Goal: Task Accomplishment & Management: Use online tool/utility

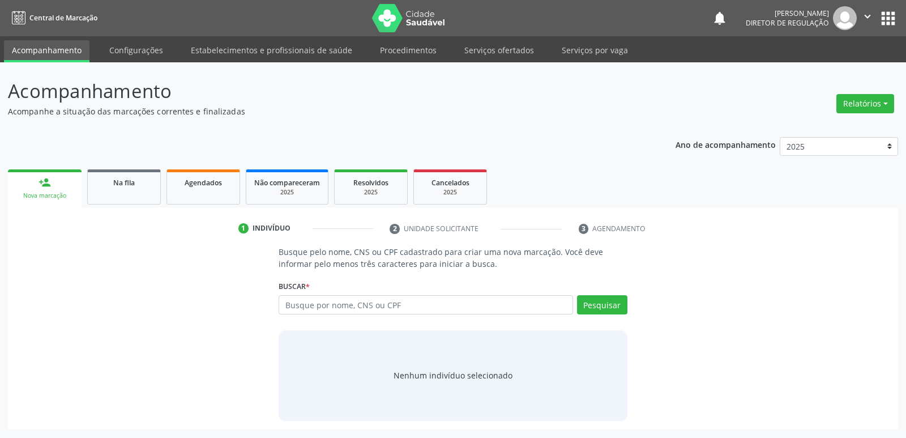
click at [313, 305] on input "text" at bounding box center [426, 304] width 294 height 19
type input "762.539.883-87"
click at [597, 300] on button "Pesquisar" at bounding box center [602, 304] width 50 height 19
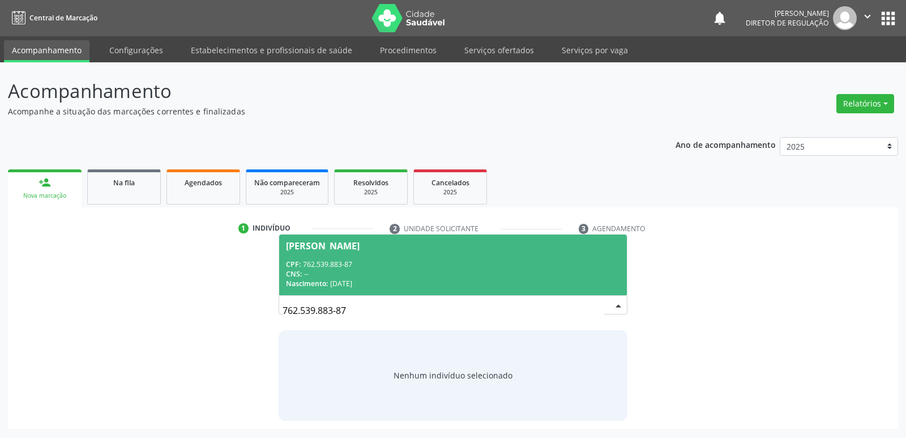
click at [426, 271] on div "CNS: --" at bounding box center [453, 274] width 334 height 10
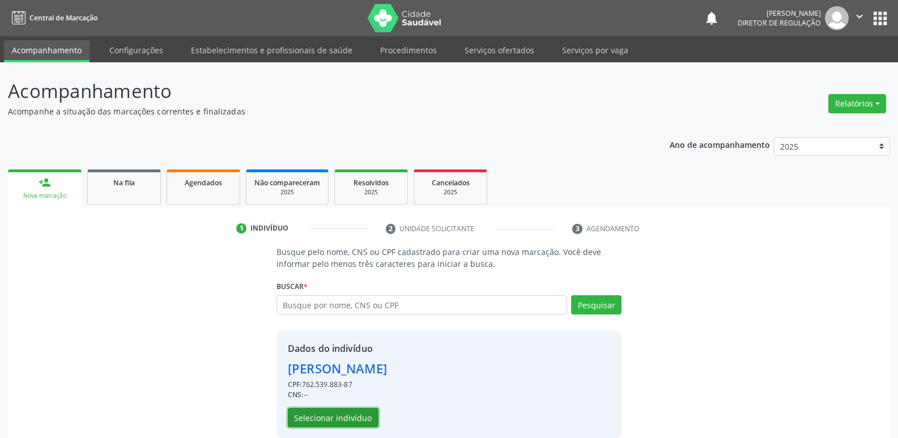
click at [362, 417] on button "Selecionar indivíduo" at bounding box center [333, 417] width 91 height 19
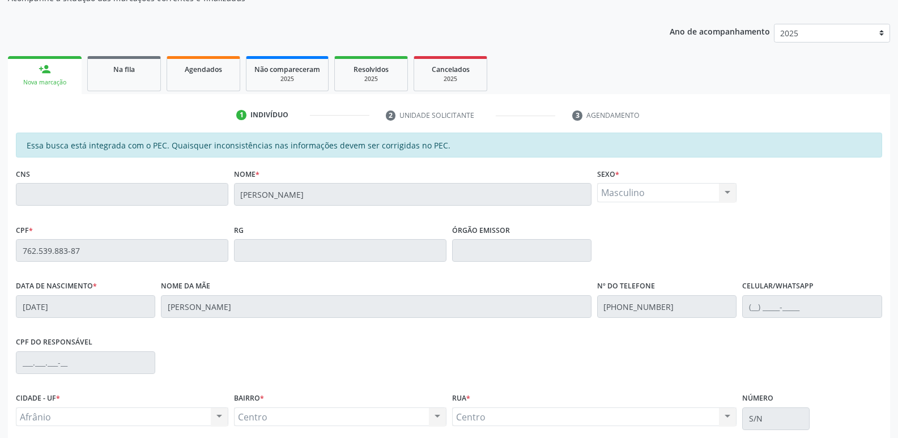
scroll to position [209, 0]
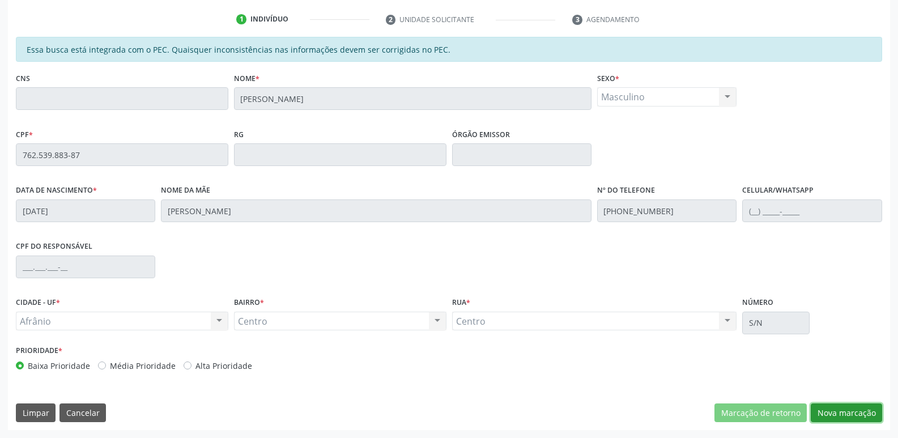
click at [851, 415] on button "Nova marcação" at bounding box center [846, 412] width 71 height 19
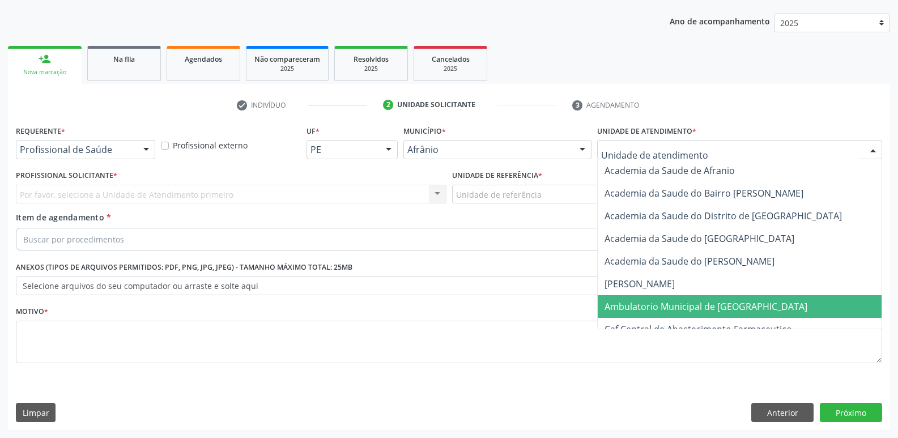
click at [677, 308] on span "Ambulatorio Municipal de [GEOGRAPHIC_DATA]" at bounding box center [705, 306] width 203 height 12
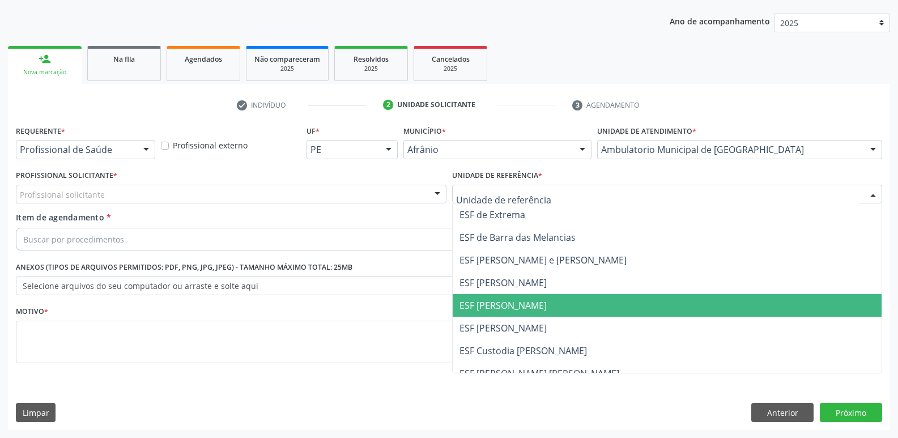
click at [532, 310] on span "ESF [PERSON_NAME]" at bounding box center [502, 305] width 87 height 12
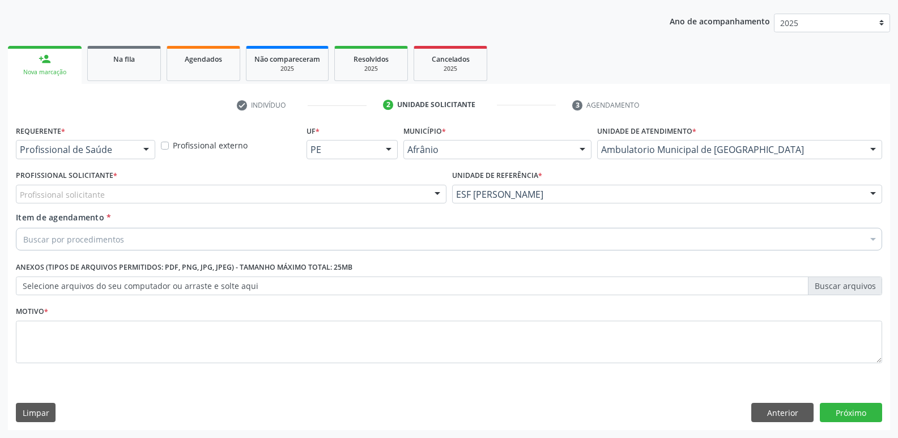
click at [281, 190] on div "Profissional solicitante" at bounding box center [231, 194] width 431 height 19
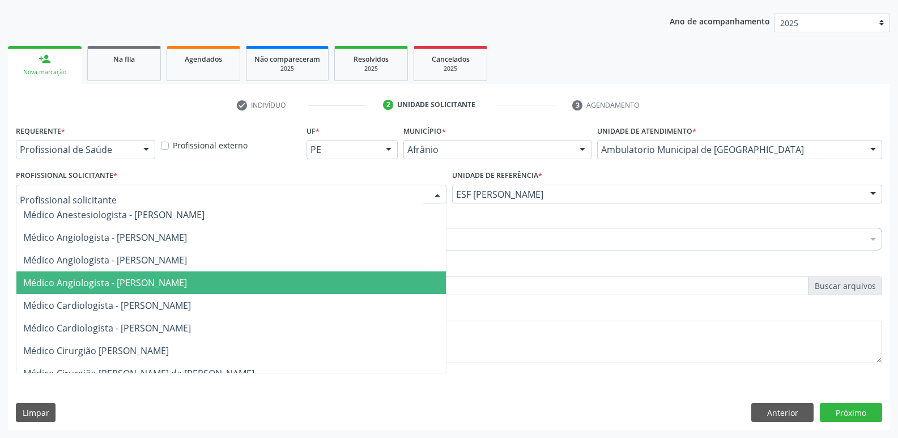
click at [262, 285] on span "Médico Angiologista - [PERSON_NAME]" at bounding box center [230, 282] width 429 height 23
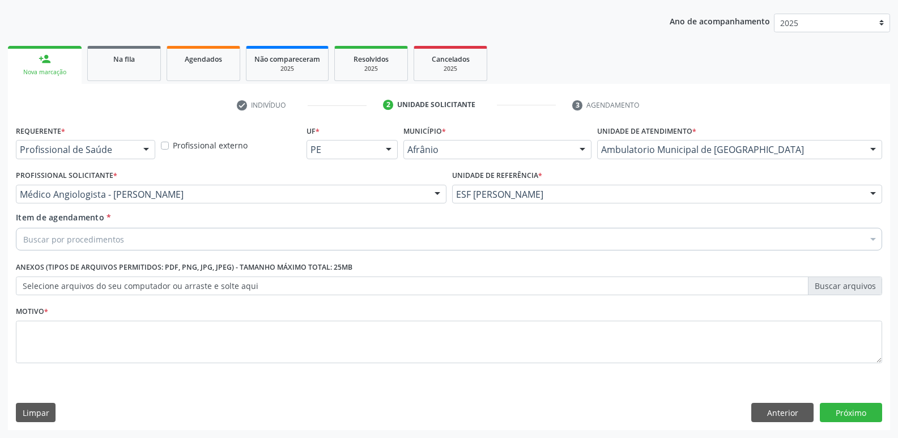
click at [216, 238] on div "Buscar por procedimentos" at bounding box center [449, 239] width 866 height 23
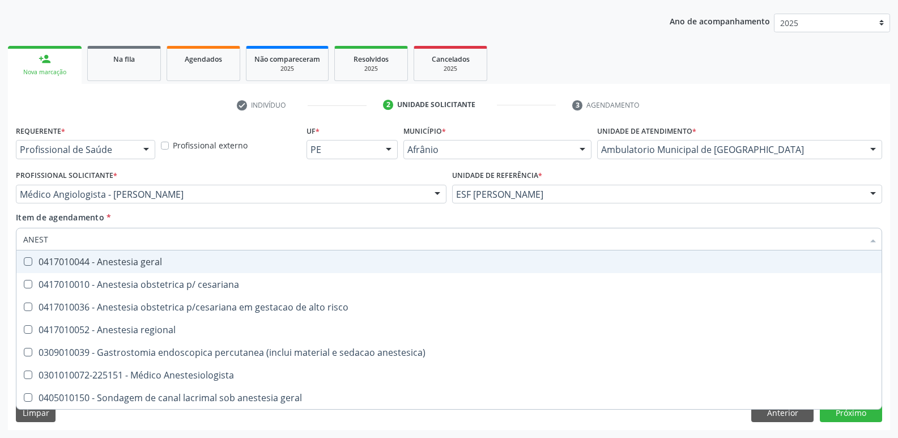
type input "ANESTE"
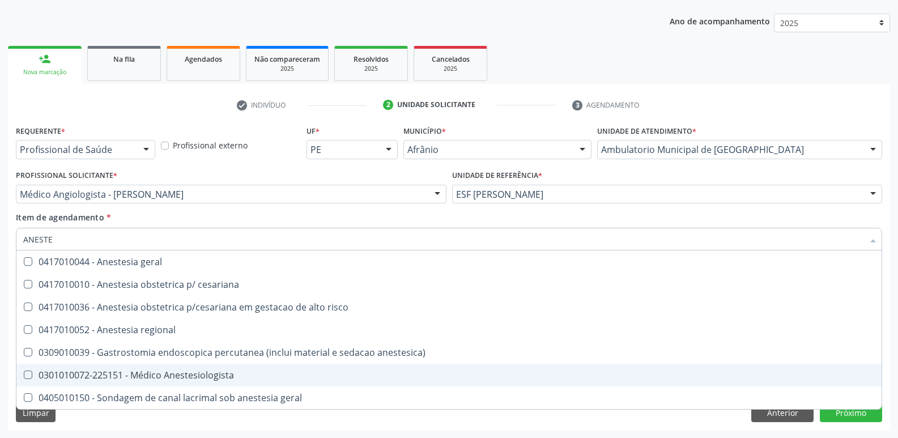
click at [186, 374] on div "0301010072-225151 - Médico Anestesiologista" at bounding box center [448, 374] width 851 height 9
checkbox Anestesiologista "true"
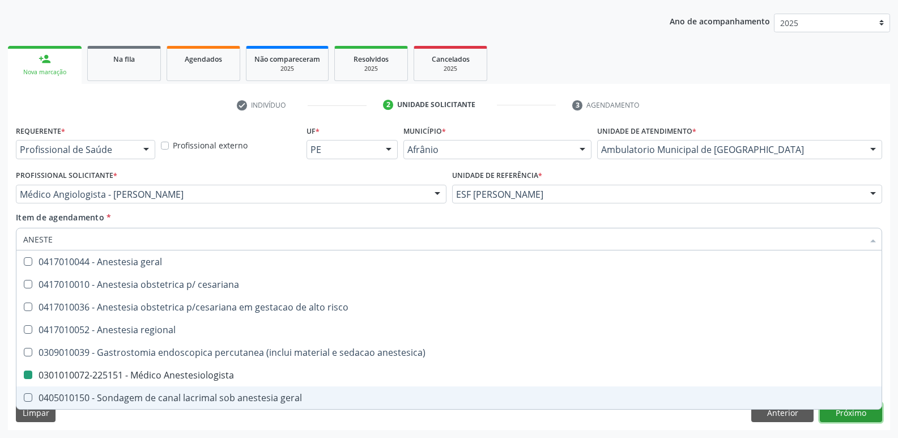
click at [836, 416] on div "Requerente * Profissional de Saúde Profissional de Saúde Paciente Nenhum result…" at bounding box center [449, 276] width 882 height 308
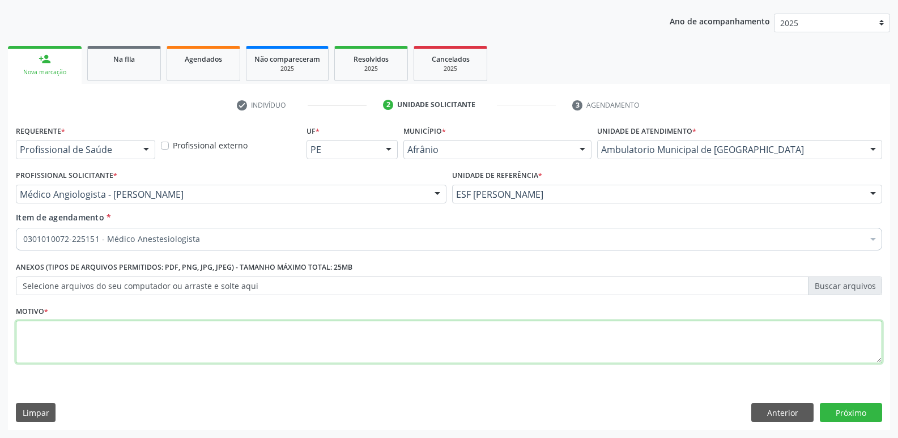
click at [432, 339] on textarea at bounding box center [449, 342] width 866 height 43
type textarea "*"
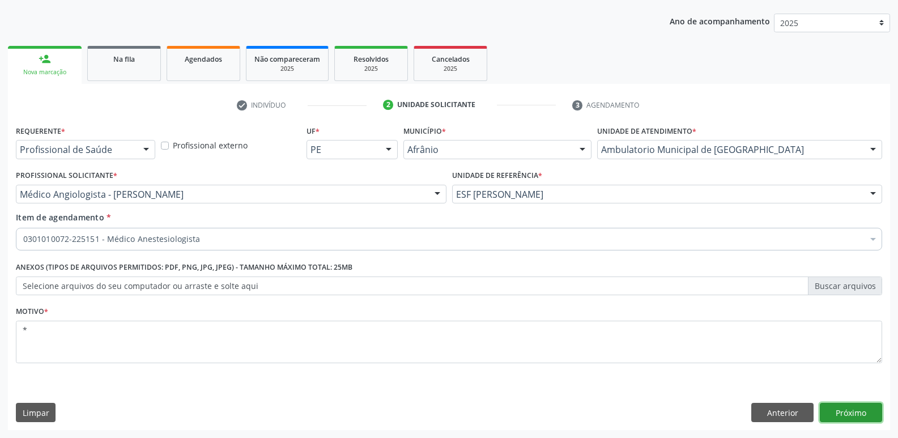
click at [854, 414] on button "Próximo" at bounding box center [851, 412] width 62 height 19
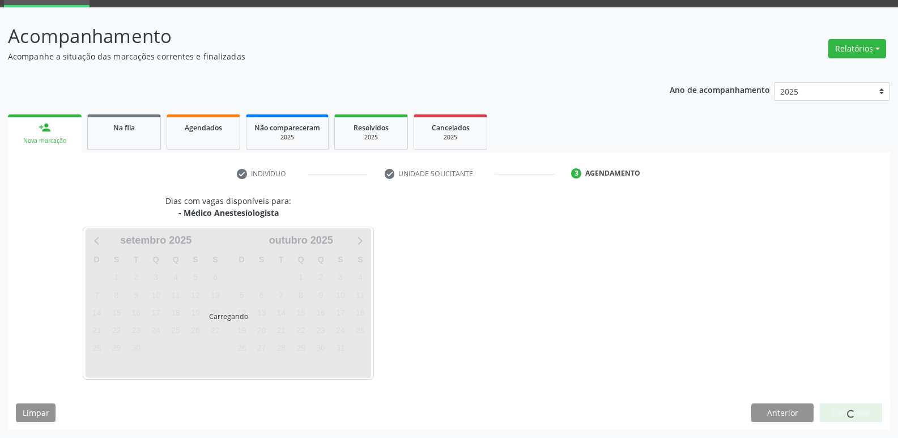
scroll to position [55, 0]
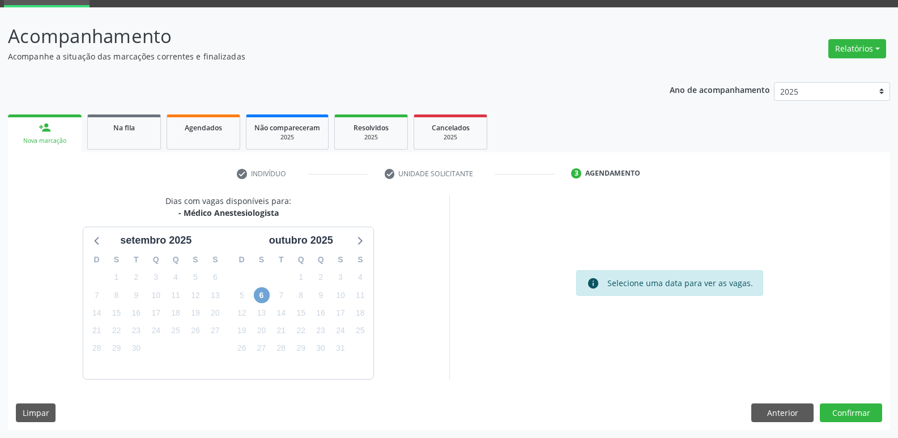
click at [256, 292] on span "6" at bounding box center [262, 295] width 16 height 16
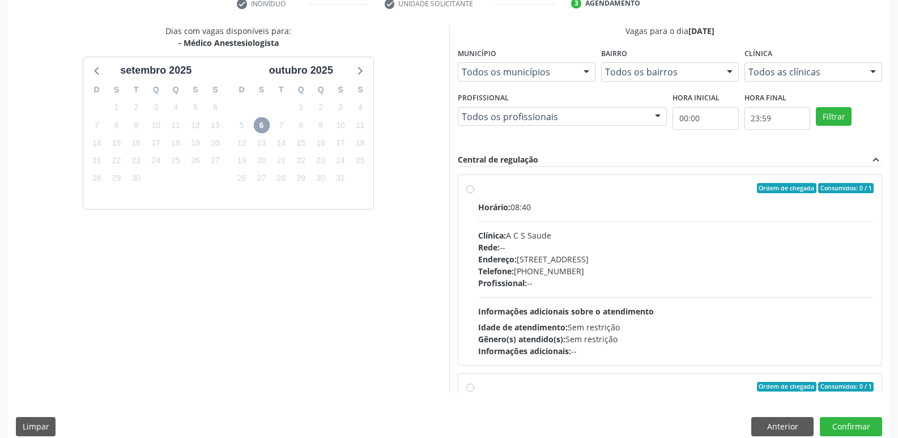
scroll to position [170, 0]
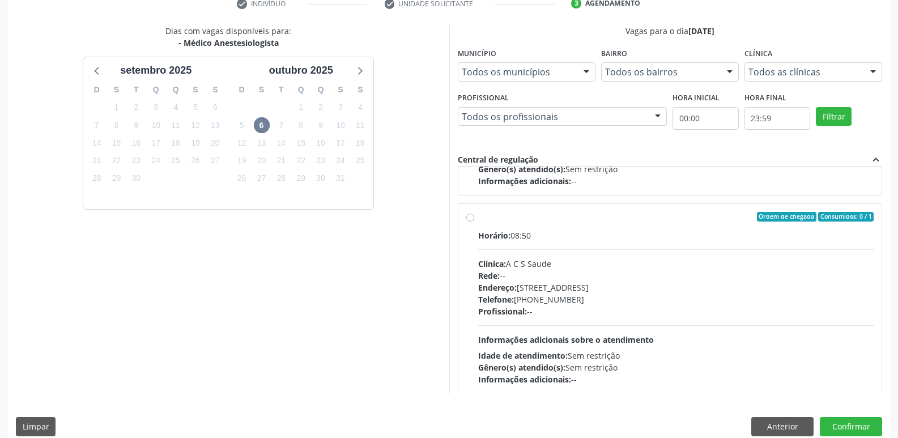
click at [477, 219] on div "Ordem de chegada Consumidos: 0 / 1 Horário: 08:50 Clínica: A C S Saude Rede: --…" at bounding box center [670, 299] width 408 height 174
radio input "true"
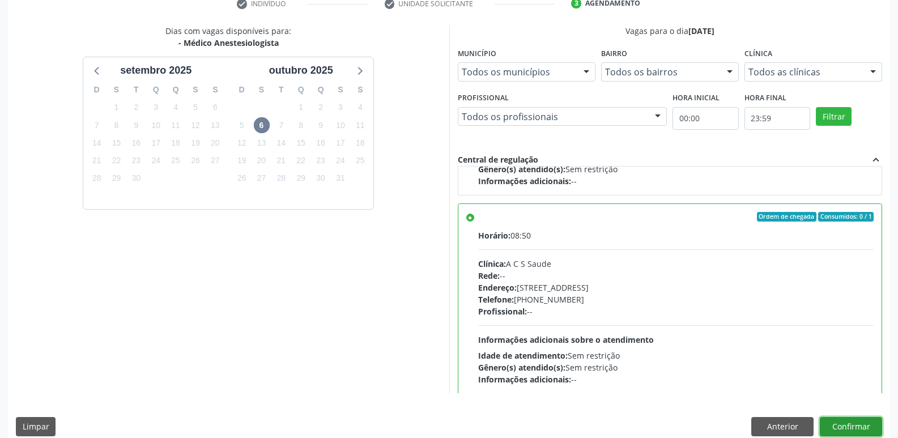
click at [843, 428] on button "Confirmar" at bounding box center [851, 426] width 62 height 19
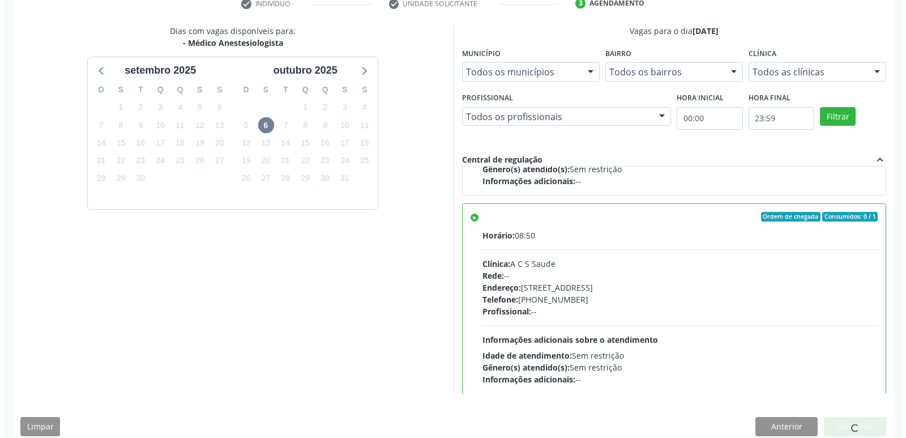
scroll to position [0, 0]
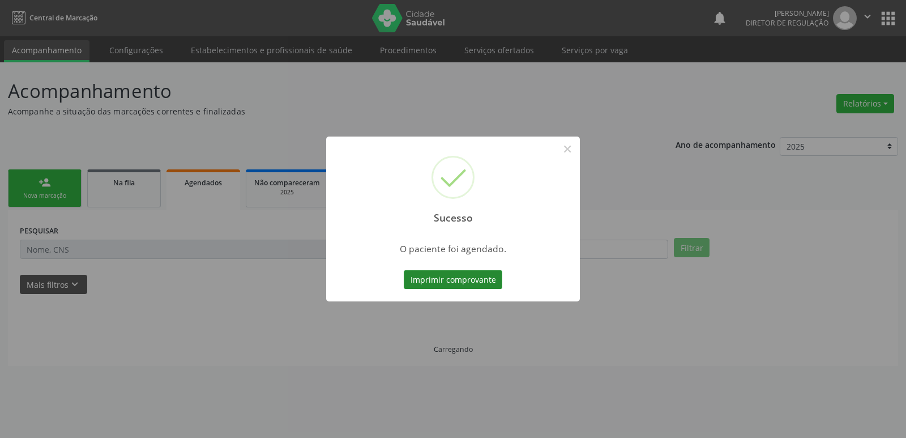
click at [489, 280] on button "Imprimir comprovante" at bounding box center [453, 279] width 99 height 19
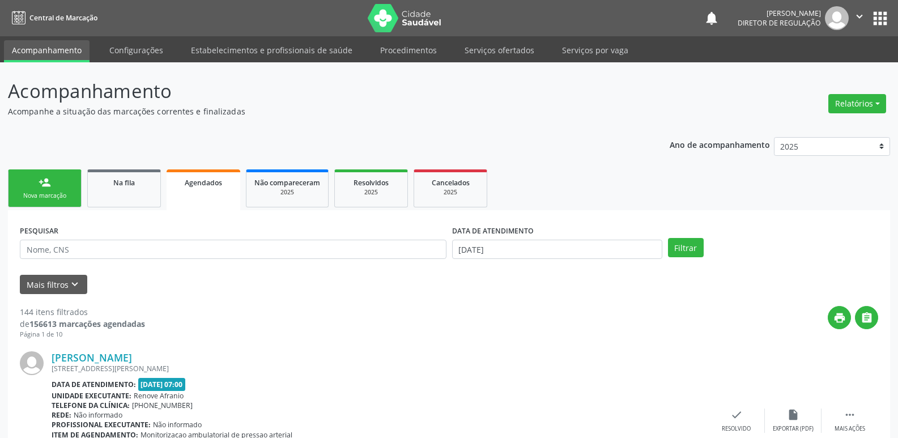
click at [52, 196] on div "Nova marcação" at bounding box center [44, 195] width 57 height 8
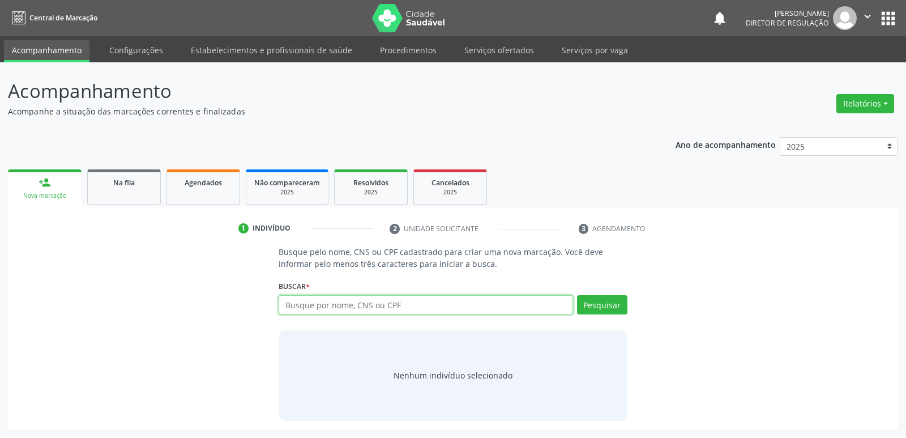
click at [386, 301] on input "text" at bounding box center [426, 304] width 294 height 19
paste input "🔹ALFA CENTRO MÉDICO🔹 📍[STREET_ADDRESS]. Ponto de referência: Entrando na rua qu…"
type input "🔹"
click at [635, 129] on div "Ano de acompanhamento 2025 2024 2023 2022 2021 2020 2019 2018 person_add Nova m…" at bounding box center [453, 279] width 890 height 300
click at [364, 308] on input "text" at bounding box center [426, 304] width 294 height 19
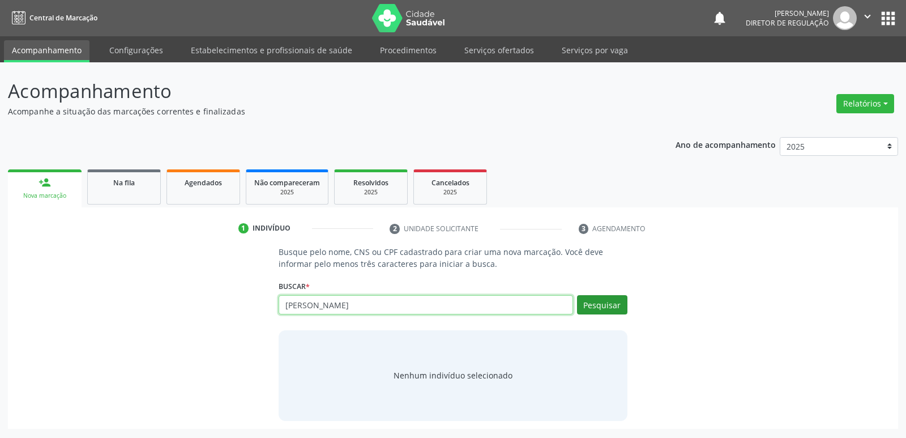
type input "[PERSON_NAME]"
click at [600, 305] on button "Pesquisar" at bounding box center [602, 304] width 50 height 19
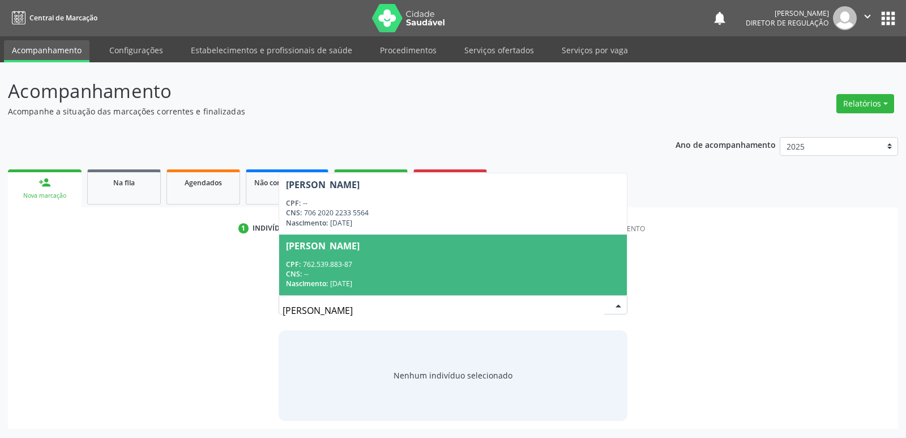
click at [360, 246] on div "[PERSON_NAME]" at bounding box center [323, 245] width 74 height 9
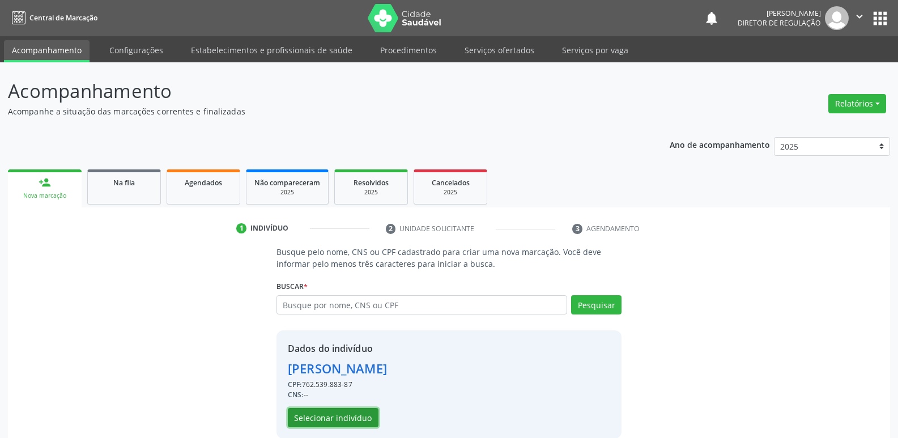
click at [362, 414] on button "Selecionar indivíduo" at bounding box center [333, 417] width 91 height 19
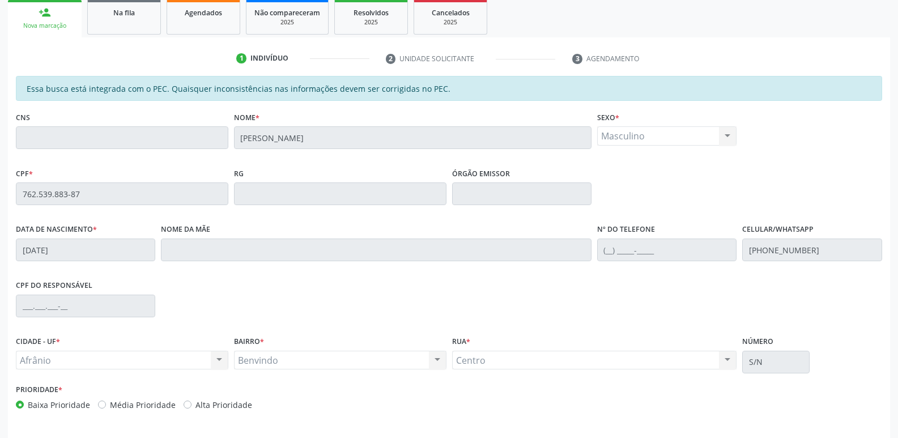
scroll to position [209, 0]
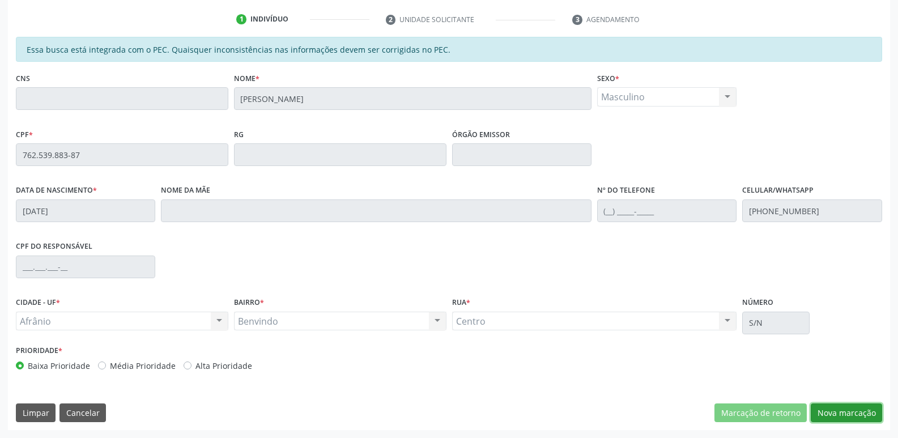
click at [837, 411] on button "Nova marcação" at bounding box center [846, 412] width 71 height 19
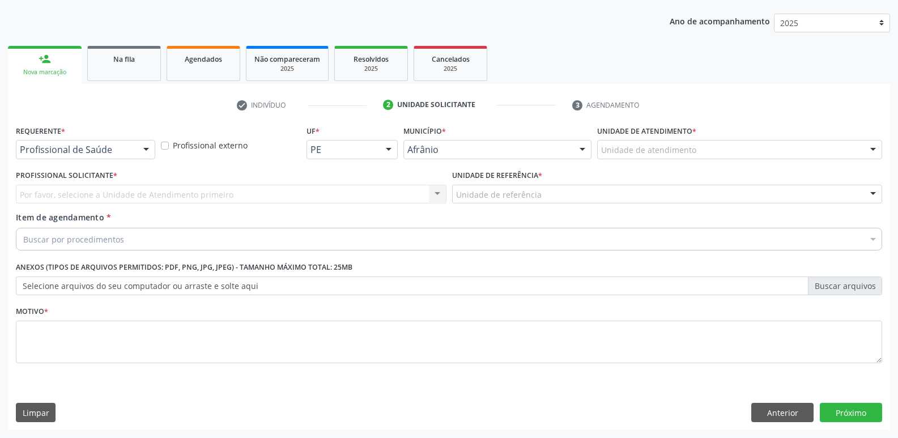
scroll to position [123, 0]
click at [668, 157] on div "Unidade de atendimento" at bounding box center [739, 149] width 285 height 19
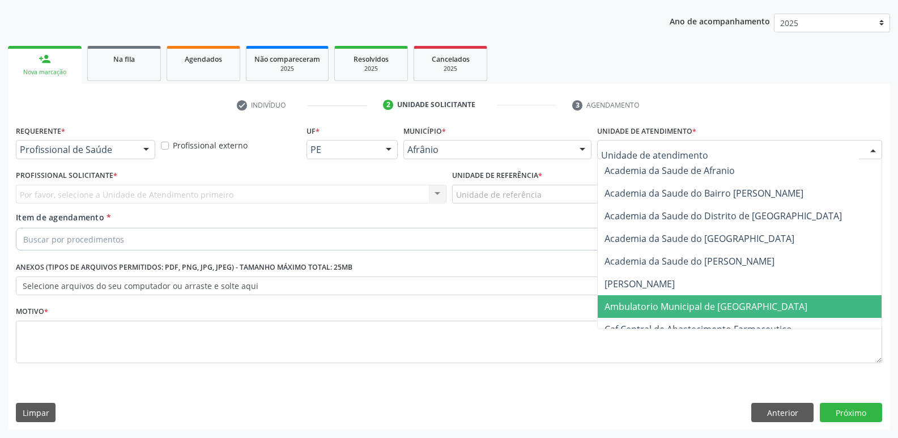
click at [705, 308] on span "Ambulatorio Municipal de [GEOGRAPHIC_DATA]" at bounding box center [705, 306] width 203 height 12
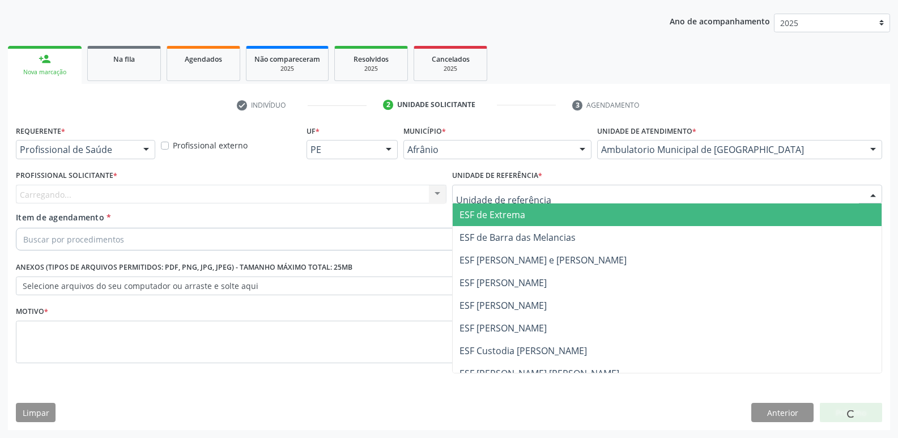
click at [545, 195] on div at bounding box center [667, 194] width 431 height 19
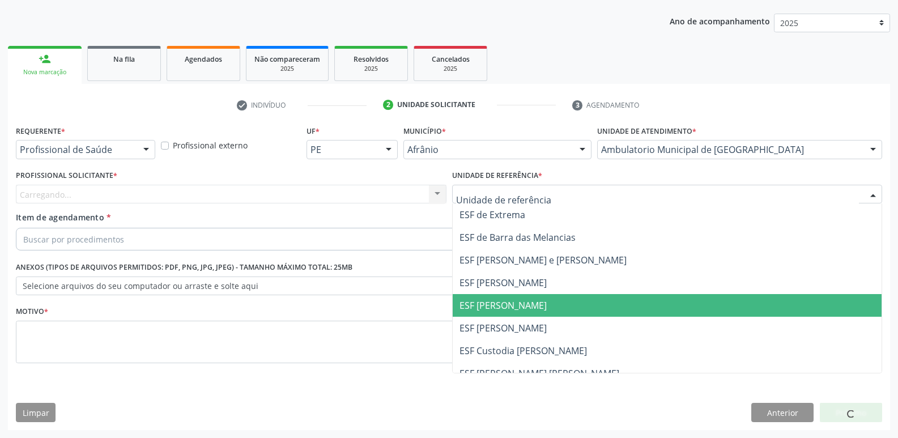
click at [554, 306] on span "ESF [PERSON_NAME]" at bounding box center [667, 305] width 429 height 23
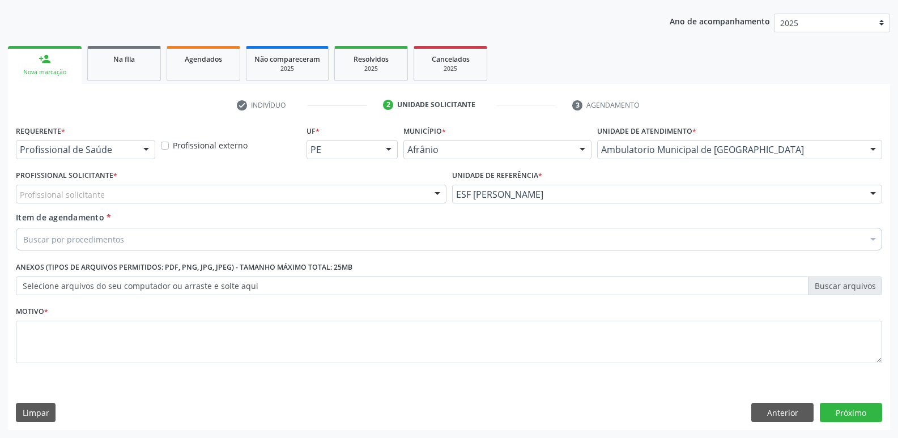
click at [310, 199] on div "Profissional solicitante" at bounding box center [231, 194] width 431 height 19
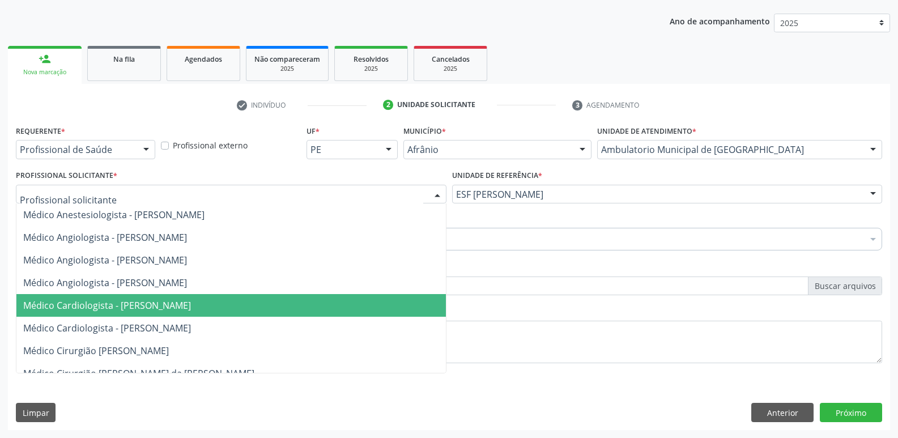
click at [312, 301] on span "Médico Cardiologista - [PERSON_NAME]" at bounding box center [230, 305] width 429 height 23
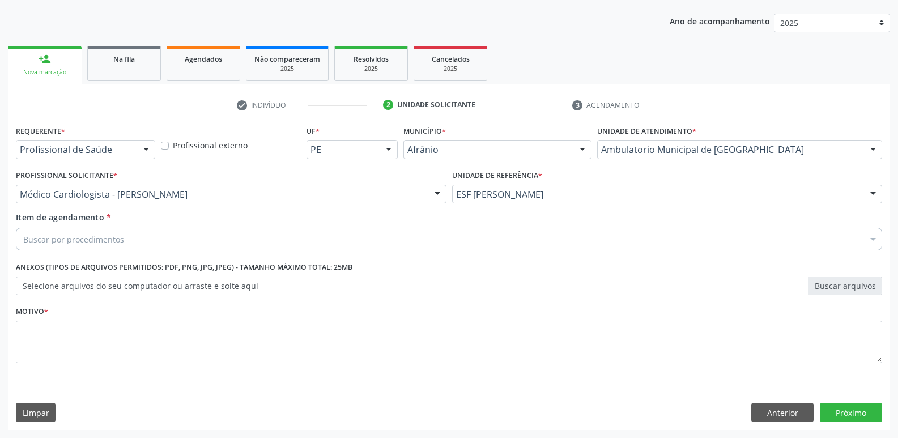
click at [190, 240] on div "Buscar por procedimentos" at bounding box center [449, 239] width 866 height 23
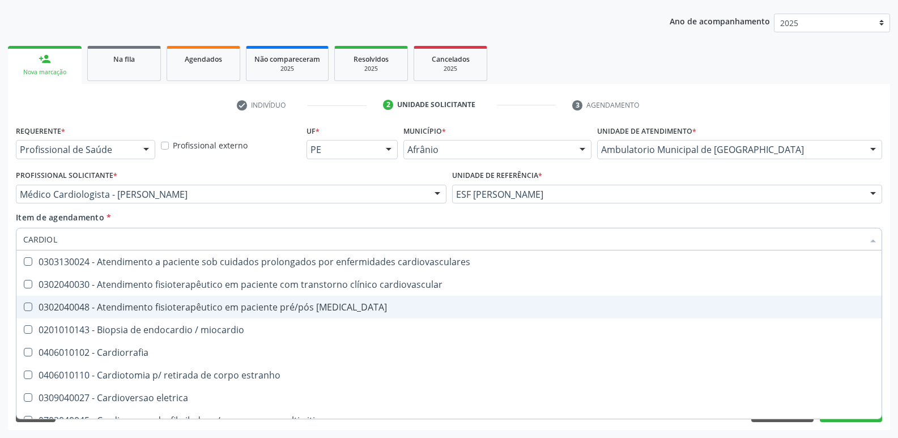
type input "CARDIOLO"
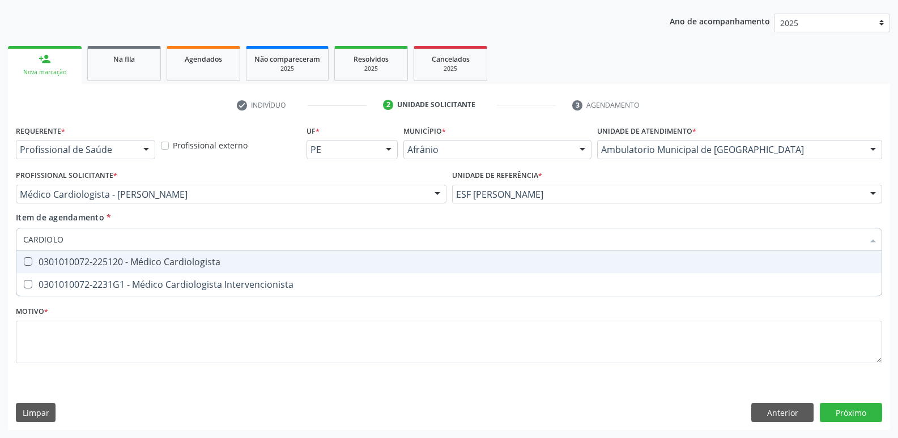
click at [244, 259] on div "0301010072-225120 - Médico Cardiologista" at bounding box center [448, 261] width 851 height 9
checkbox Cardiologista "true"
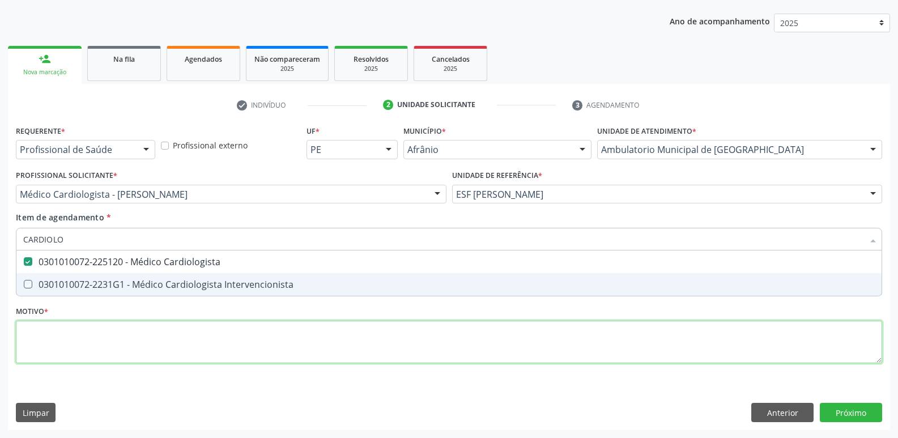
click at [280, 344] on div "Requerente * Profissional de Saúde Profissional de Saúde Paciente Nenhum result…" at bounding box center [449, 250] width 866 height 257
checkbox Intervencionista "true"
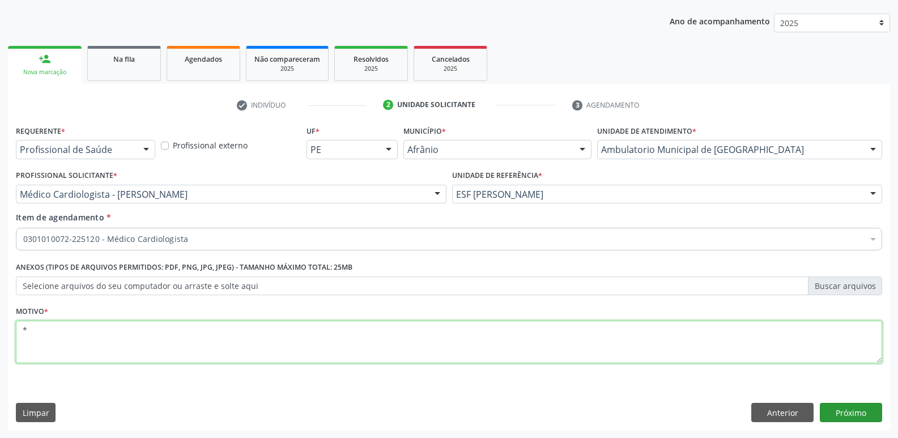
type textarea "*"
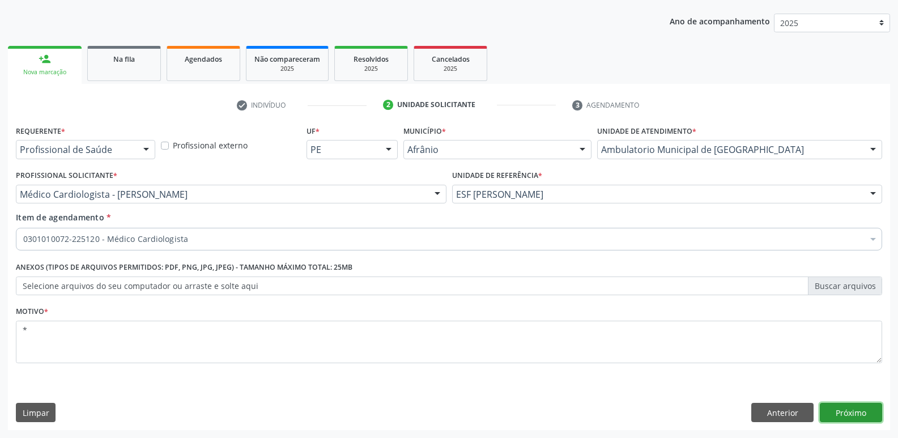
click at [864, 411] on button "Próximo" at bounding box center [851, 412] width 62 height 19
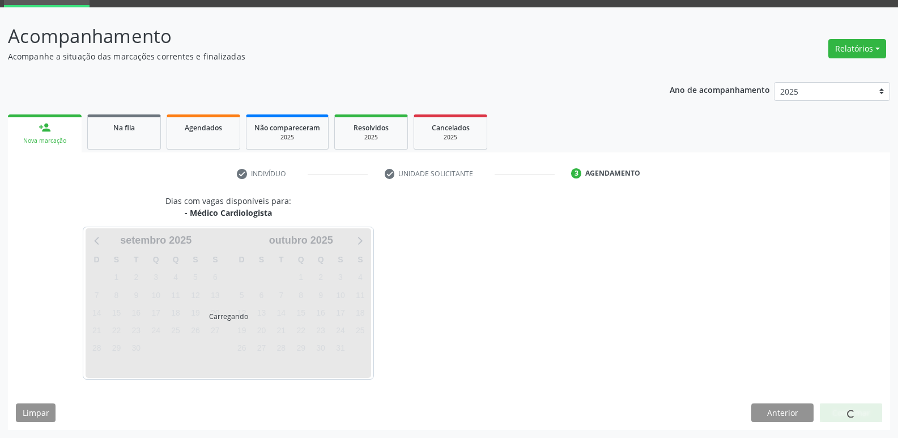
scroll to position [55, 0]
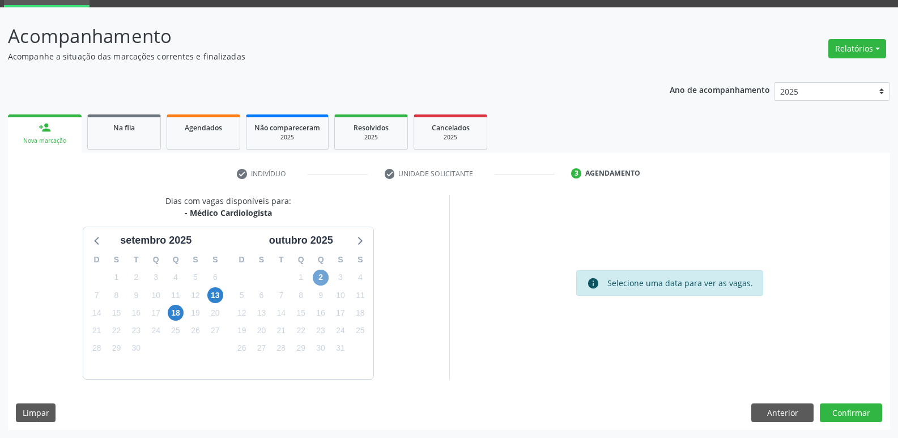
click at [322, 281] on span "2" at bounding box center [321, 278] width 16 height 16
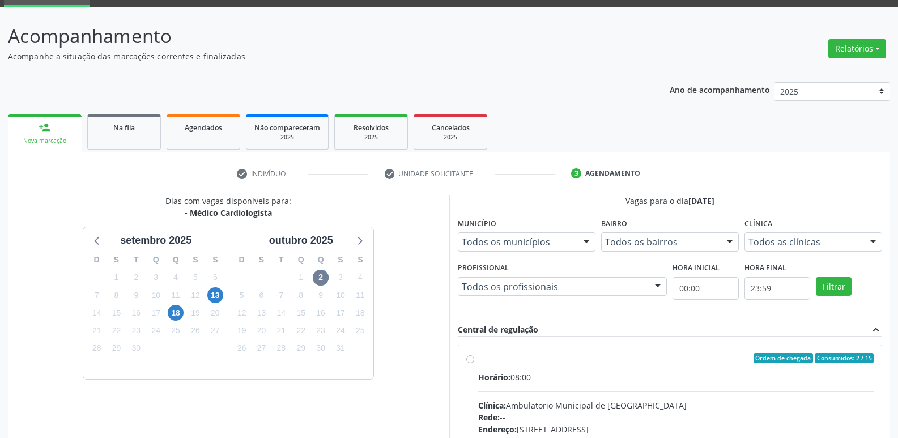
click at [529, 356] on div "Ordem de chegada Consumidos: 2 / 15" at bounding box center [676, 358] width 396 height 10
click at [474, 356] on input "Ordem de chegada Consumidos: 2 / 15 Horário: 08:00 Clínica: Ambulatorio Municip…" at bounding box center [470, 358] width 8 height 10
radio input "true"
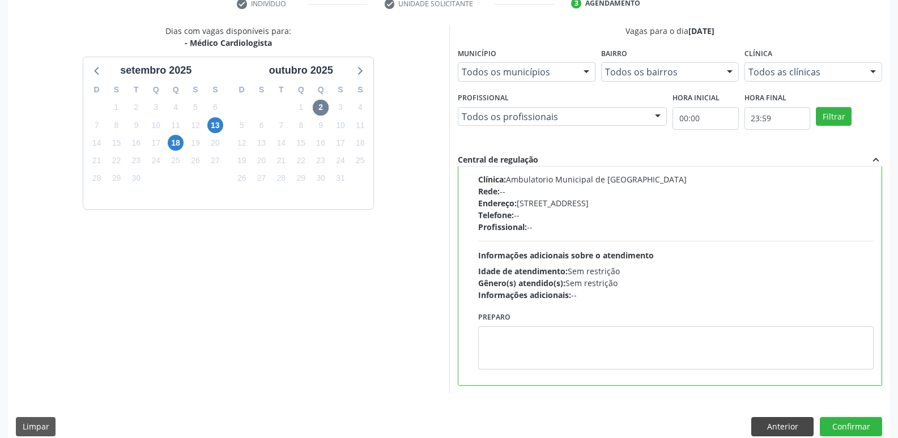
scroll to position [239, 0]
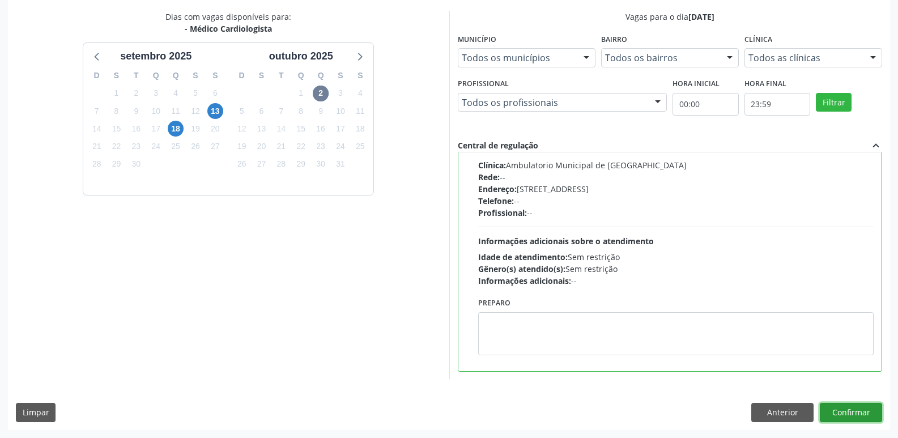
click at [843, 414] on button "Confirmar" at bounding box center [851, 412] width 62 height 19
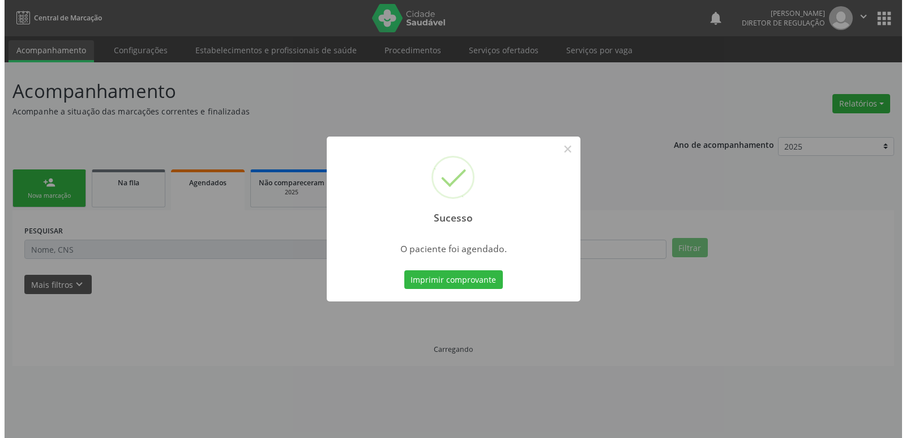
scroll to position [0, 0]
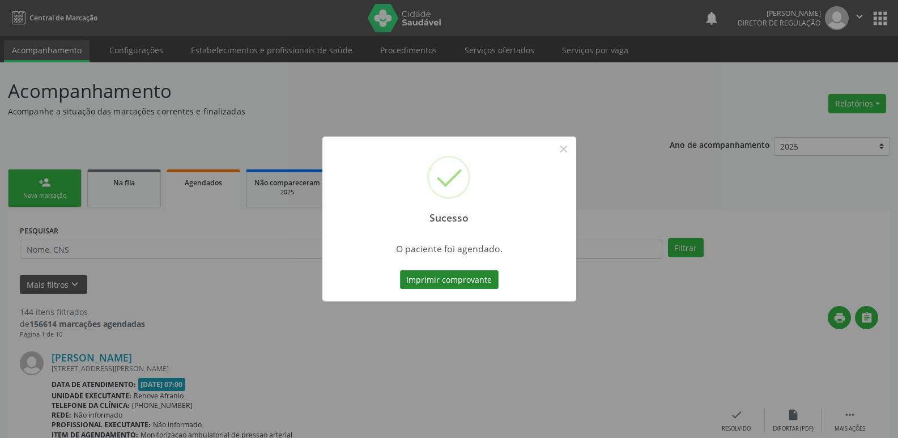
click at [480, 277] on button "Imprimir comprovante" at bounding box center [449, 279] width 99 height 19
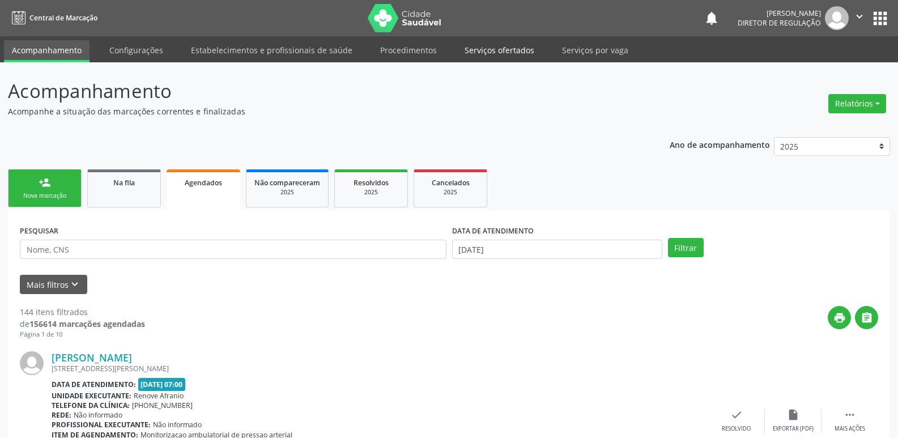
click at [516, 52] on link "Serviços ofertados" at bounding box center [500, 50] width 86 height 20
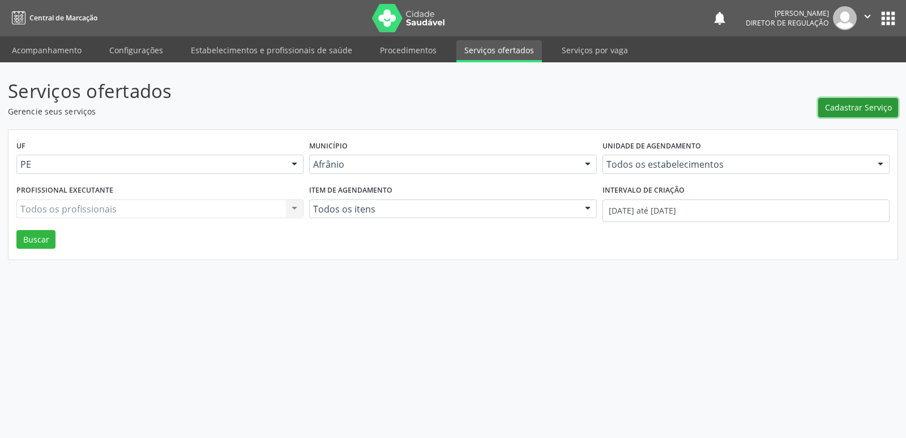
click at [870, 105] on span "Cadastrar Serviço" at bounding box center [858, 107] width 67 height 12
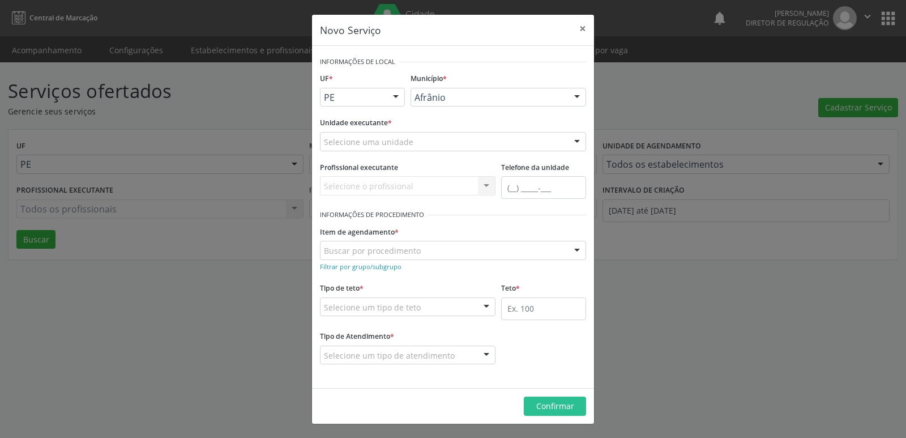
click at [462, 138] on div "Selecione uma unidade" at bounding box center [453, 141] width 266 height 19
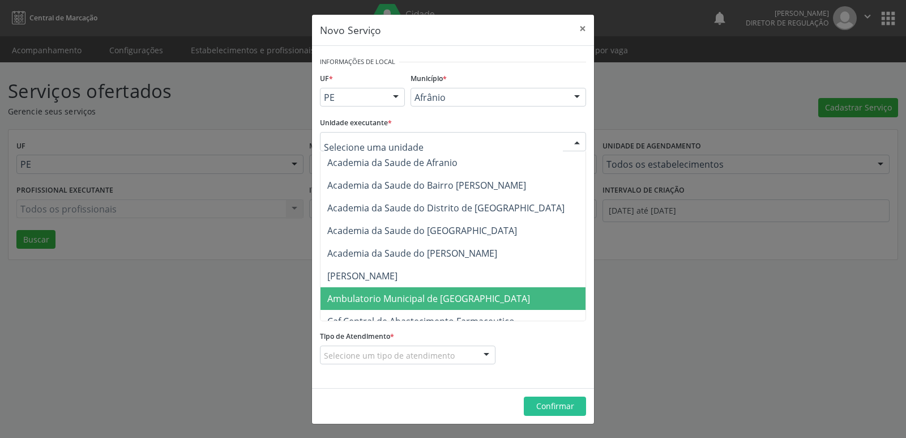
click at [437, 300] on span "Ambulatorio Municipal de [GEOGRAPHIC_DATA]" at bounding box center [428, 298] width 203 height 12
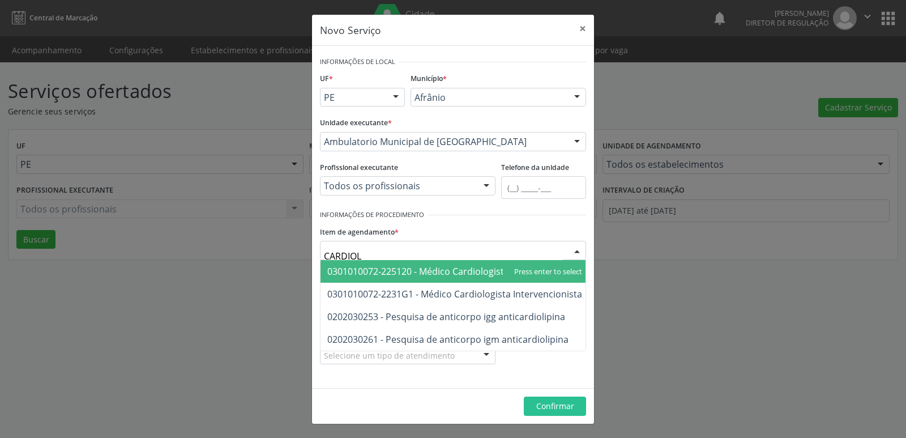
type input "CARDIOLO"
click at [429, 271] on span "0301010072-225120 - Médico Cardiologista" at bounding box center [418, 271] width 182 height 12
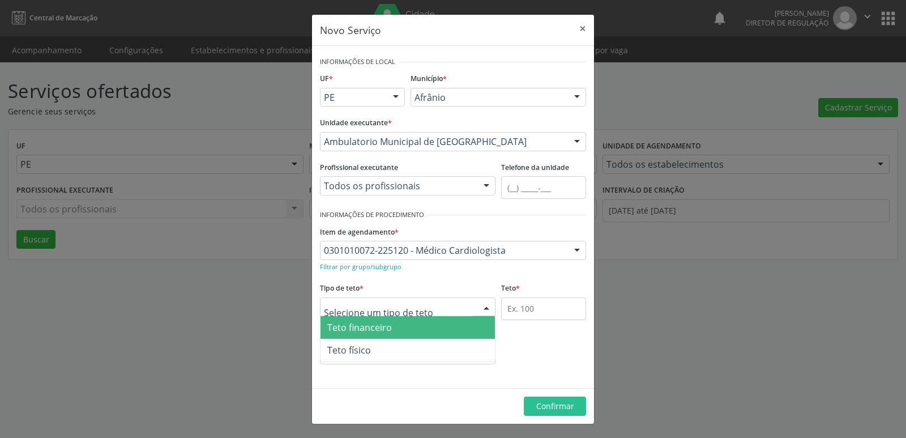
click at [421, 302] on div at bounding box center [408, 306] width 176 height 19
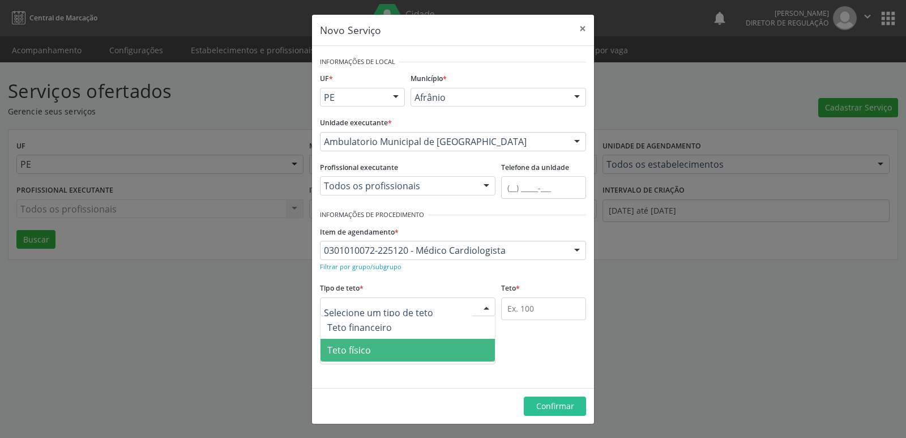
click at [412, 352] on span "Teto físico" at bounding box center [408, 350] width 174 height 23
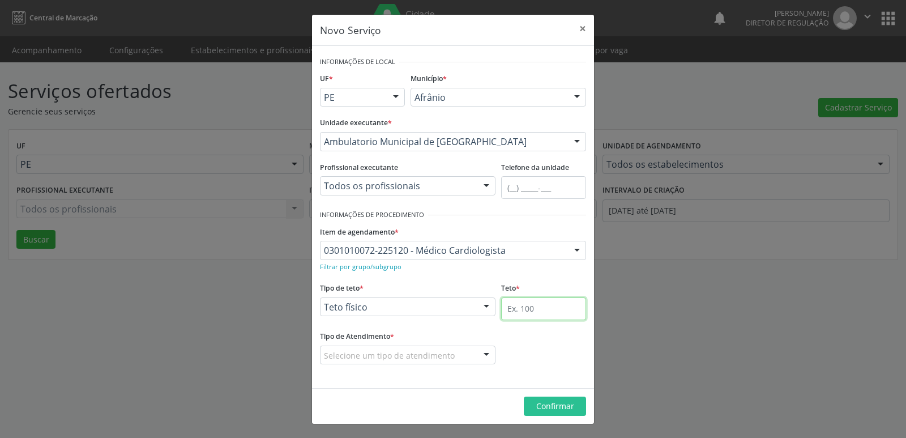
click at [539, 306] on input "text" at bounding box center [543, 308] width 85 height 23
type input "60"
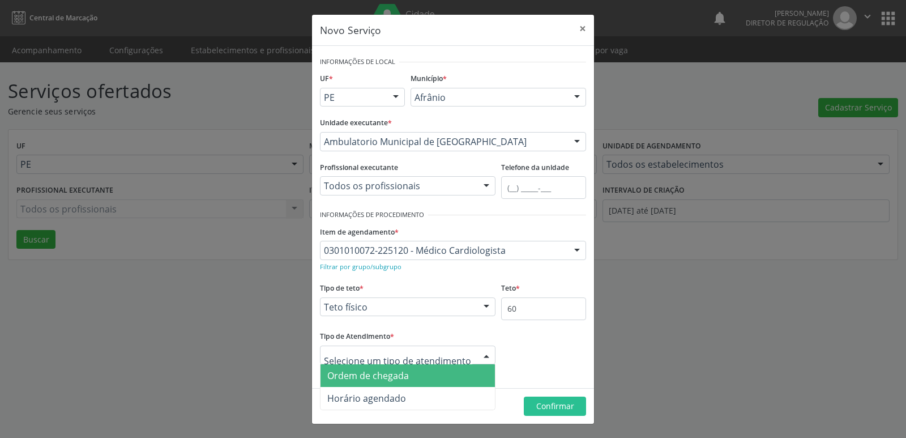
click at [414, 377] on span "Ordem de chegada" at bounding box center [408, 375] width 174 height 23
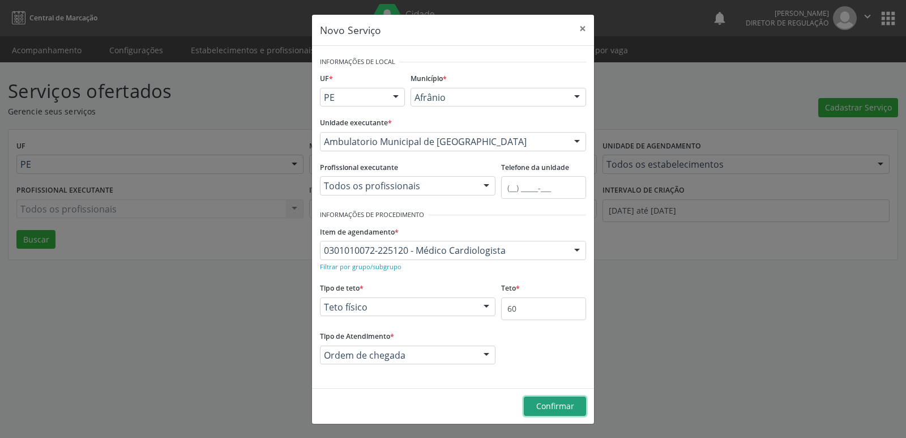
click at [547, 406] on span "Confirmar" at bounding box center [555, 405] width 38 height 11
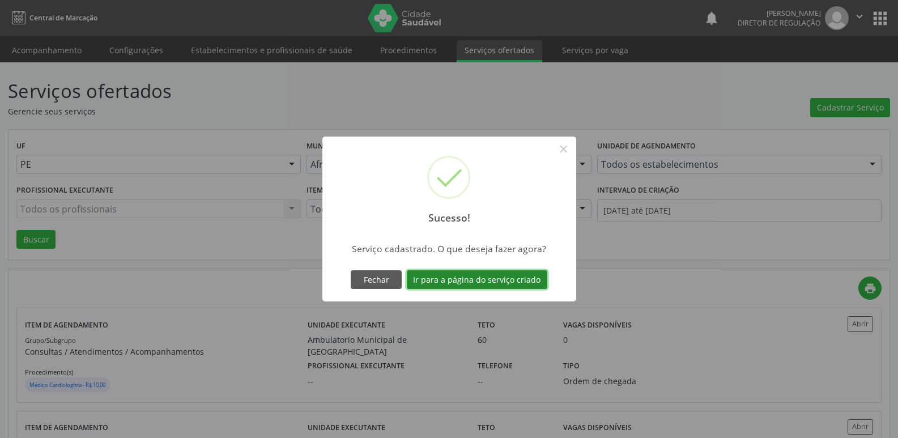
click at [524, 281] on button "Ir para a página do serviço criado" at bounding box center [477, 279] width 140 height 19
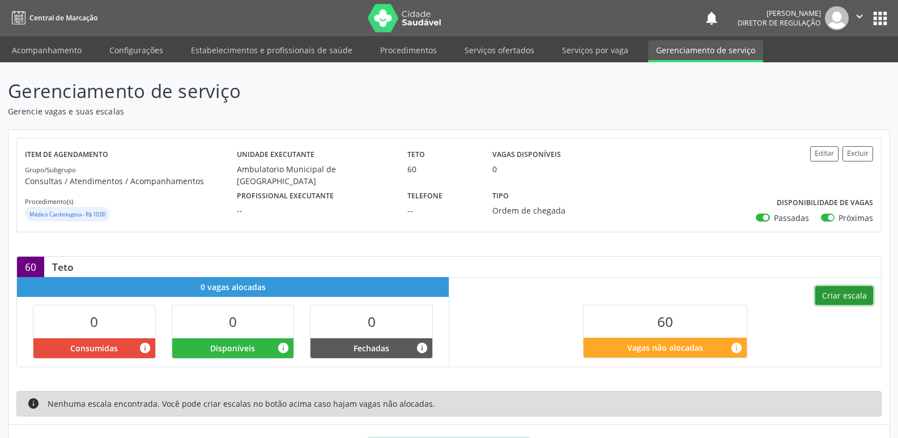
click at [839, 299] on button "Criar escala" at bounding box center [844, 295] width 58 height 19
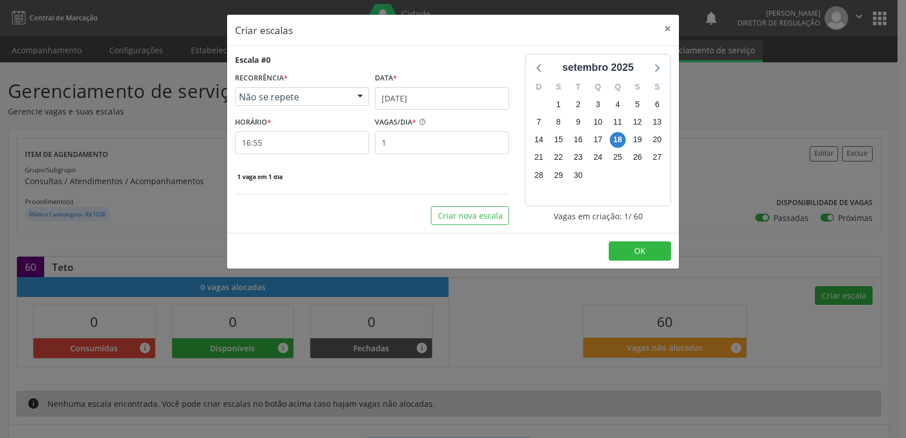
click at [325, 91] on span "Não se repete" at bounding box center [292, 96] width 107 height 11
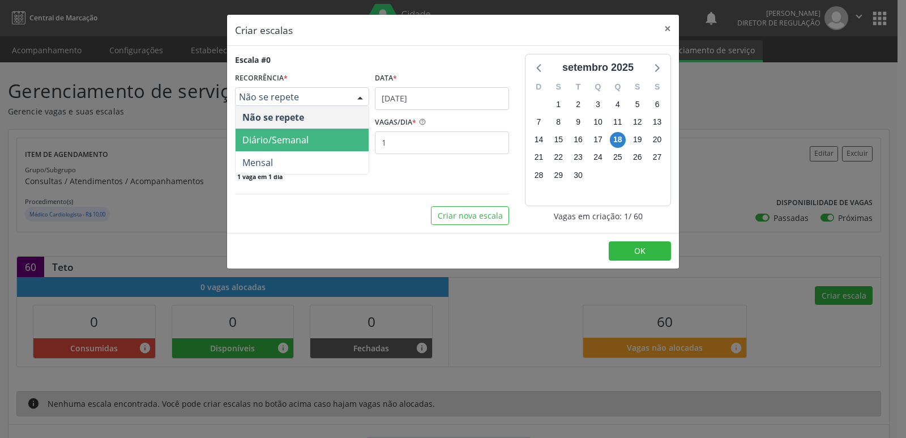
click at [316, 140] on span "Diário/Semanal" at bounding box center [302, 140] width 133 height 23
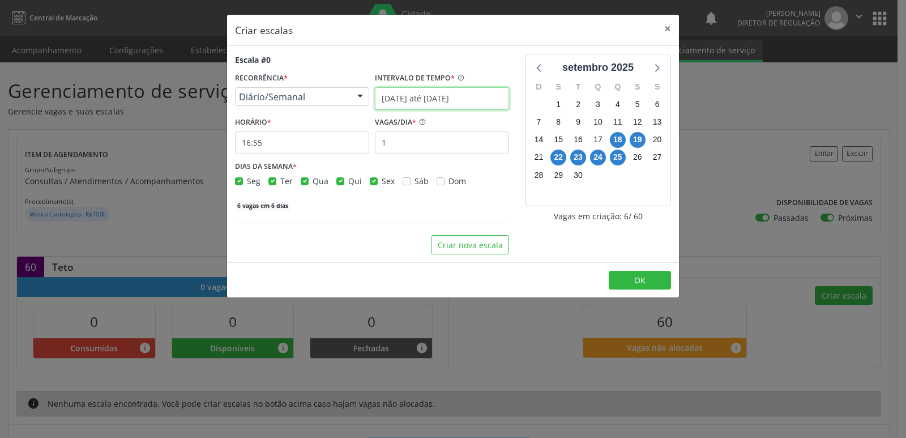
click at [408, 105] on input "[DATE] até [DATE]" at bounding box center [442, 98] width 134 height 23
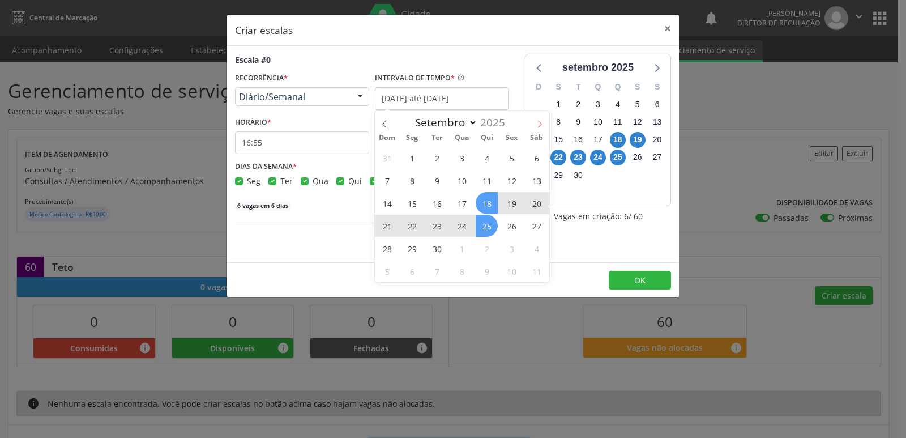
click at [538, 124] on icon at bounding box center [540, 124] width 8 height 8
select select "9"
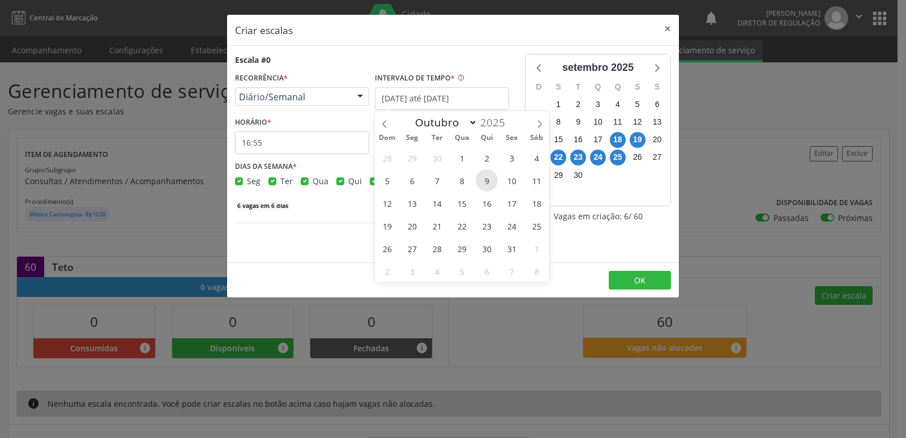
click at [484, 177] on span "9" at bounding box center [487, 180] width 22 height 22
type input "[DATE]"
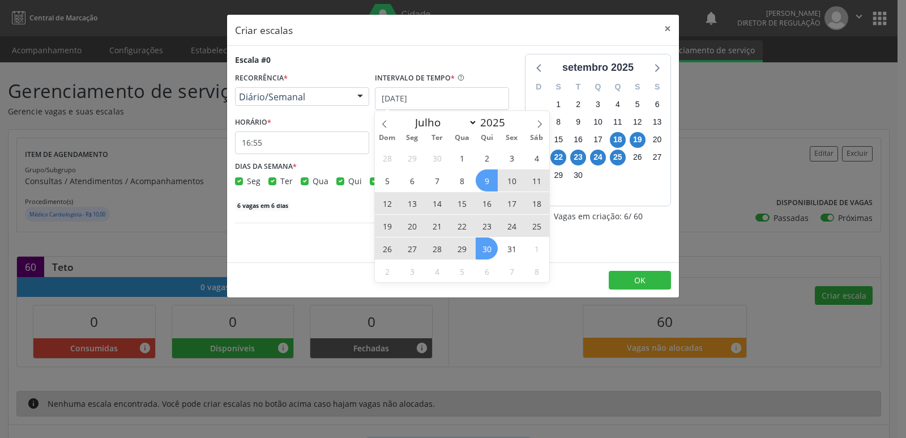
click at [486, 244] on span "30" at bounding box center [487, 248] width 22 height 22
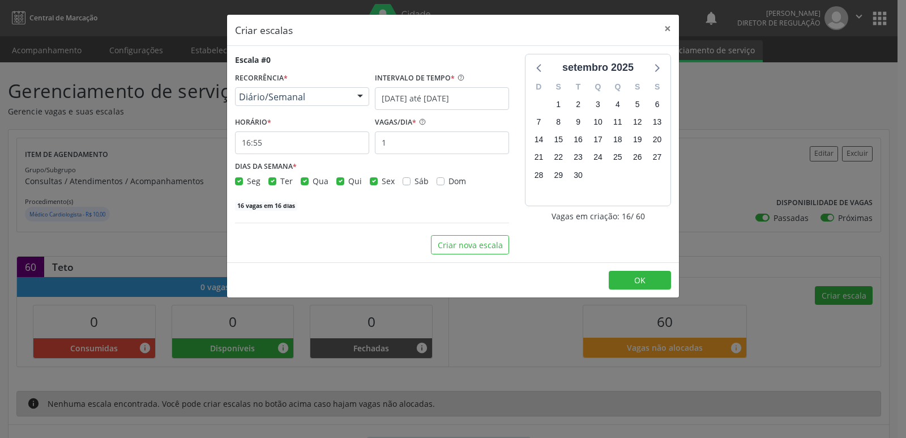
click at [247, 181] on label "Seg" at bounding box center [254, 181] width 14 height 12
click at [238, 181] on input "Seg" at bounding box center [239, 180] width 8 height 10
checkbox input "false"
click at [280, 181] on label "Ter" at bounding box center [286, 181] width 12 height 12
click at [274, 181] on input "Ter" at bounding box center [273, 180] width 8 height 10
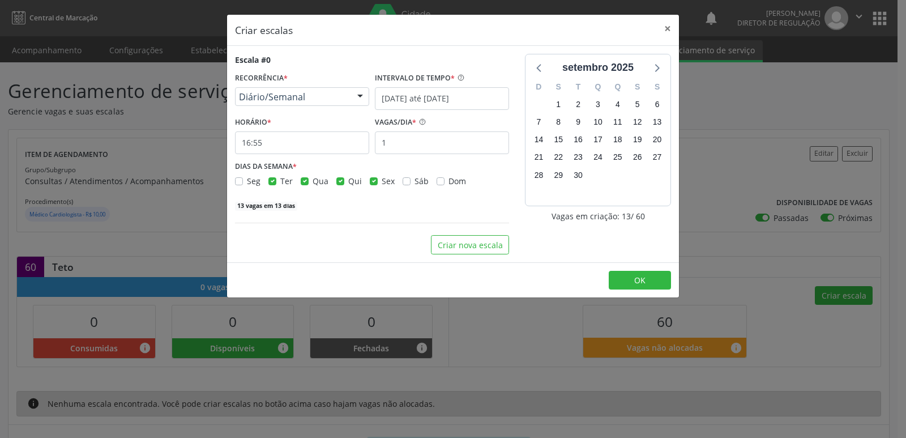
checkbox input "false"
click at [313, 181] on label "Qua" at bounding box center [321, 181] width 16 height 12
click at [302, 181] on input "Qua" at bounding box center [305, 180] width 8 height 10
checkbox input "false"
click at [348, 181] on label "Qui" at bounding box center [355, 181] width 14 height 12
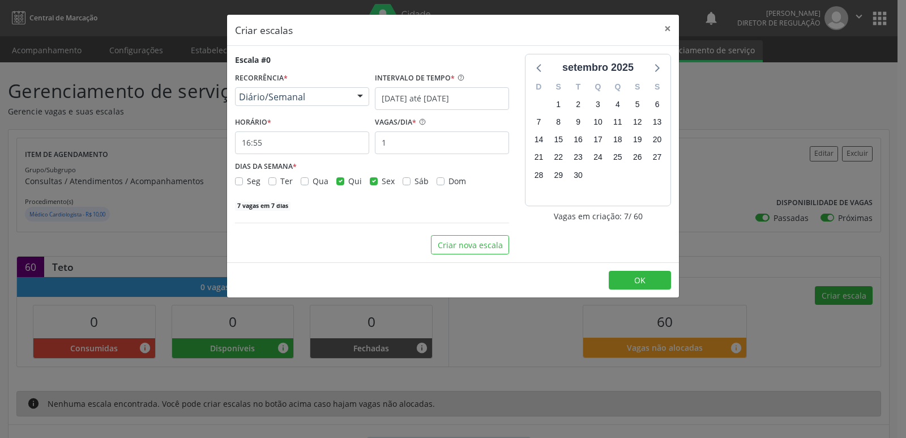
click at [337, 181] on input "Qui" at bounding box center [340, 180] width 8 height 10
checkbox input "false"
click at [382, 182] on label "Sex" at bounding box center [388, 181] width 13 height 12
click at [372, 182] on input "Sex" at bounding box center [374, 180] width 8 height 10
checkbox input "false"
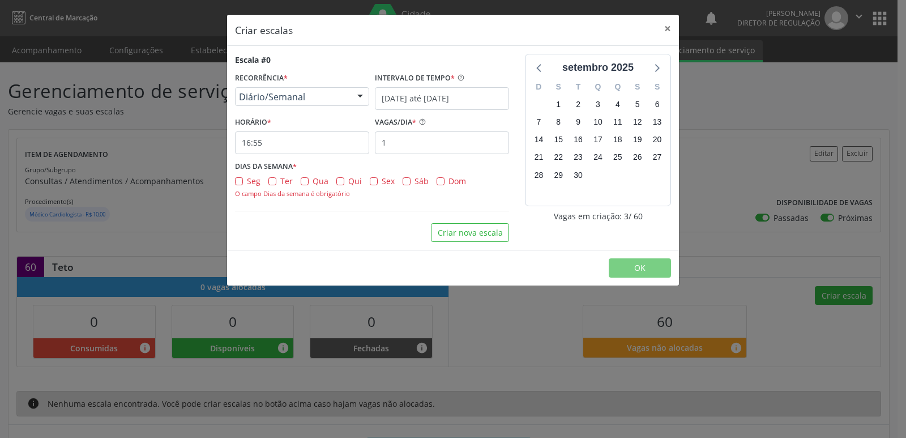
click at [348, 184] on label "Qui" at bounding box center [355, 181] width 14 height 12
click at [338, 184] on input "Qui" at bounding box center [340, 180] width 8 height 10
checkbox input "true"
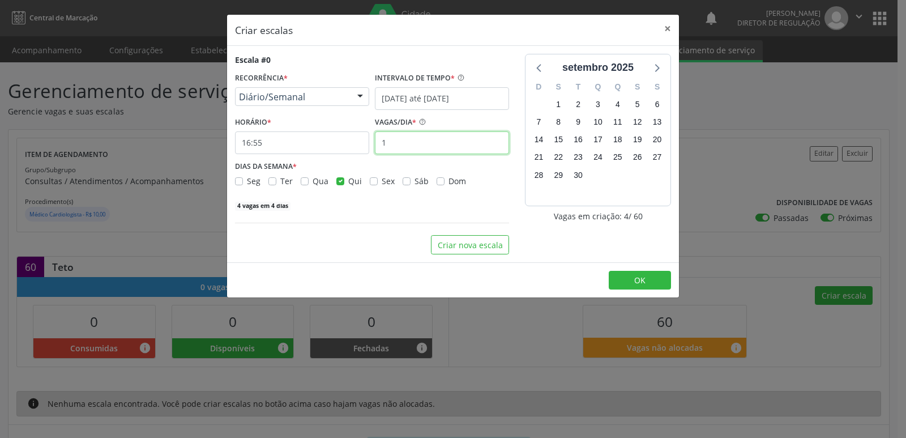
click at [401, 137] on input "1" at bounding box center [442, 142] width 134 height 23
type input "15"
click at [294, 146] on input "16:55" at bounding box center [302, 142] width 134 height 23
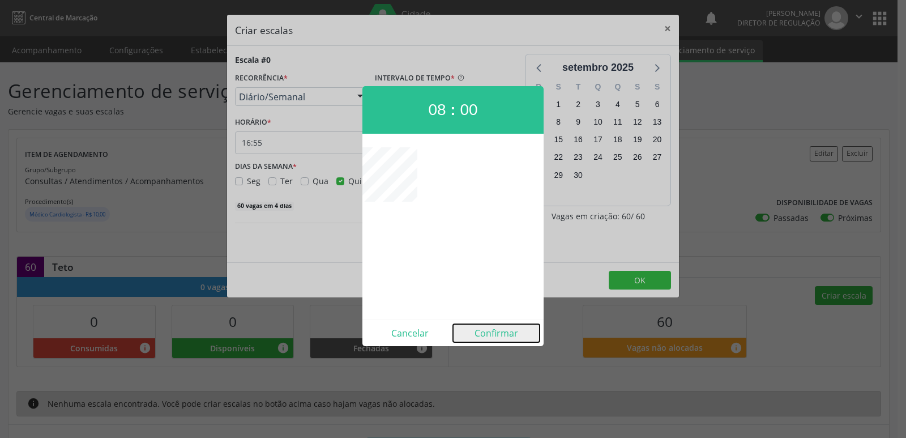
click at [488, 331] on button "Confirmar" at bounding box center [496, 333] width 87 height 18
type input "08:00"
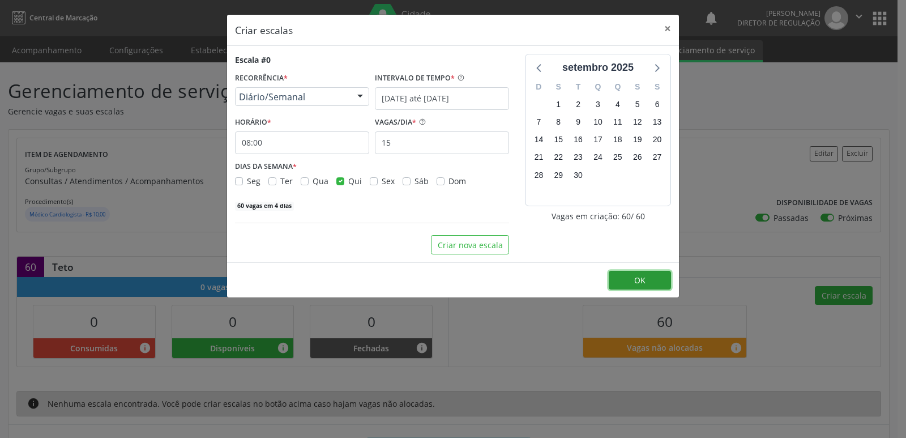
click at [636, 282] on span "OK" at bounding box center [639, 280] width 11 height 11
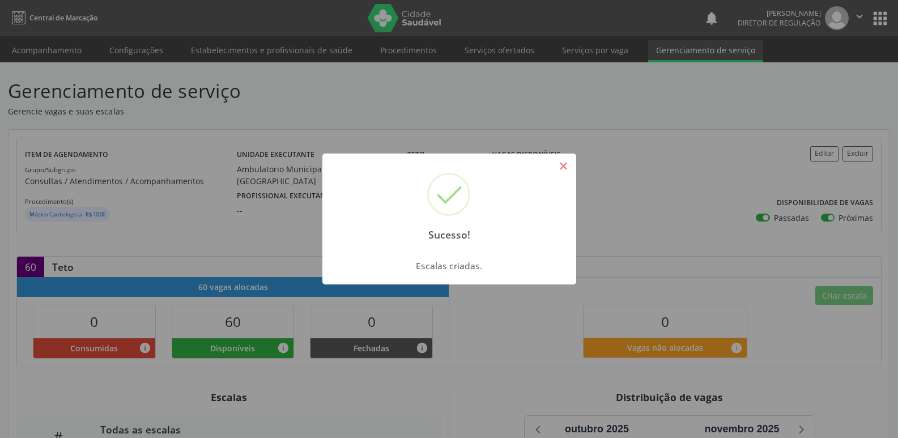
click at [560, 166] on button "×" at bounding box center [563, 165] width 19 height 19
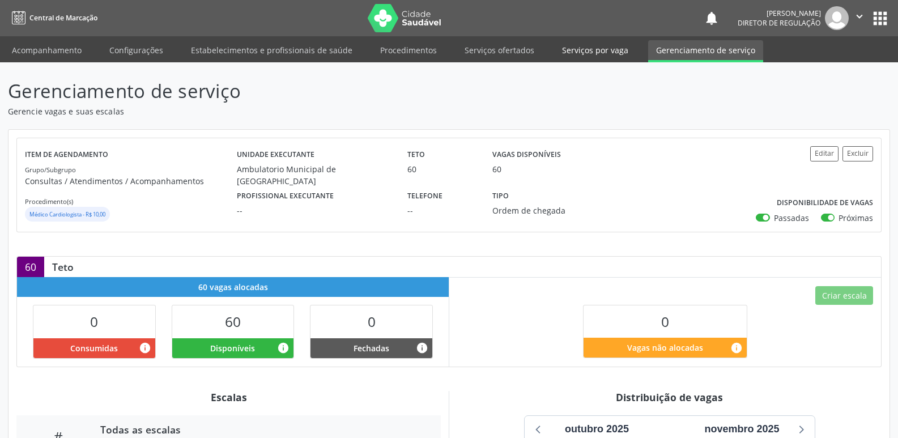
click at [583, 51] on link "Serviços por vaga" at bounding box center [595, 50] width 82 height 20
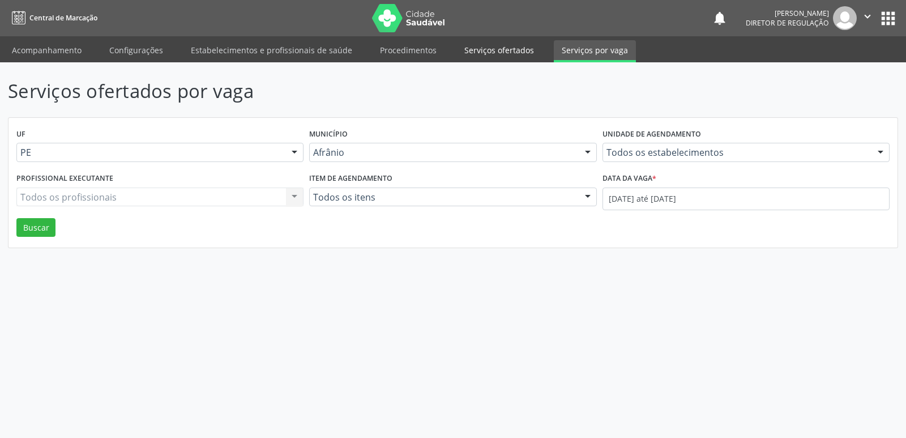
click at [510, 51] on link "Serviços ofertados" at bounding box center [500, 50] width 86 height 20
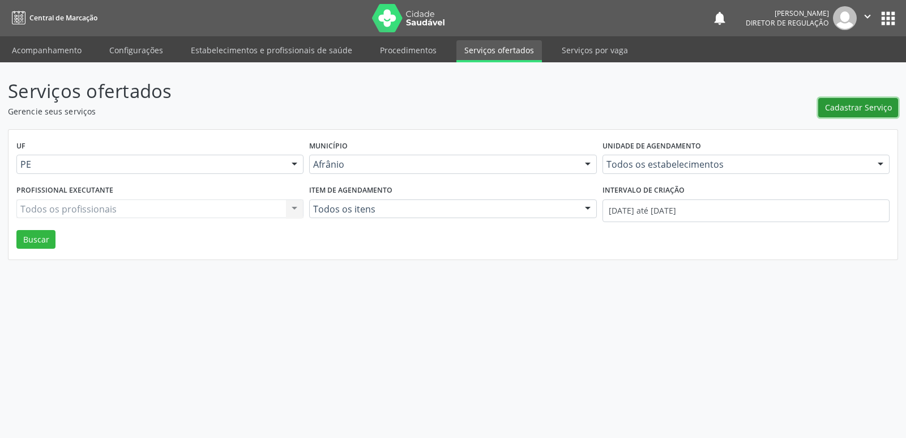
click at [846, 105] on span "Cadastrar Serviço" at bounding box center [858, 107] width 67 height 12
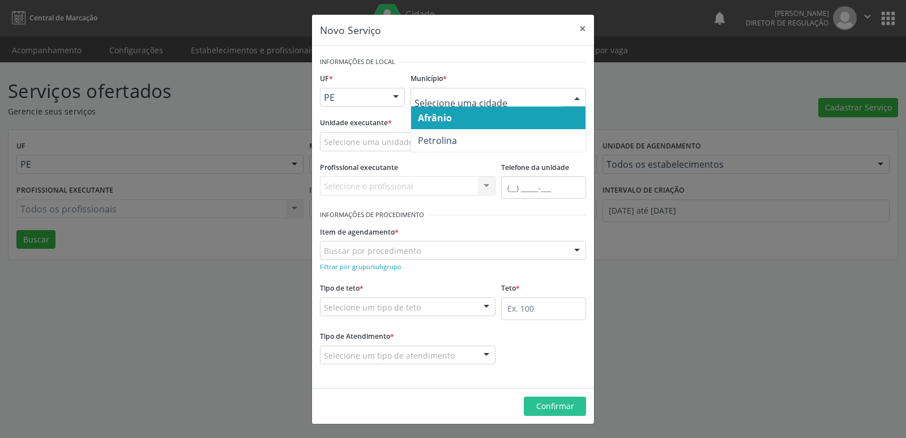
click at [488, 113] on span "Afrânio" at bounding box center [498, 117] width 174 height 23
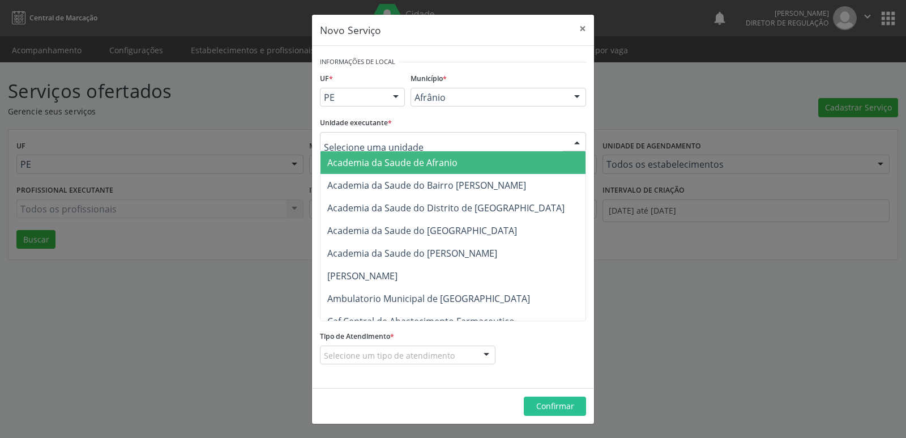
click at [454, 139] on div at bounding box center [453, 141] width 266 height 19
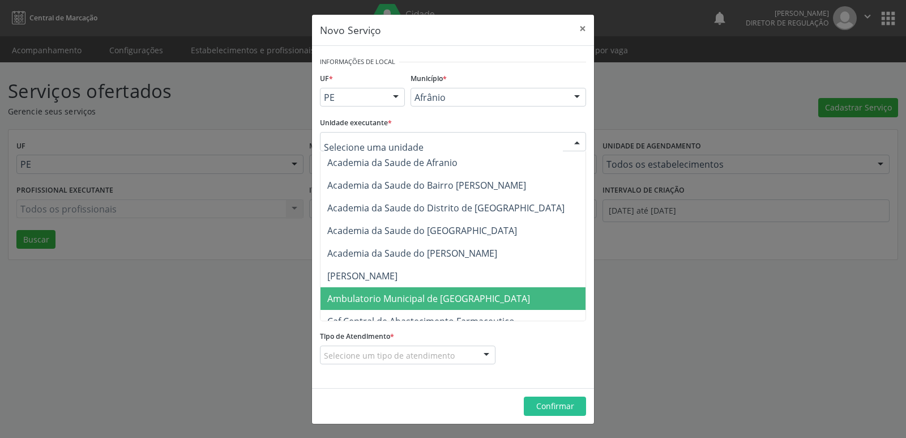
click at [429, 302] on span "Ambulatorio Municipal de [GEOGRAPHIC_DATA]" at bounding box center [428, 298] width 203 height 12
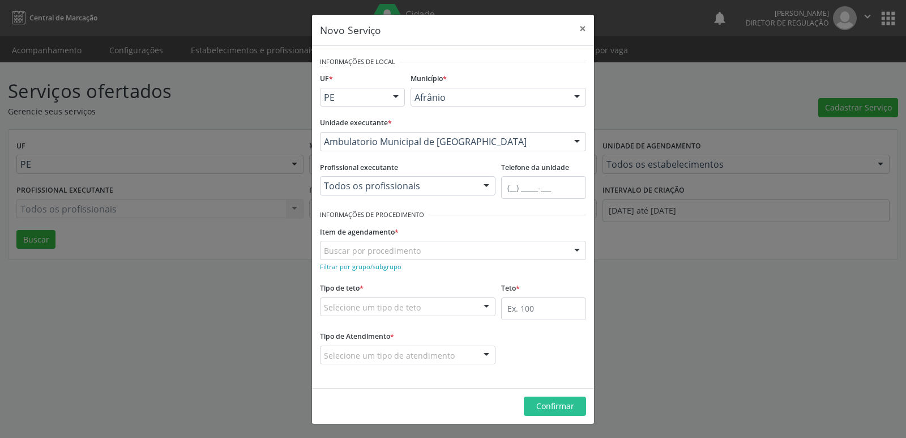
click at [427, 249] on div "Buscar por procedimento" at bounding box center [453, 250] width 266 height 19
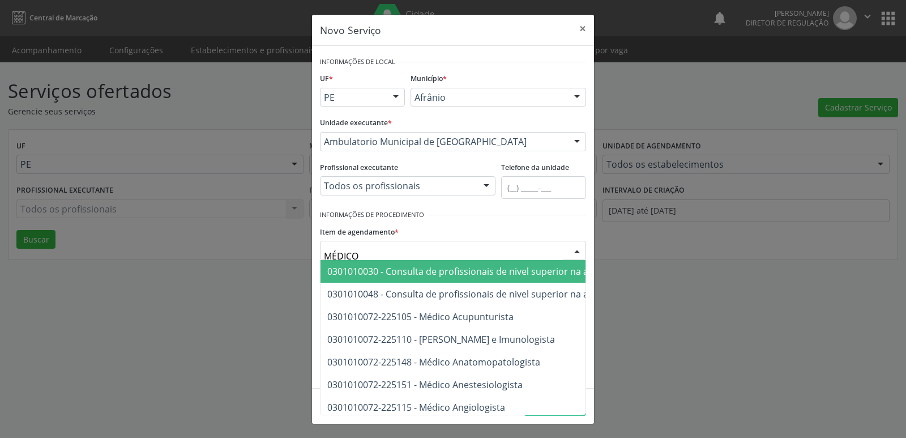
type input "MÉDICO C"
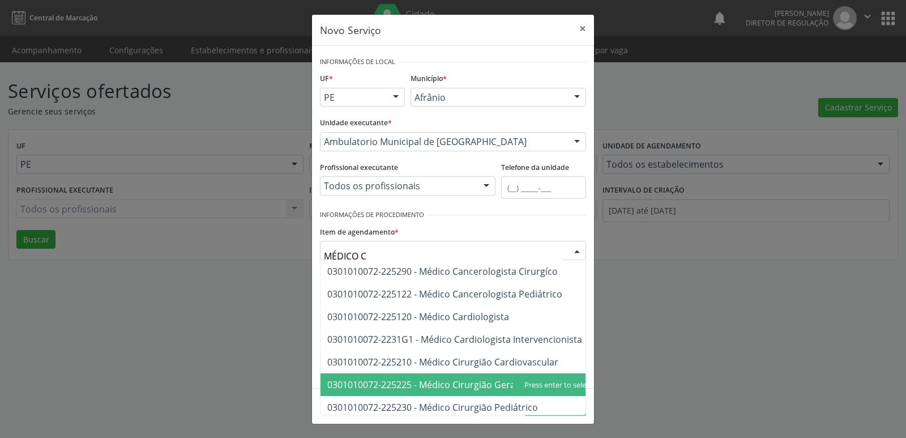
click at [448, 385] on span "0301010072-225225 - Médico Cirurgião Geral" at bounding box center [422, 384] width 190 height 12
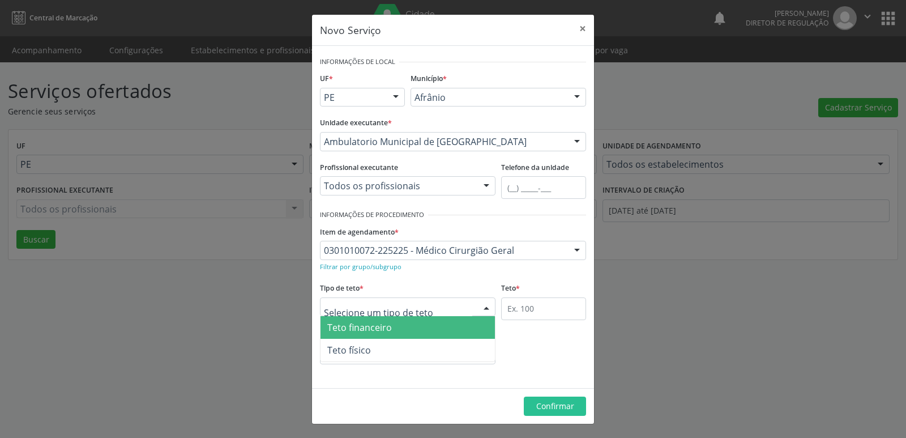
click at [423, 308] on div at bounding box center [408, 306] width 176 height 19
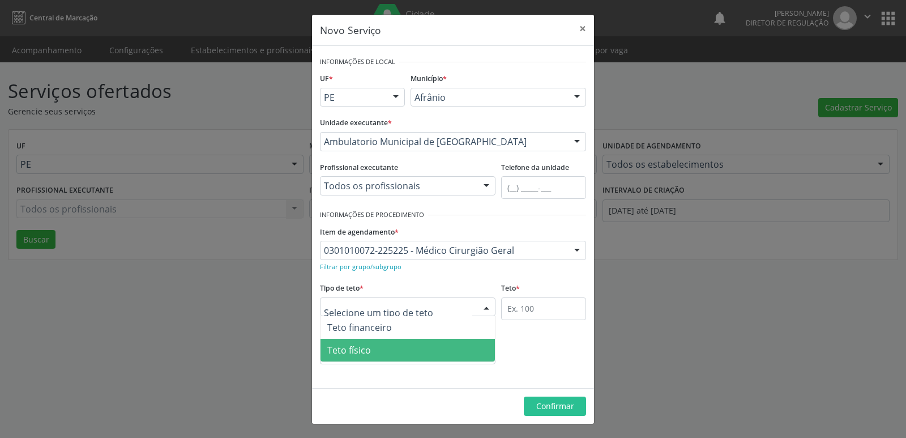
click at [414, 352] on span "Teto físico" at bounding box center [408, 350] width 174 height 23
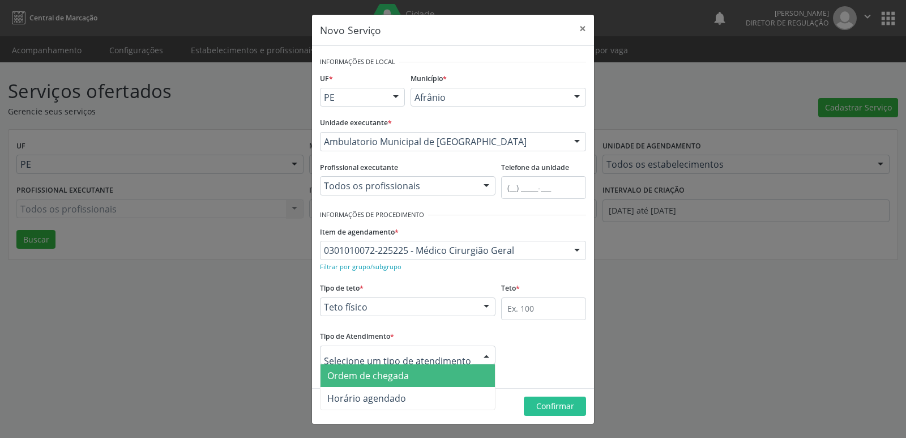
click at [433, 376] on span "Ordem de chegada" at bounding box center [408, 375] width 174 height 23
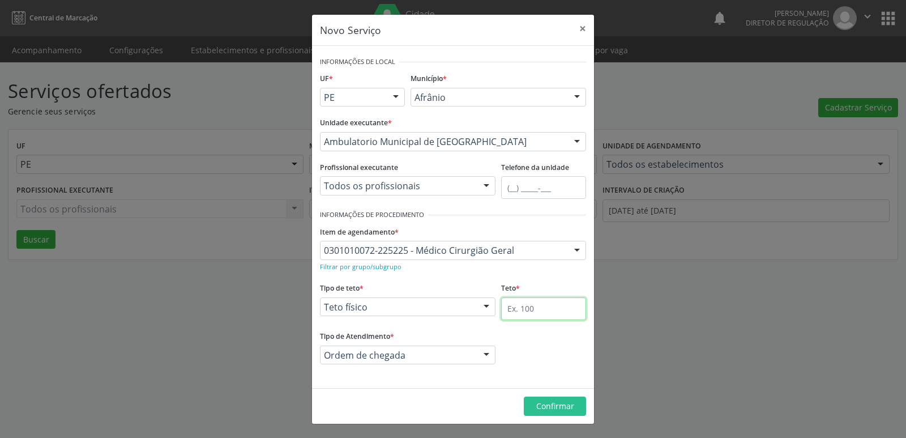
click at [539, 309] on input "text" at bounding box center [543, 308] width 85 height 23
click at [523, 309] on input "text" at bounding box center [543, 308] width 85 height 23
type input "125"
click at [553, 408] on span "Confirmar" at bounding box center [555, 405] width 38 height 11
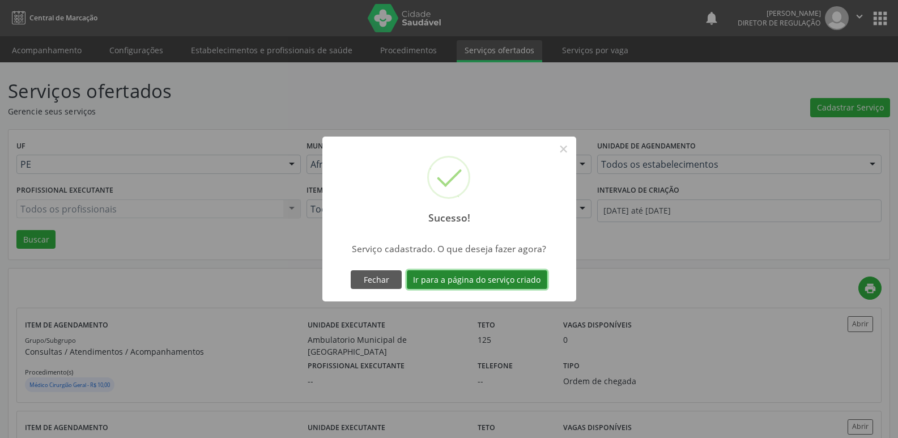
click at [511, 278] on button "Ir para a página do serviço criado" at bounding box center [477, 279] width 140 height 19
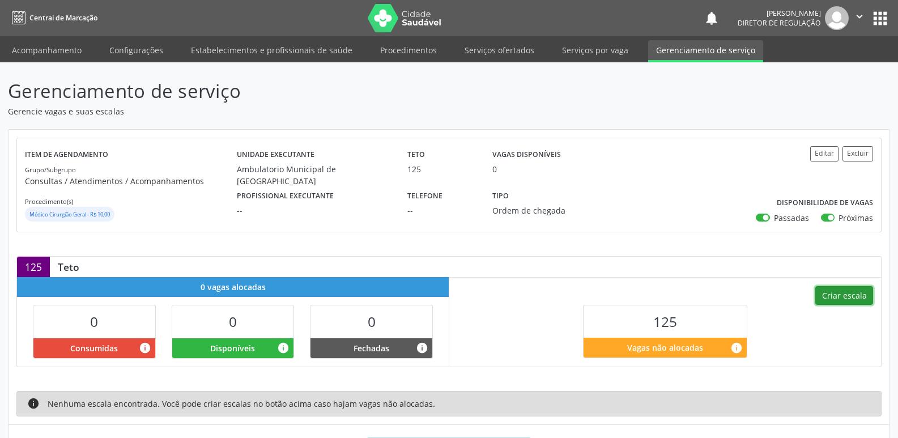
click at [840, 293] on button "Criar escala" at bounding box center [844, 295] width 58 height 19
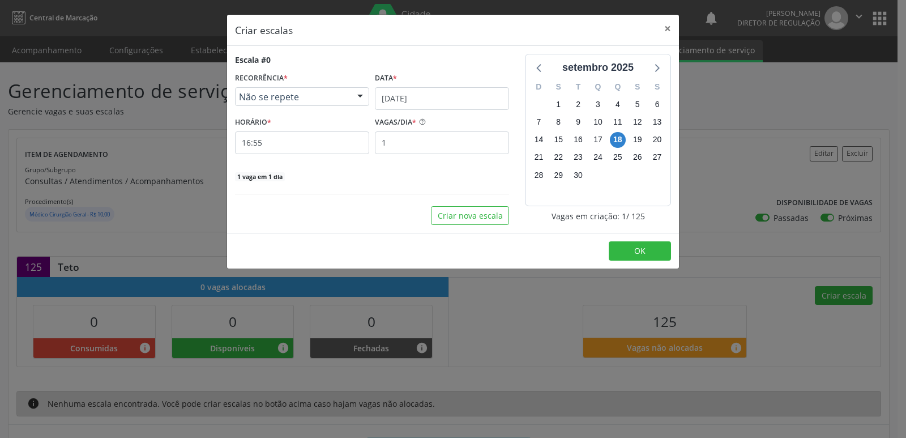
click at [317, 101] on span "Não se repete" at bounding box center [292, 96] width 107 height 11
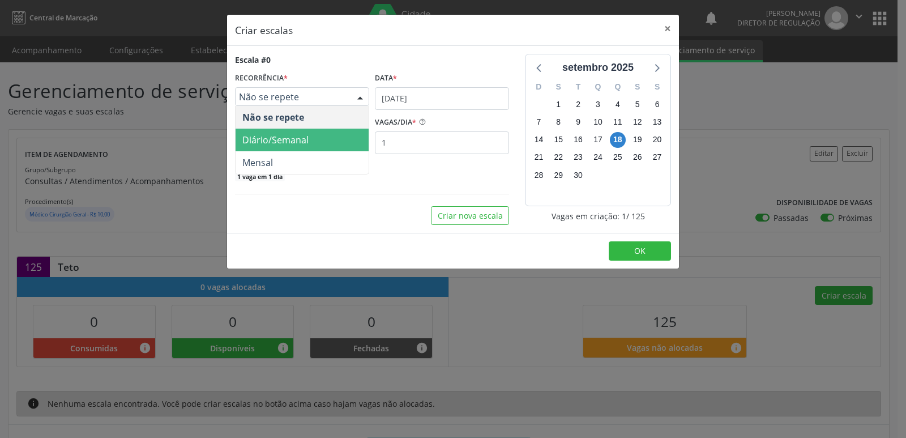
click at [310, 139] on span "Diário/Semanal" at bounding box center [302, 140] width 133 height 23
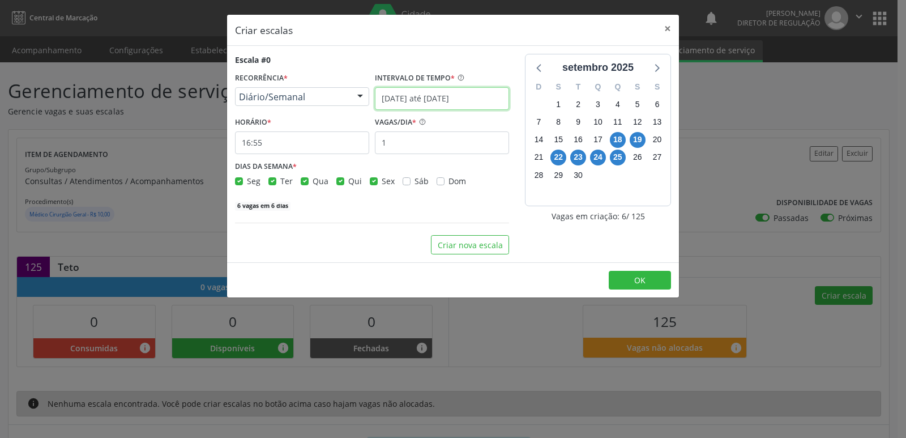
click at [457, 100] on input "[DATE] até [DATE]" at bounding box center [442, 98] width 134 height 23
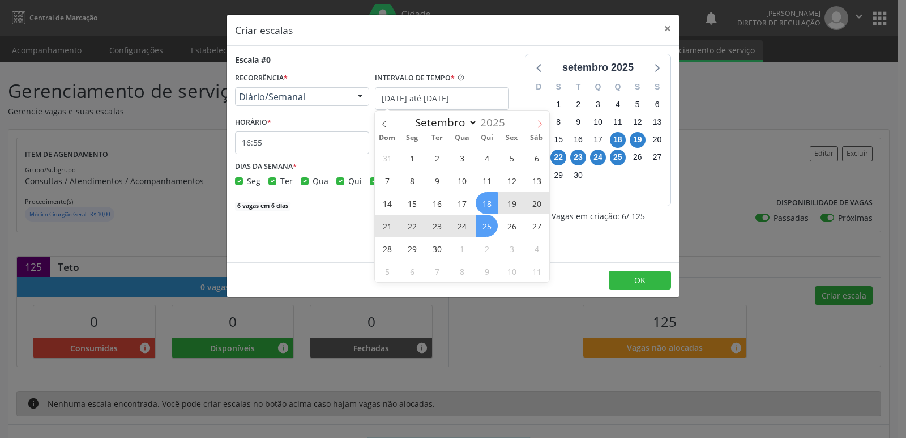
click at [539, 120] on icon at bounding box center [540, 124] width 8 height 8
select select "9"
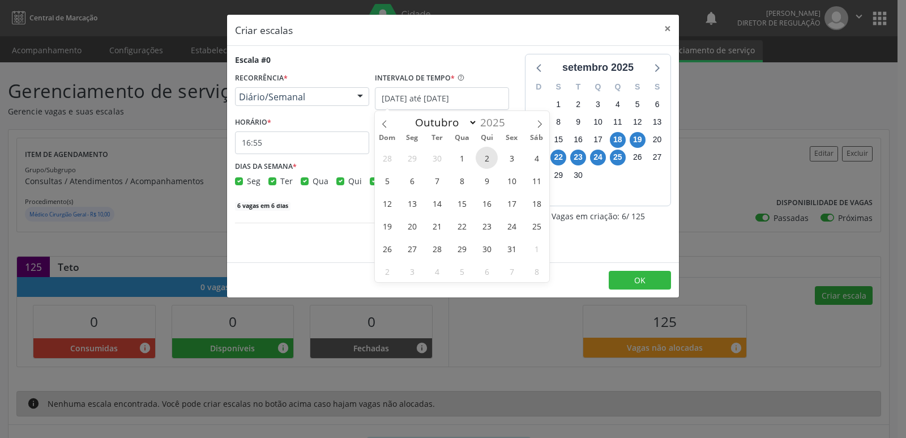
click at [485, 160] on span "2" at bounding box center [487, 158] width 22 height 22
type input "[DATE]"
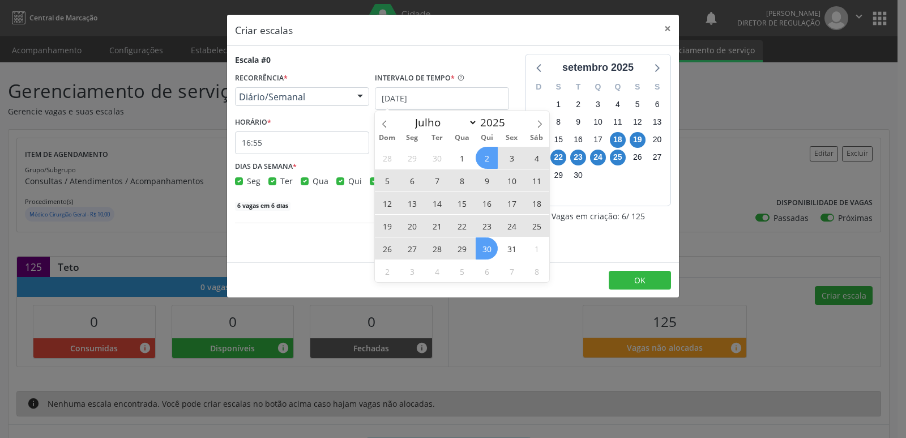
click at [485, 252] on span "30" at bounding box center [487, 248] width 22 height 22
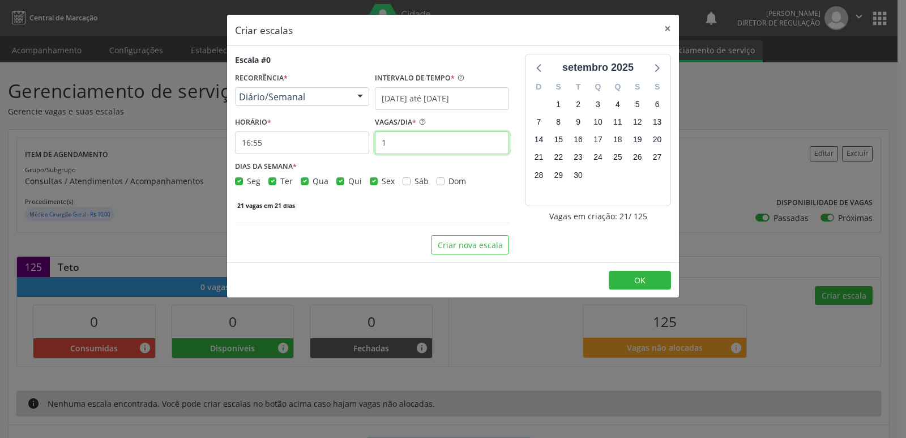
click at [403, 142] on input "1" at bounding box center [442, 142] width 134 height 23
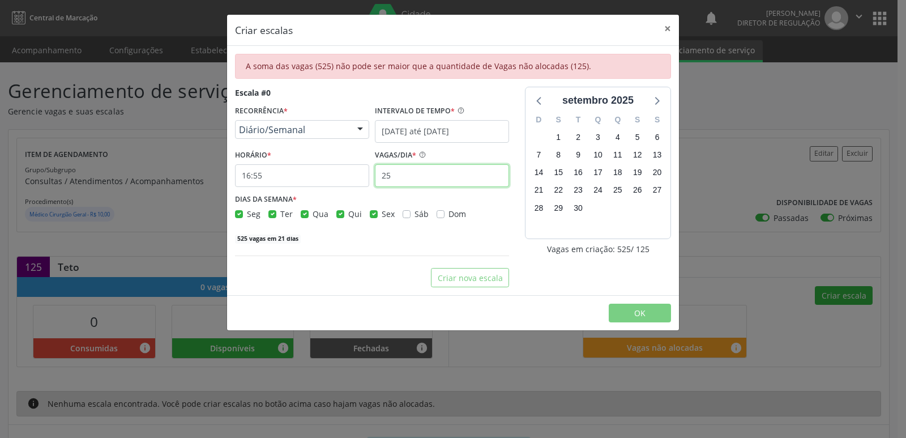
type input "25"
click at [247, 214] on label "Seg" at bounding box center [254, 214] width 14 height 12
click at [237, 214] on input "Seg" at bounding box center [239, 213] width 8 height 10
checkbox input "false"
click at [280, 212] on label "Ter" at bounding box center [286, 214] width 12 height 12
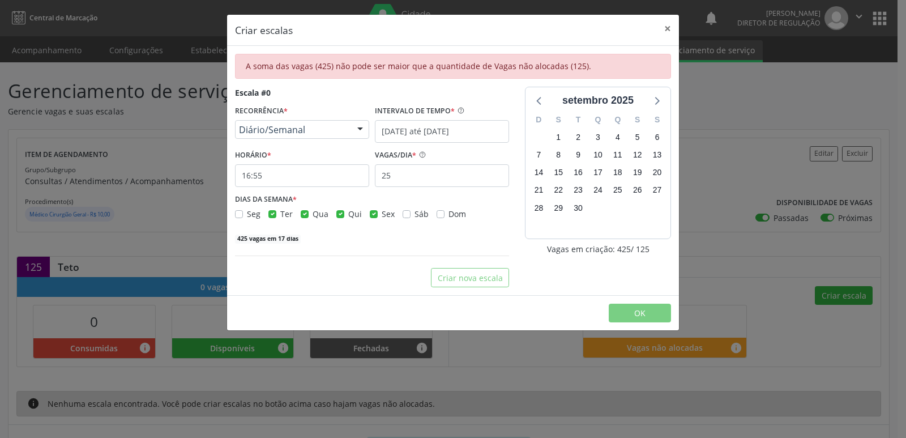
click at [270, 212] on input "Ter" at bounding box center [273, 213] width 8 height 10
checkbox input "false"
click at [313, 210] on label "Qua" at bounding box center [321, 214] width 16 height 12
click at [305, 210] on input "Qua" at bounding box center [305, 213] width 8 height 10
checkbox input "false"
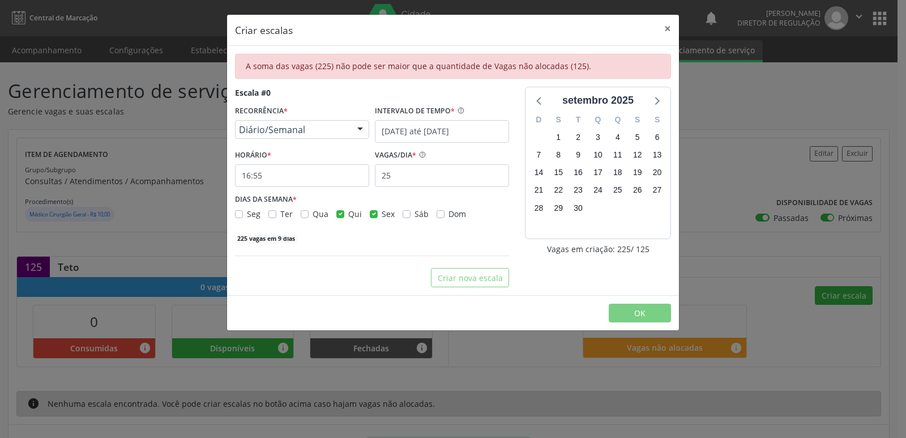
click at [382, 215] on label "Sex" at bounding box center [388, 214] width 13 height 12
click at [372, 215] on input "Sex" at bounding box center [374, 213] width 8 height 10
checkbox input "false"
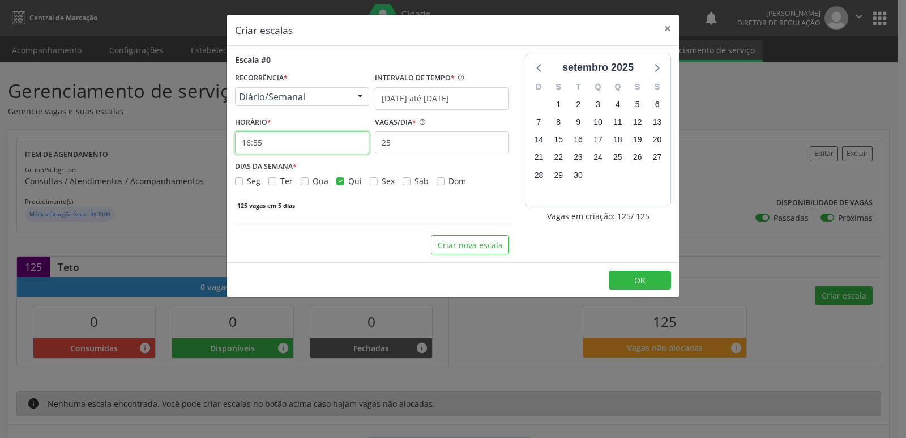
click at [295, 142] on input "16:55" at bounding box center [302, 142] width 134 height 23
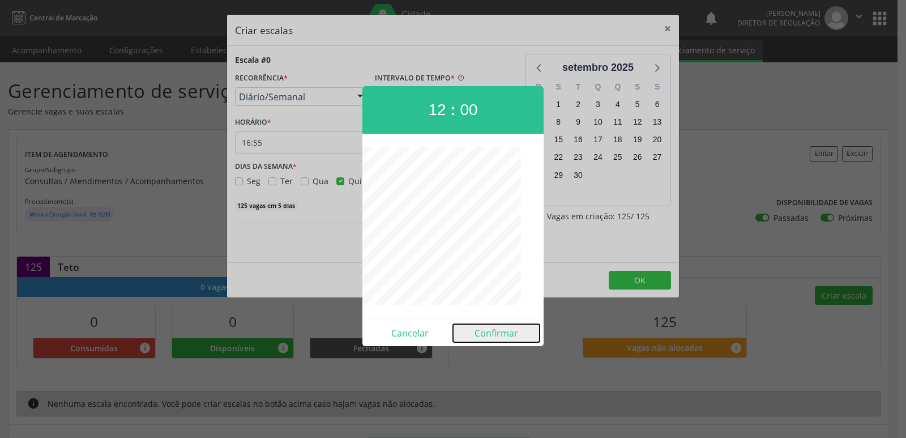
click at [509, 334] on button "Confirmar" at bounding box center [496, 333] width 87 height 18
type input "12:00"
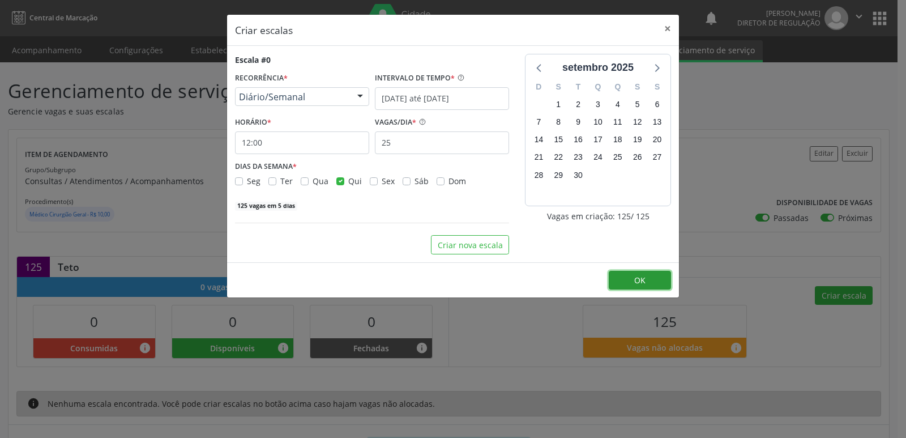
click at [651, 280] on button "OK" at bounding box center [640, 280] width 62 height 19
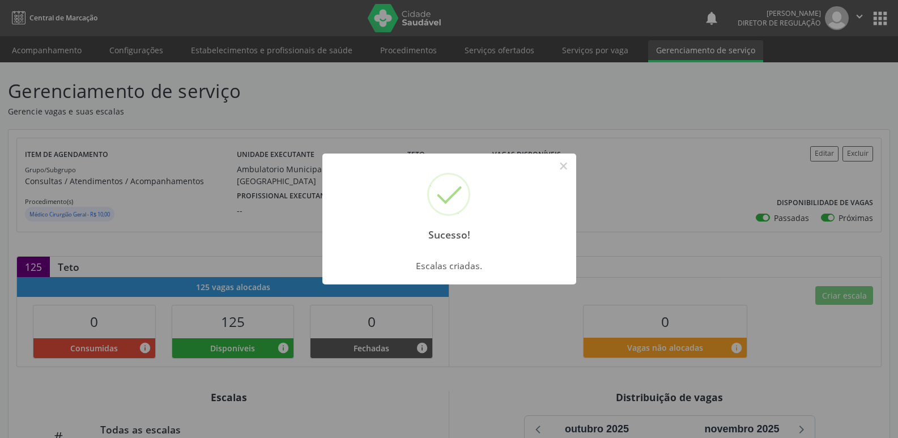
click at [585, 53] on div "Sucesso! × Escalas criadas. OK Cancel" at bounding box center [449, 219] width 898 height 438
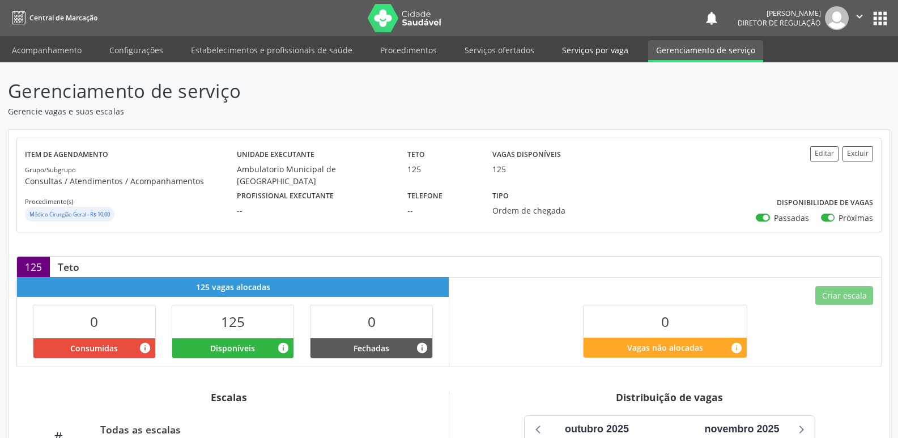
click at [587, 52] on link "Serviços por vaga" at bounding box center [595, 50] width 82 height 20
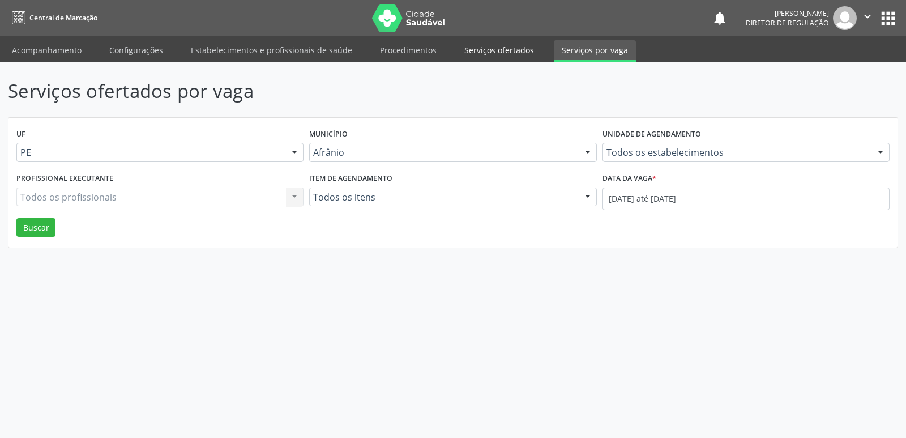
click at [508, 53] on link "Serviços ofertados" at bounding box center [500, 50] width 86 height 20
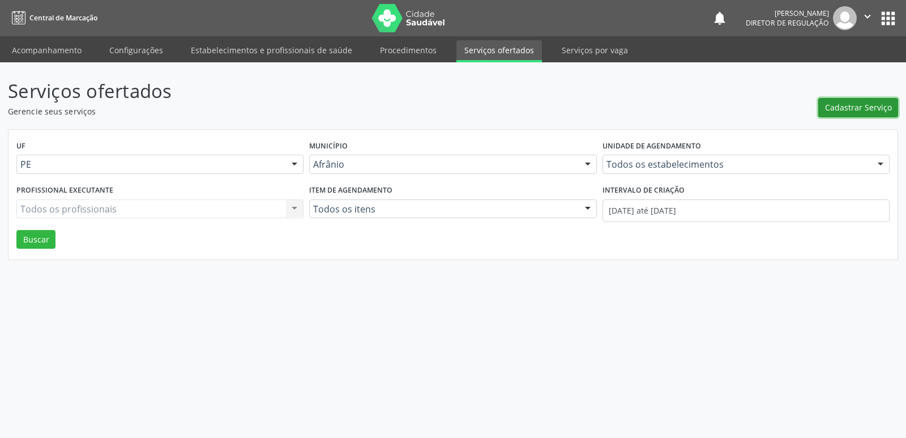
click at [831, 106] on span "Cadastrar Serviço" at bounding box center [858, 107] width 67 height 12
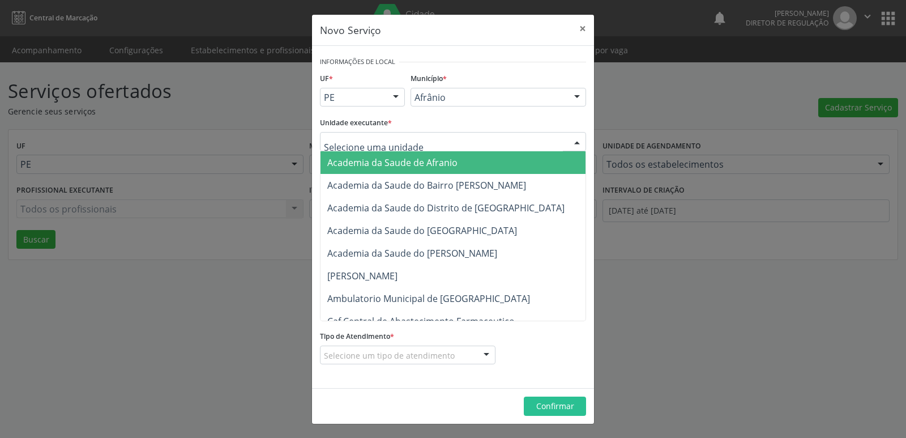
click at [482, 143] on div at bounding box center [453, 141] width 266 height 19
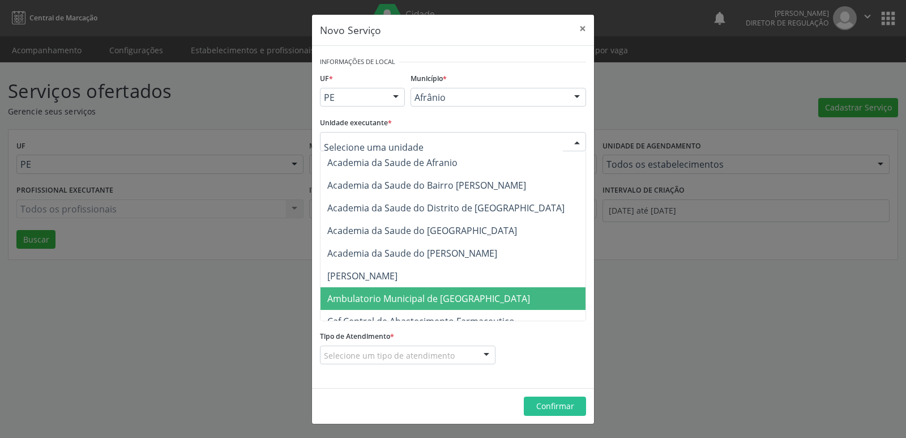
click at [432, 301] on span "Ambulatorio Municipal de [GEOGRAPHIC_DATA]" at bounding box center [428, 298] width 203 height 12
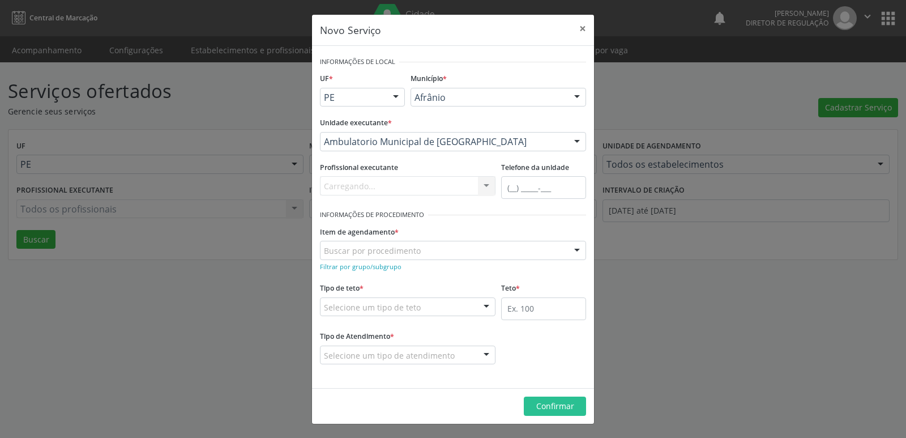
click at [429, 254] on div "Buscar por procedimento" at bounding box center [453, 250] width 266 height 19
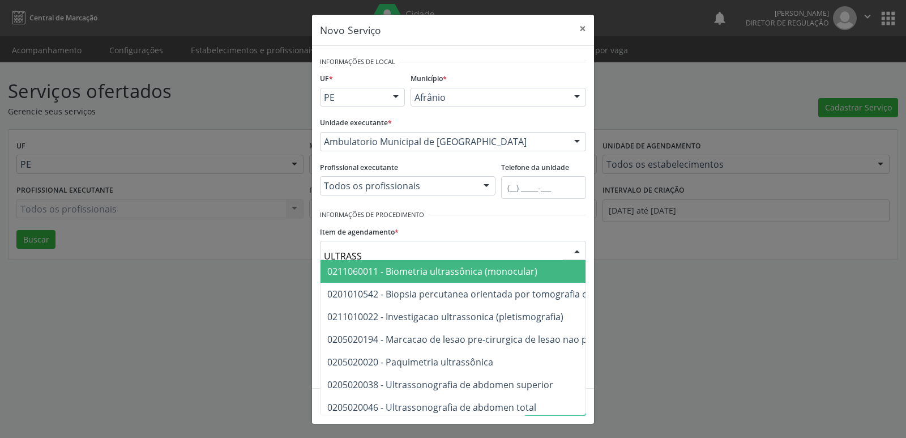
type input "ULTRASSO"
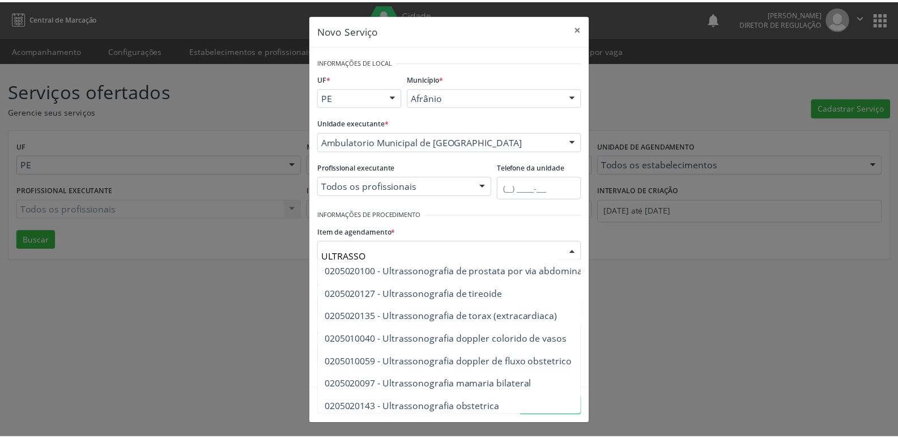
scroll to position [249, 0]
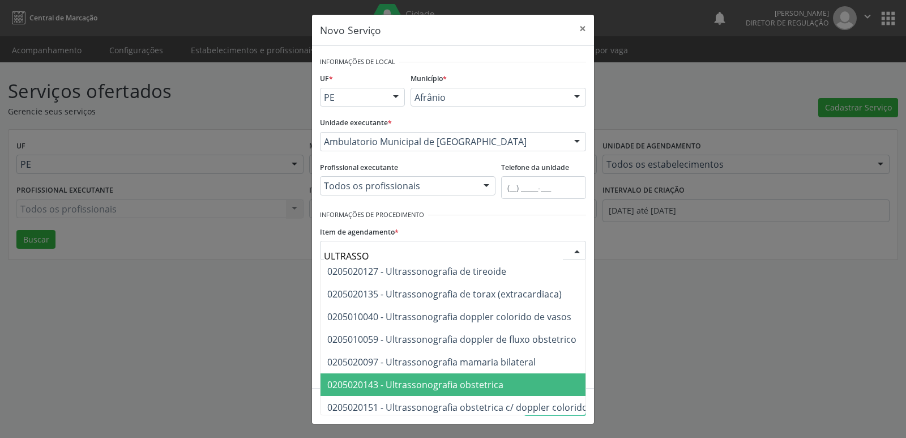
click at [517, 382] on span "0205020143 - Ultrassonografia obstetrica" at bounding box center [602, 384] width 562 height 23
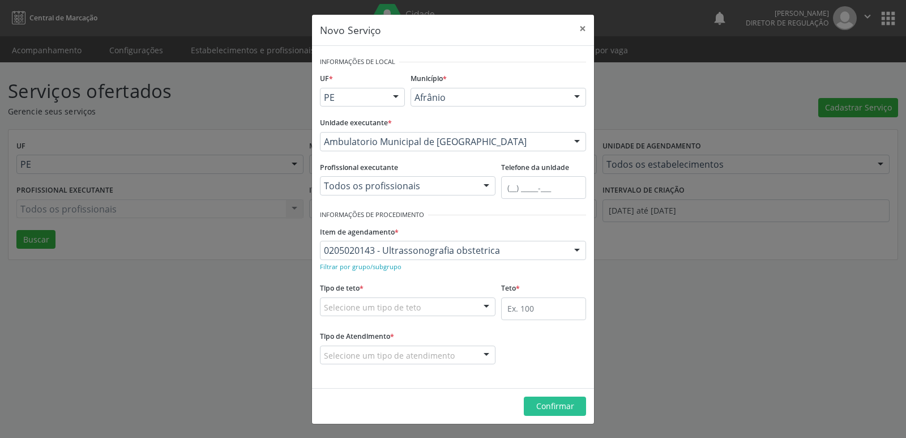
click at [447, 304] on div "Selecione um tipo de teto" at bounding box center [408, 306] width 176 height 19
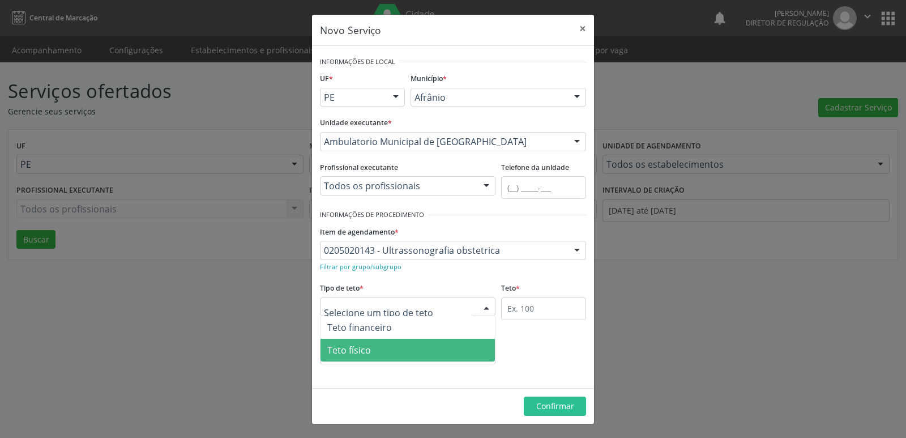
click at [429, 350] on span "Teto físico" at bounding box center [408, 350] width 174 height 23
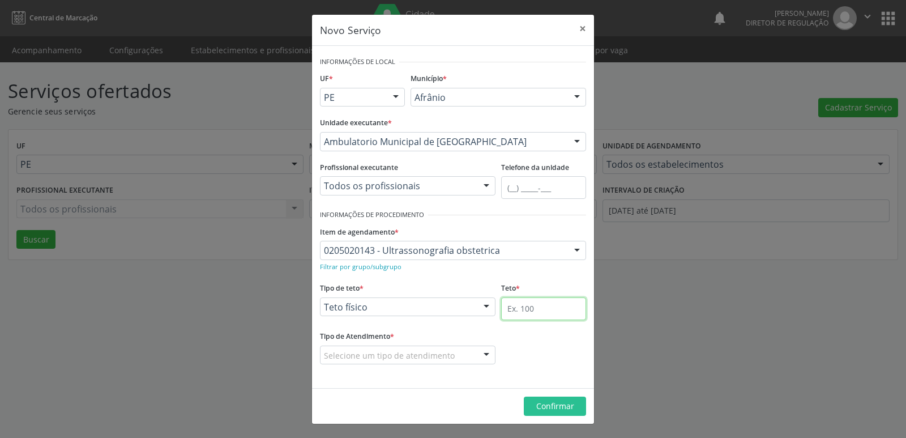
click at [549, 306] on input "text" at bounding box center [543, 308] width 85 height 23
type input "20"
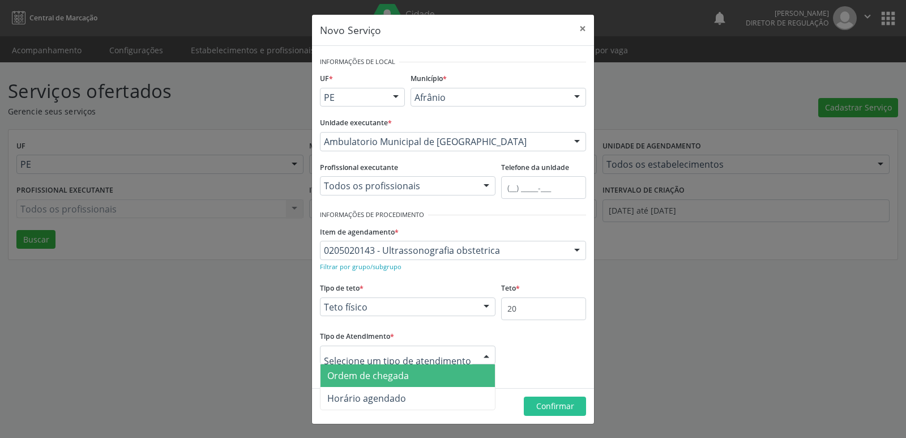
click at [441, 378] on span "Ordem de chegada" at bounding box center [408, 375] width 174 height 23
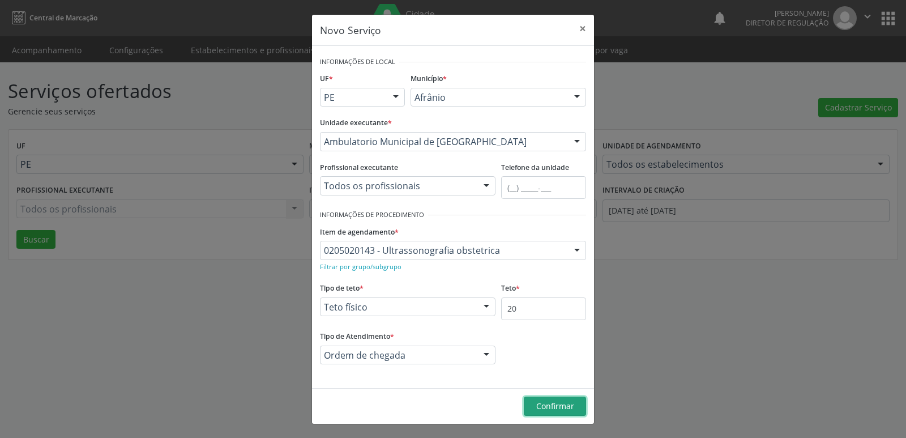
click at [553, 402] on span "Confirmar" at bounding box center [555, 405] width 38 height 11
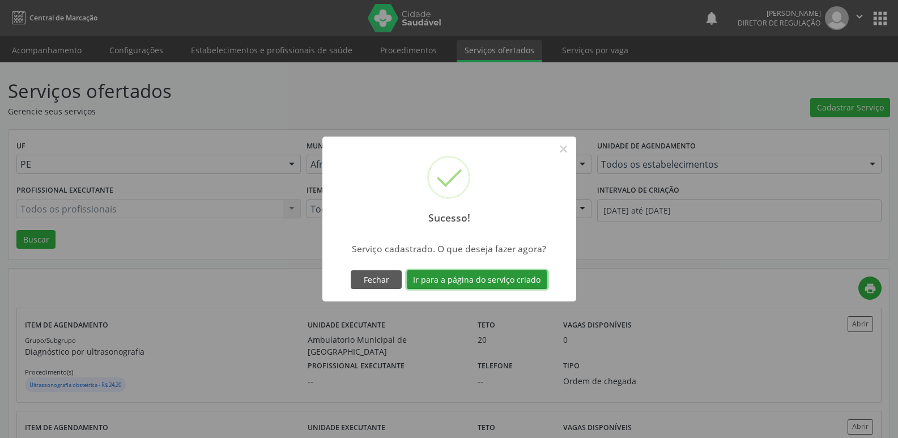
click at [482, 278] on button "Ir para a página do serviço criado" at bounding box center [477, 279] width 140 height 19
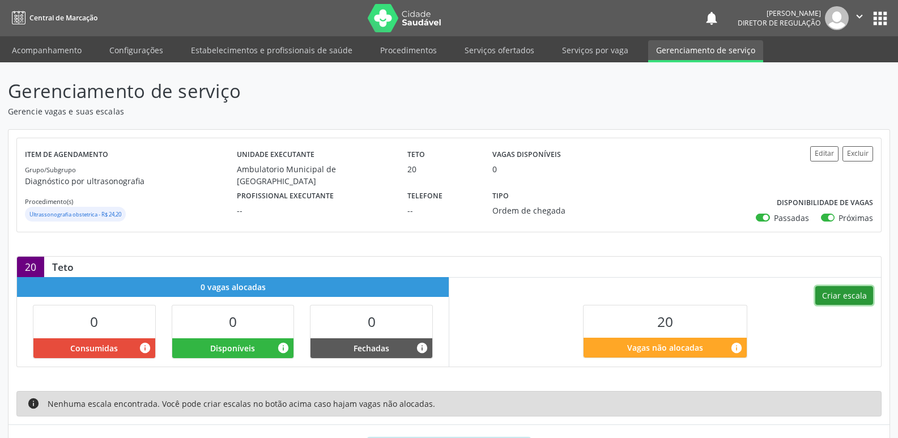
click at [839, 293] on button "Criar escala" at bounding box center [844, 295] width 58 height 19
select select "8"
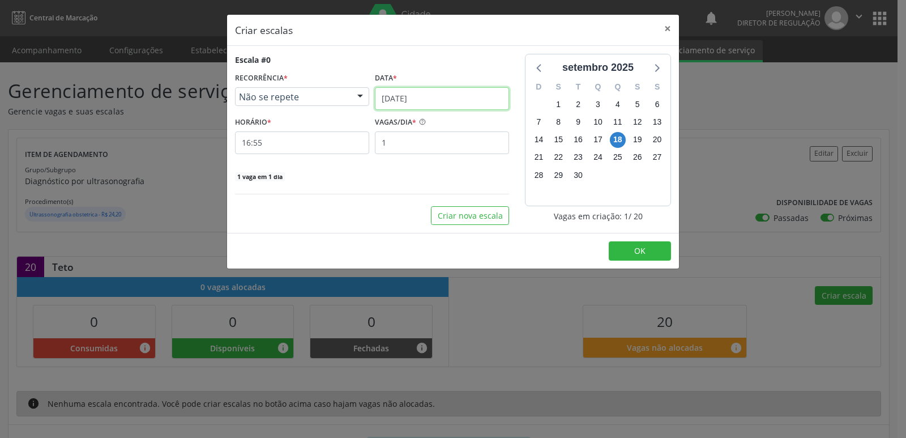
click at [472, 103] on input "[DATE]" at bounding box center [442, 98] width 134 height 23
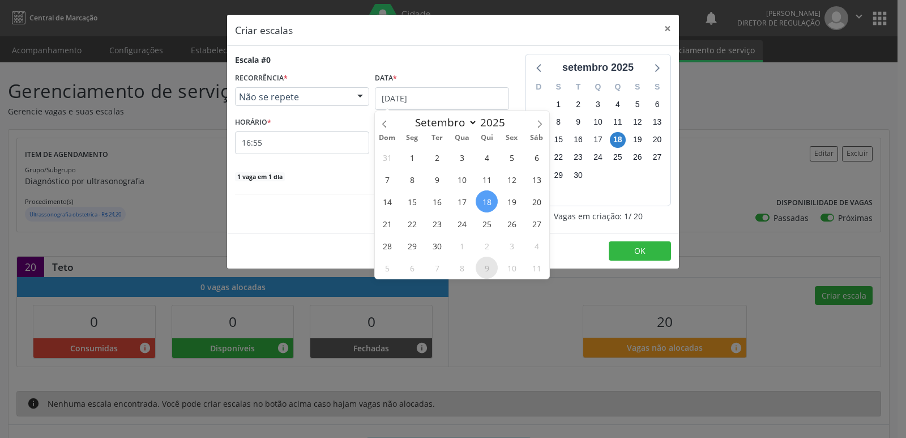
click at [483, 267] on span "9" at bounding box center [487, 268] width 22 height 22
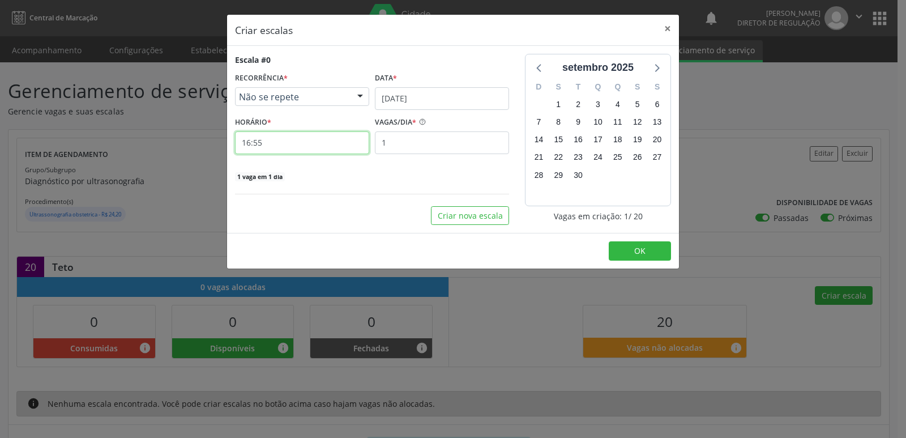
click at [336, 141] on input "16:55" at bounding box center [302, 142] width 134 height 23
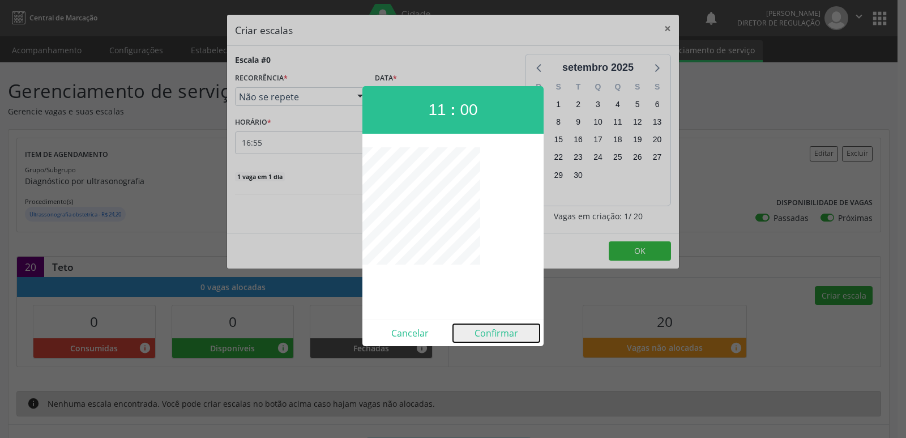
click at [493, 331] on button "Confirmar" at bounding box center [496, 333] width 87 height 18
type input "11:00"
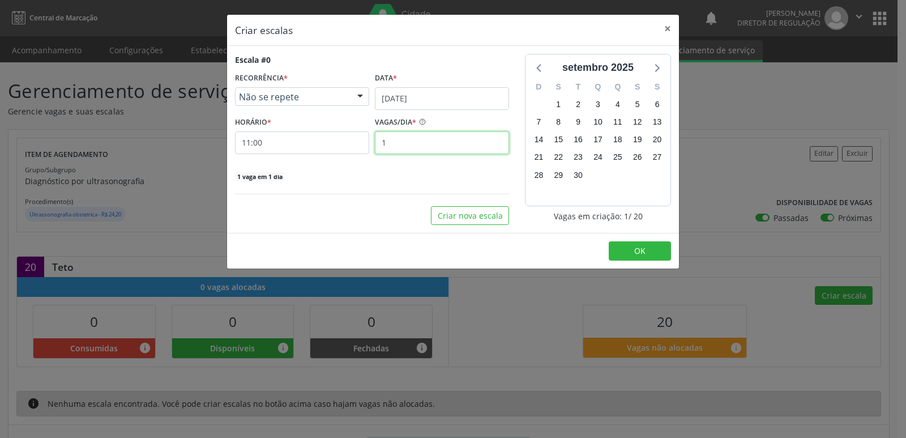
click at [412, 142] on input "1" at bounding box center [442, 142] width 134 height 23
type input "10"
click at [647, 247] on button "OK" at bounding box center [640, 250] width 62 height 19
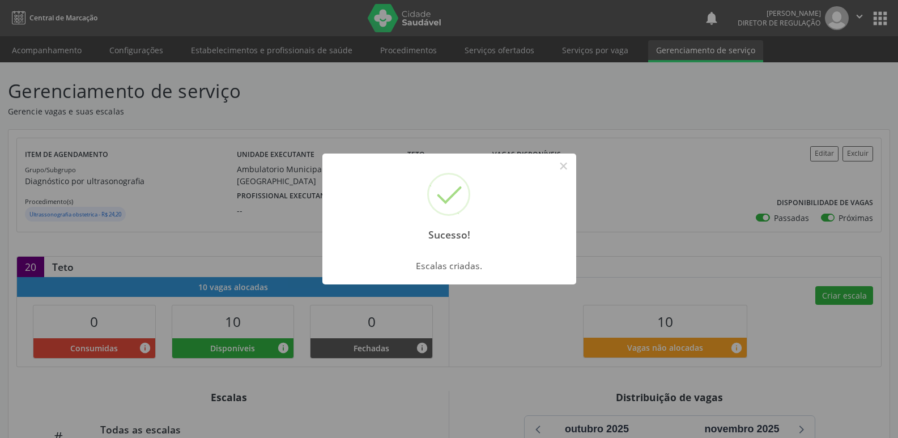
click at [846, 295] on div "Sucesso! × Escalas criadas. OK Cancel" at bounding box center [449, 219] width 898 height 438
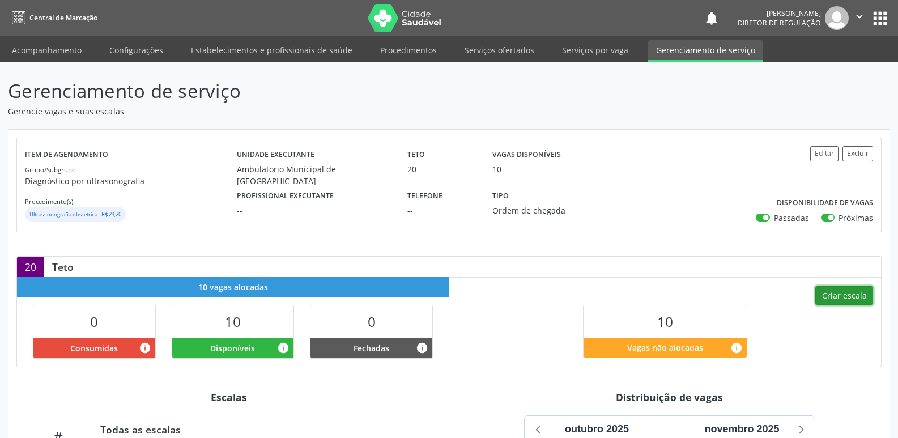
click at [846, 295] on button "Criar escala" at bounding box center [844, 295] width 58 height 19
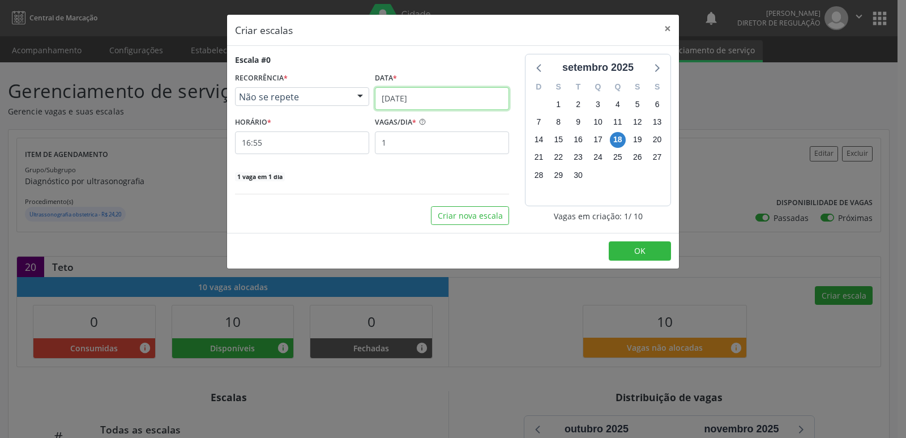
click at [463, 99] on input "[DATE]" at bounding box center [442, 98] width 134 height 23
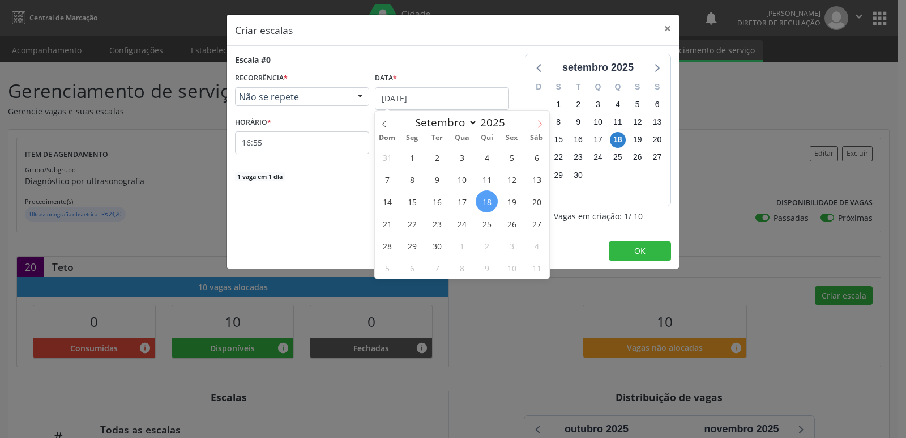
click at [542, 125] on icon at bounding box center [540, 124] width 8 height 8
select select "9"
click at [483, 220] on span "23" at bounding box center [487, 223] width 22 height 22
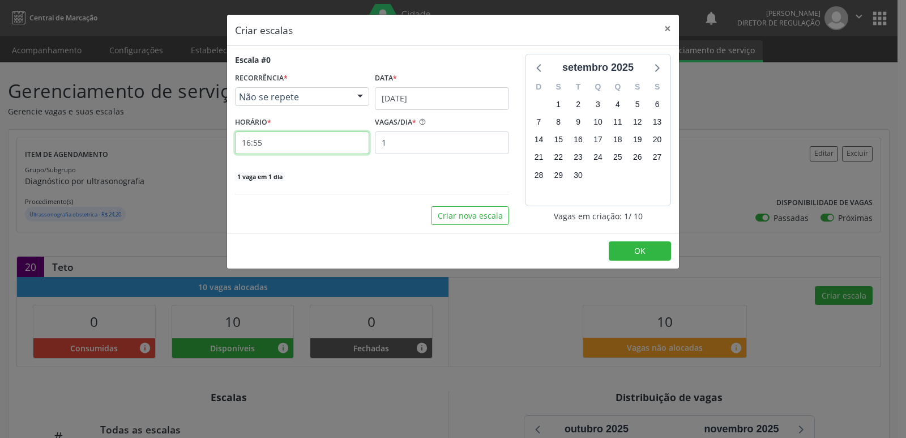
click at [310, 143] on input "16:55" at bounding box center [302, 142] width 134 height 23
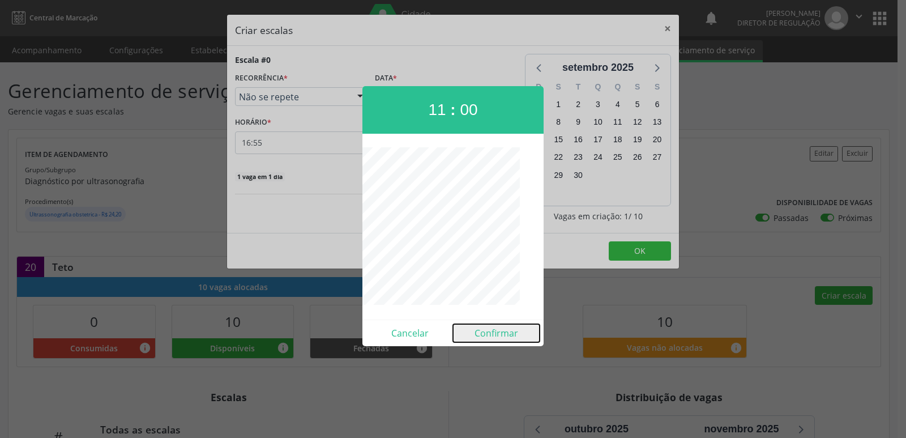
click at [484, 333] on button "Confirmar" at bounding box center [496, 333] width 87 height 18
type input "11:00"
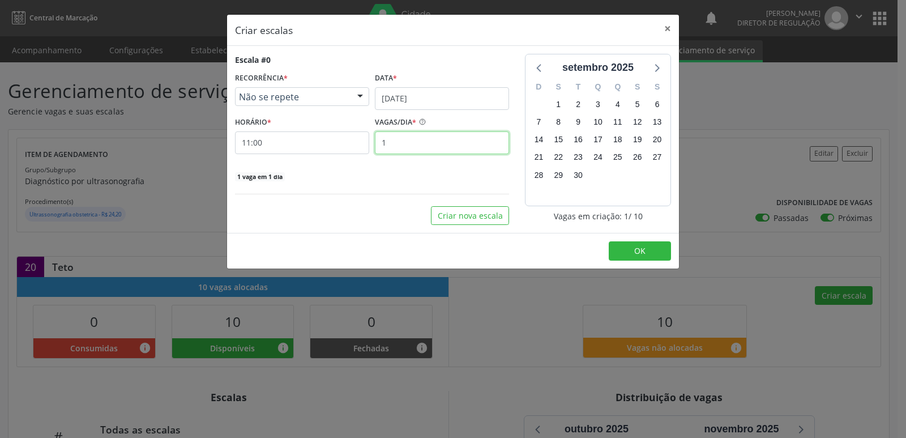
click at [418, 141] on input "1" at bounding box center [442, 142] width 134 height 23
type input "10"
click at [625, 253] on button "OK" at bounding box center [640, 250] width 62 height 19
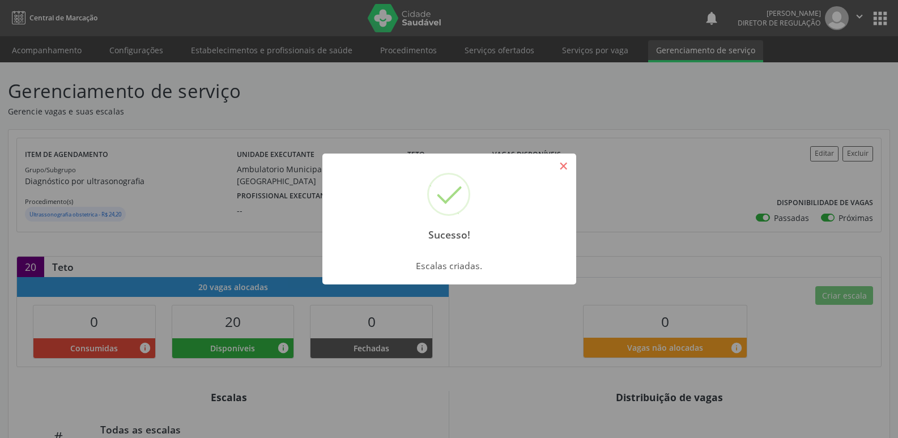
click at [565, 167] on button "×" at bounding box center [563, 165] width 19 height 19
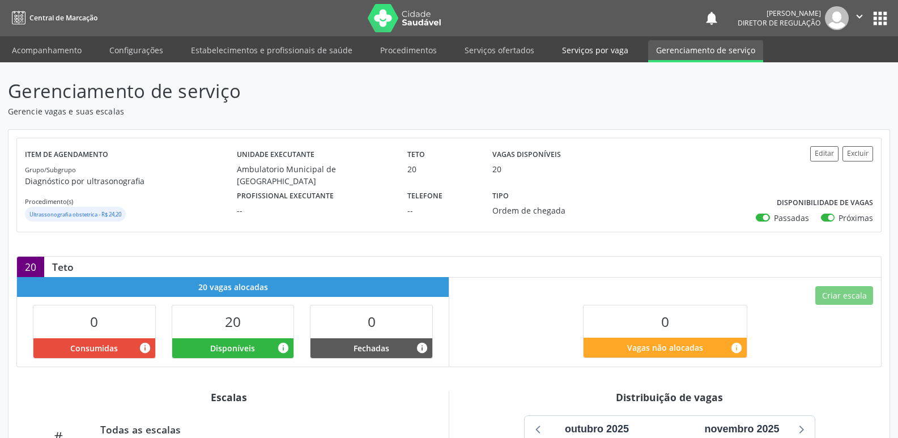
click at [577, 50] on link "Serviços por vaga" at bounding box center [595, 50] width 82 height 20
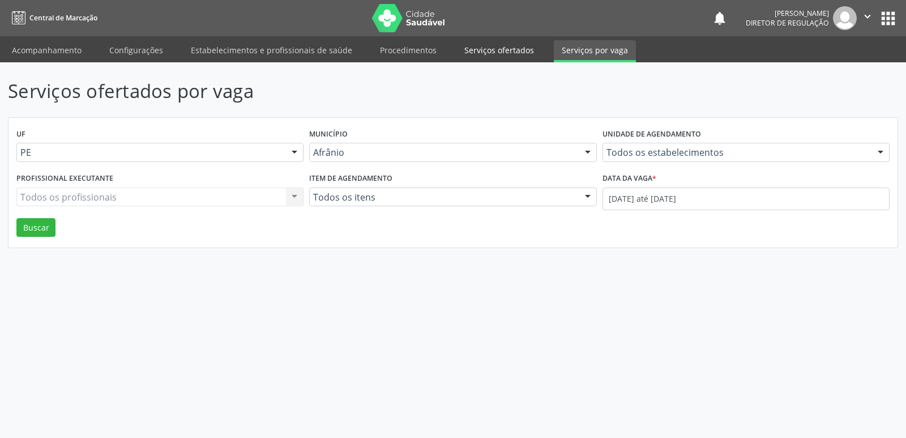
click at [515, 54] on link "Serviços ofertados" at bounding box center [500, 50] width 86 height 20
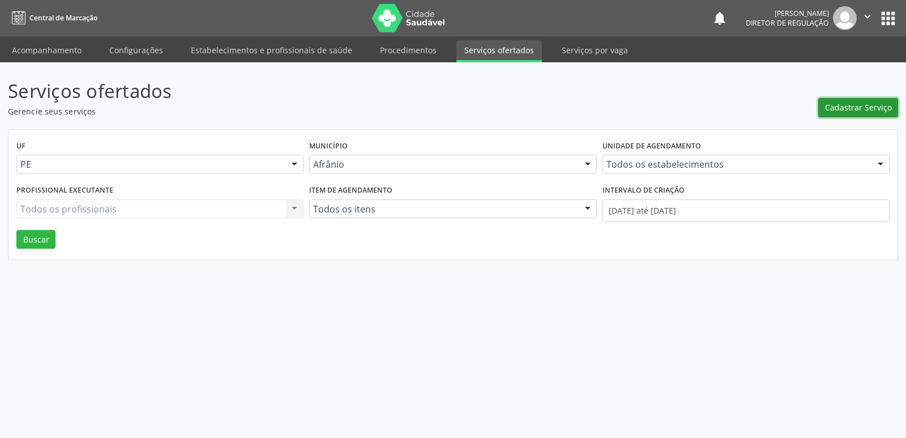
click at [841, 108] on span "Cadastrar Serviço" at bounding box center [858, 107] width 67 height 12
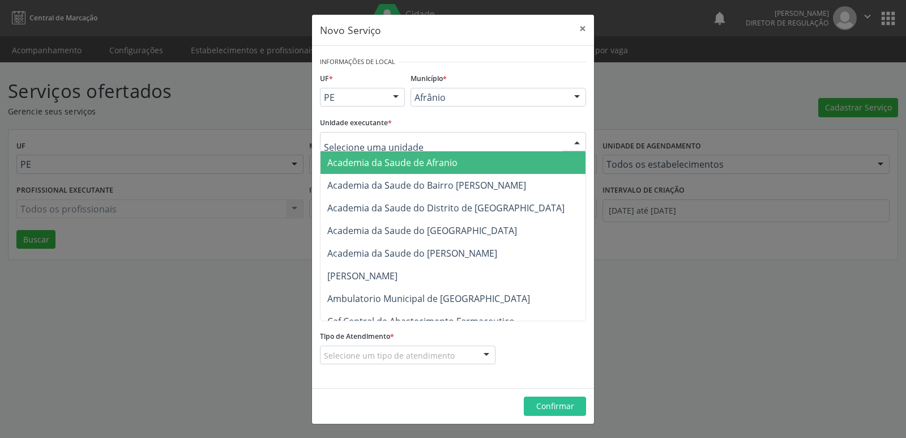
click at [442, 137] on div at bounding box center [453, 141] width 266 height 19
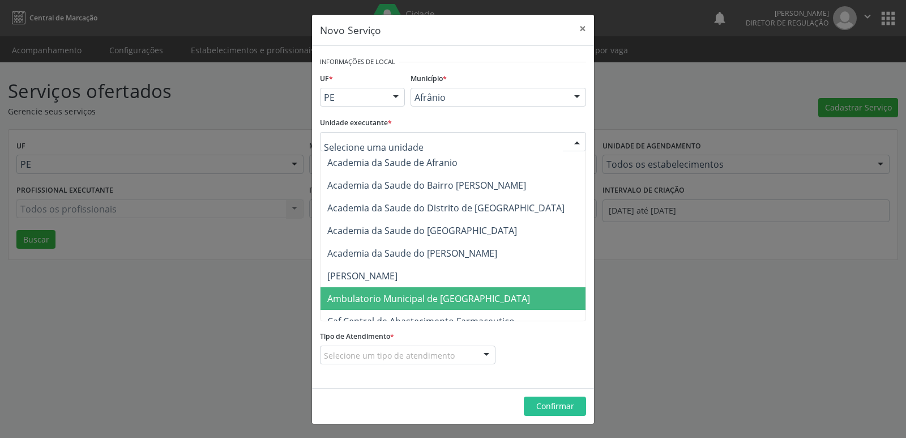
click at [437, 299] on span "Ambulatorio Municipal de [GEOGRAPHIC_DATA]" at bounding box center [428, 298] width 203 height 12
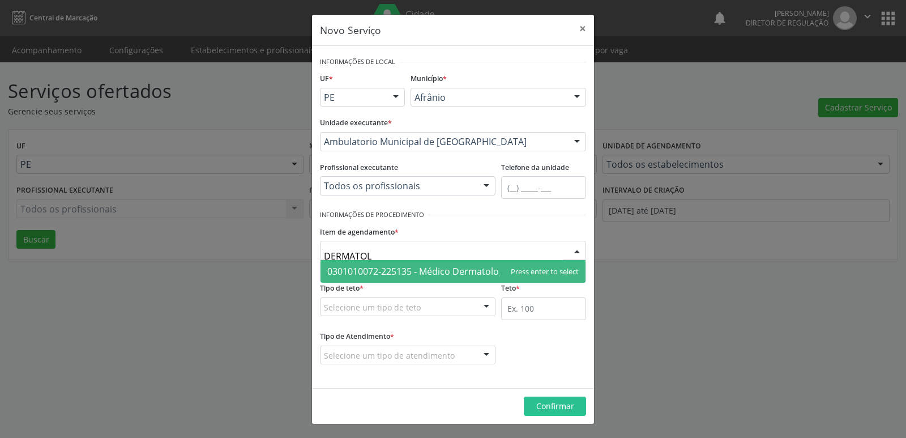
type input "DERMATOLO"
click at [438, 269] on span "0301010072-225135 - Médico Dermatologista" at bounding box center [423, 271] width 192 height 12
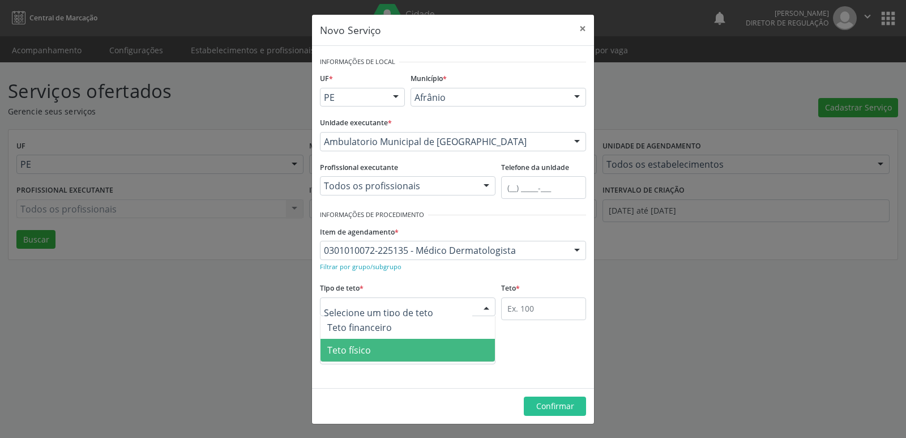
click at [408, 355] on span "Teto físico" at bounding box center [408, 350] width 174 height 23
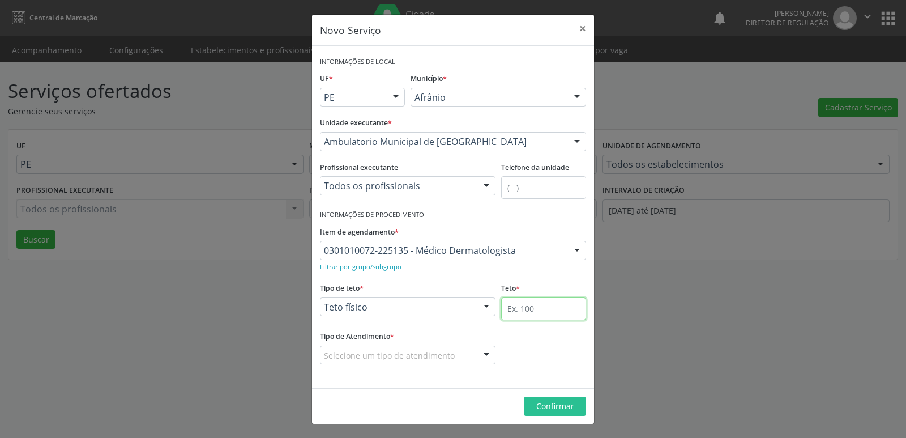
click at [522, 305] on input "text" at bounding box center [543, 308] width 85 height 23
type input "100"
click at [463, 355] on div "Selecione um tipo de atendimento" at bounding box center [408, 355] width 176 height 19
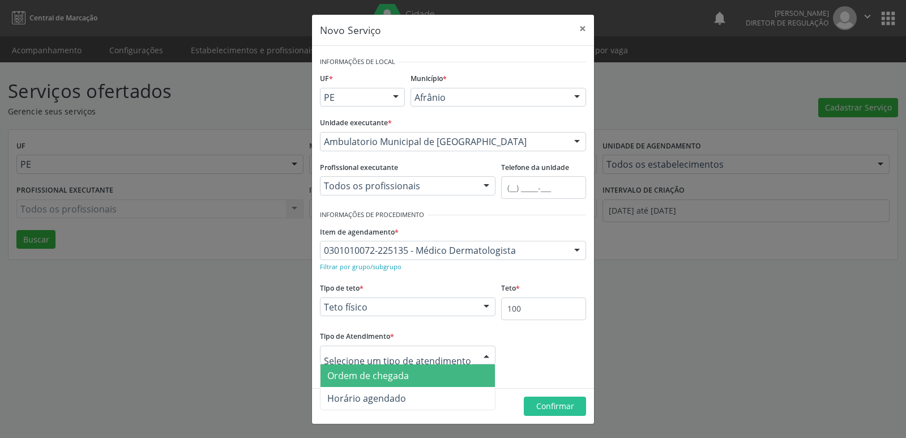
click at [437, 381] on span "Ordem de chegada" at bounding box center [408, 375] width 174 height 23
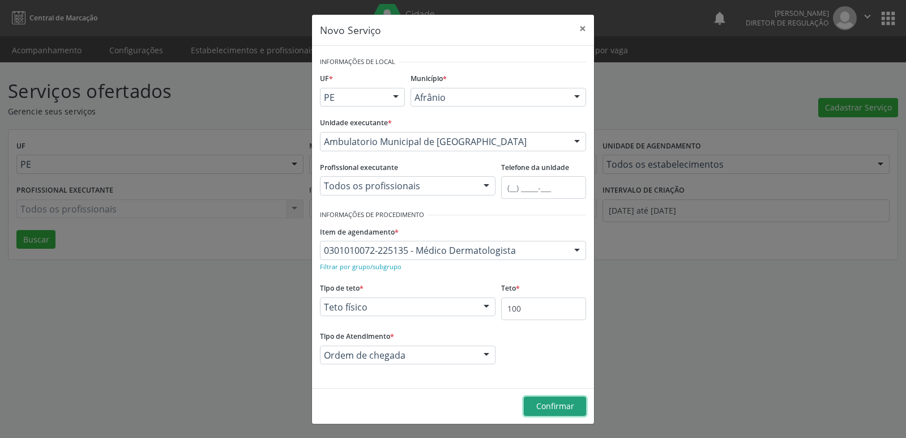
click at [548, 402] on span "Confirmar" at bounding box center [555, 405] width 38 height 11
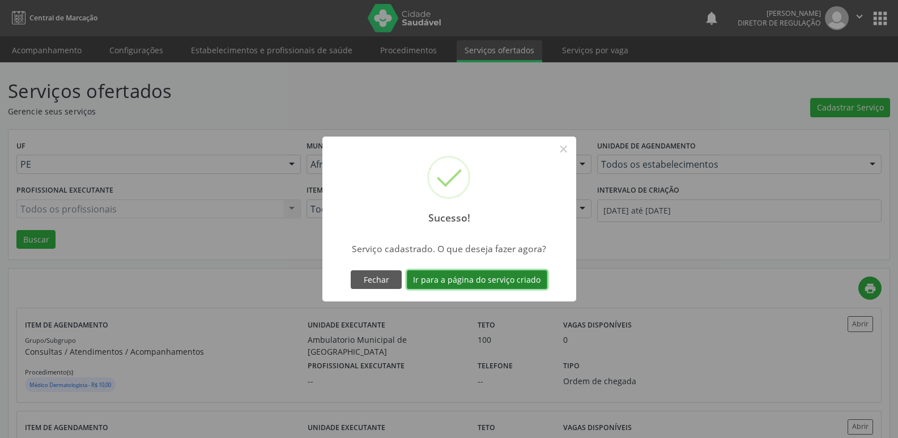
click at [514, 281] on button "Ir para a página do serviço criado" at bounding box center [477, 279] width 140 height 19
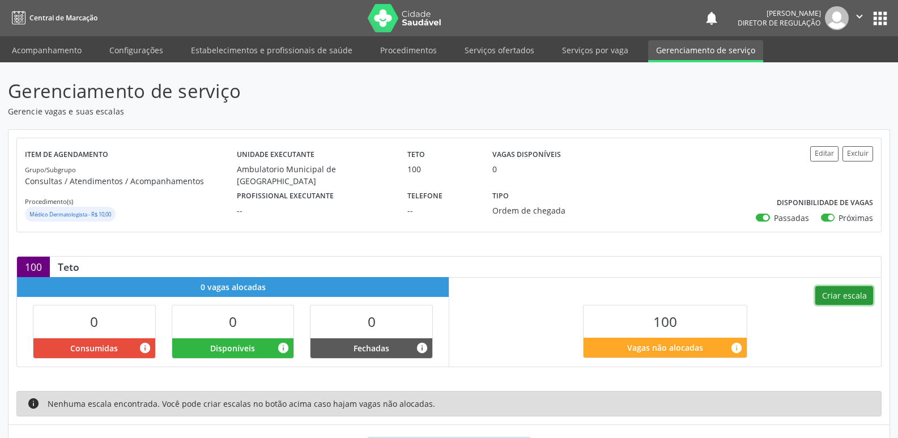
click at [836, 299] on button "Criar escala" at bounding box center [844, 295] width 58 height 19
select select "8"
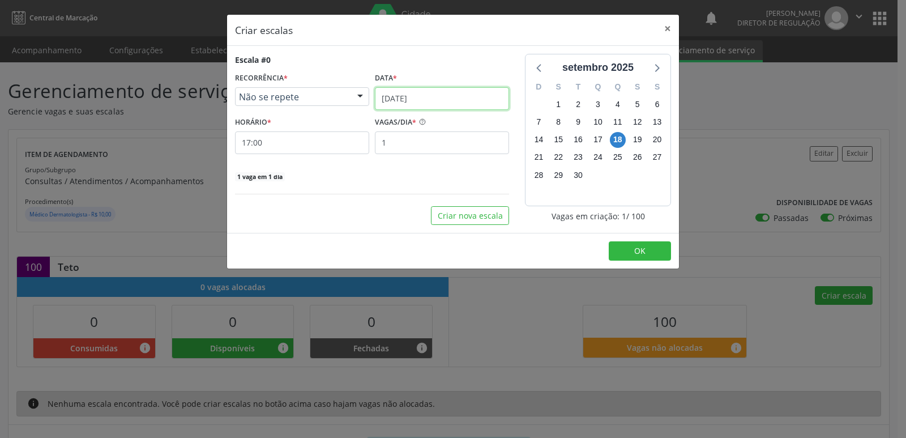
click at [454, 96] on input "[DATE]" at bounding box center [442, 98] width 134 height 23
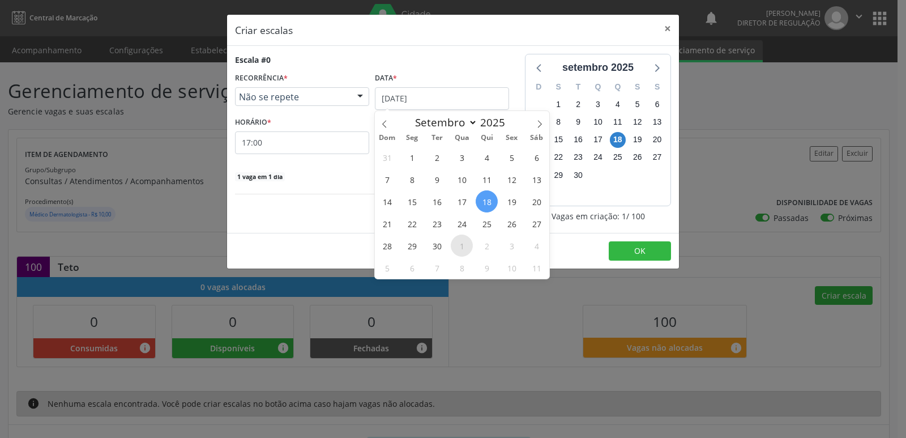
click at [464, 244] on span "1" at bounding box center [462, 246] width 22 height 22
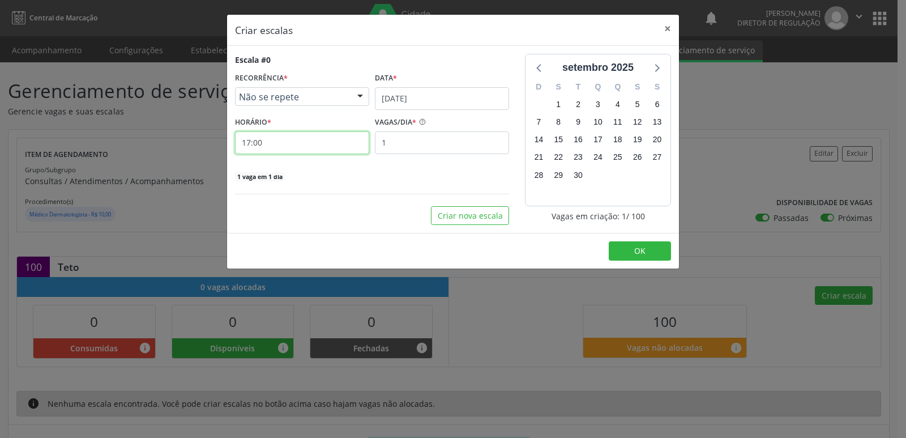
click at [313, 143] on input "17:00" at bounding box center [302, 142] width 134 height 23
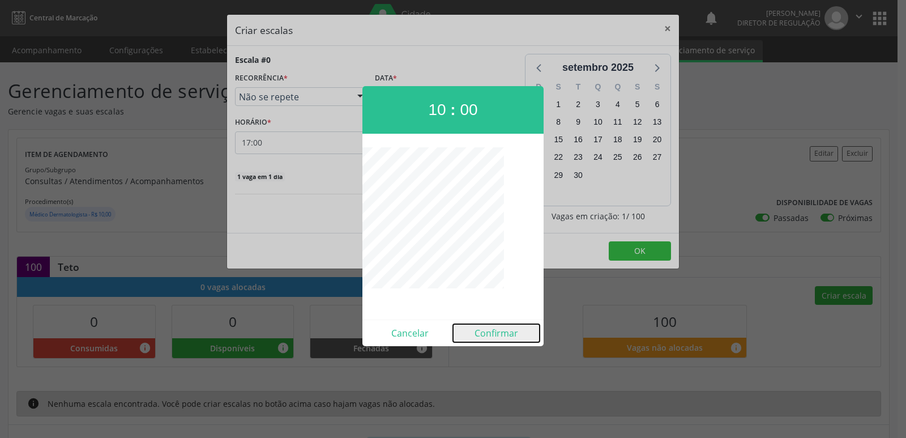
click at [509, 333] on button "Confirmar" at bounding box center [496, 333] width 87 height 18
type input "10:00"
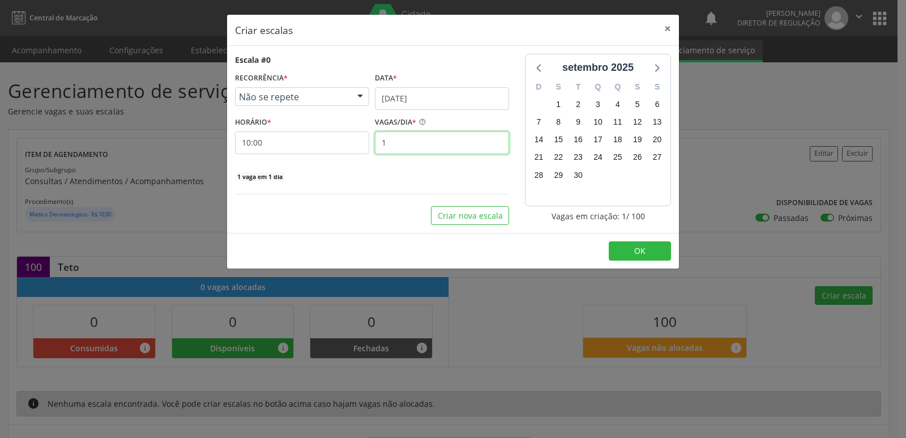
click at [406, 145] on input "1" at bounding box center [442, 142] width 134 height 23
type input "25"
click at [629, 248] on button "OK" at bounding box center [640, 250] width 62 height 19
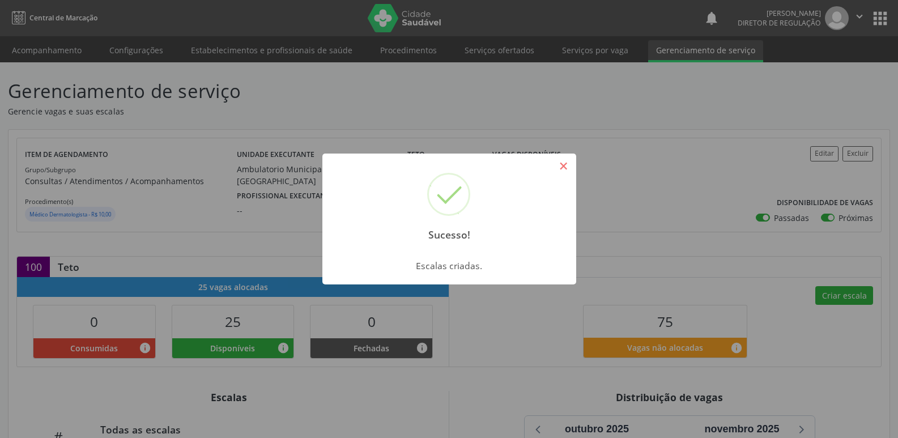
click at [567, 165] on button "×" at bounding box center [563, 165] width 19 height 19
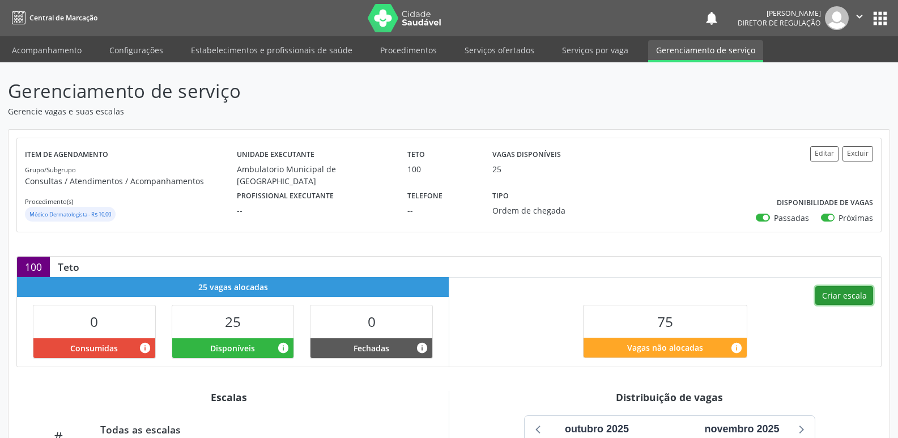
click at [848, 295] on button "Criar escala" at bounding box center [844, 295] width 58 height 19
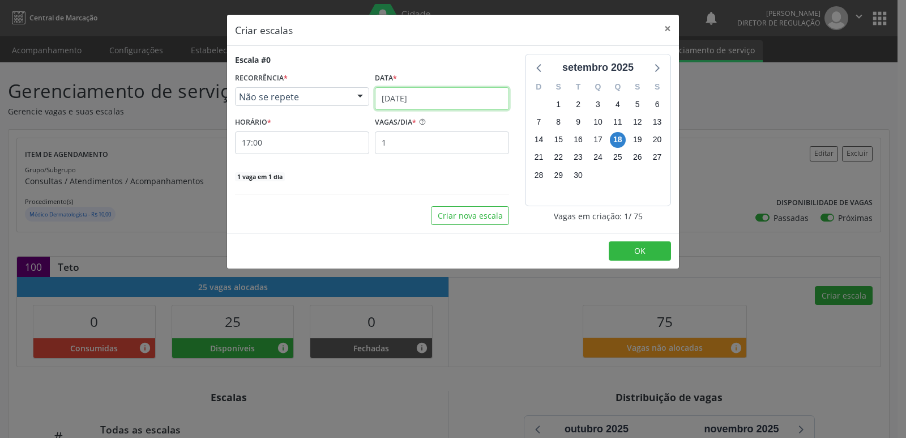
click at [445, 94] on input "[DATE]" at bounding box center [442, 98] width 134 height 23
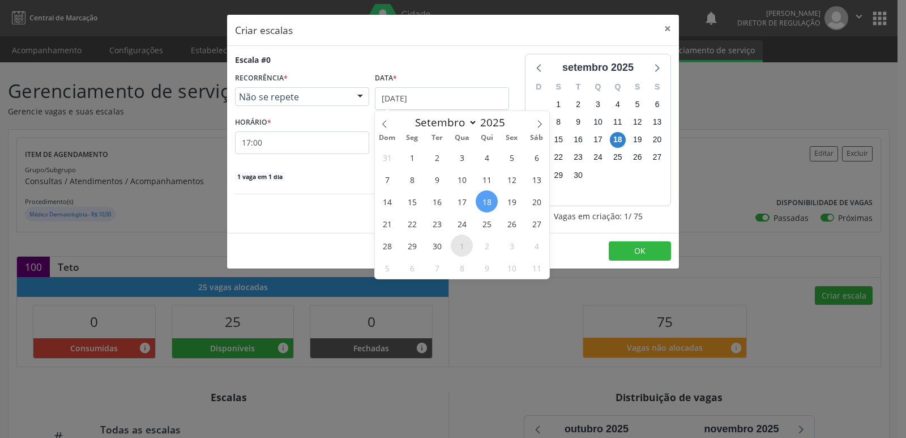
click at [461, 245] on span "1" at bounding box center [462, 246] width 22 height 22
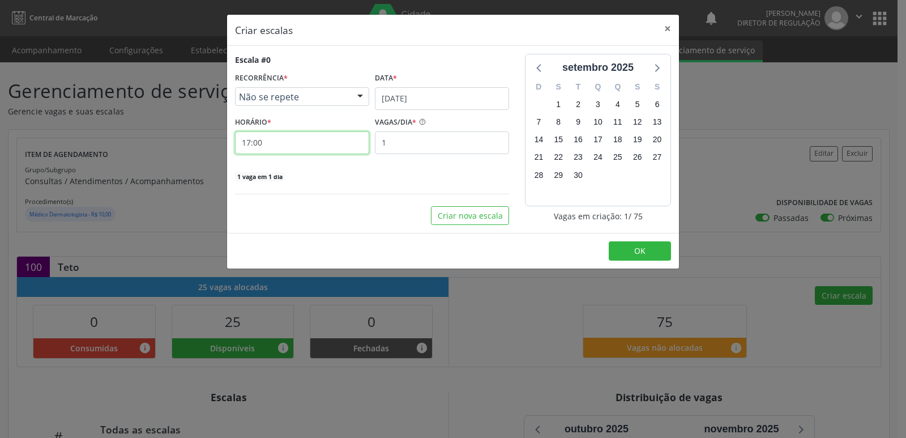
click at [295, 139] on input "17:00" at bounding box center [302, 142] width 134 height 23
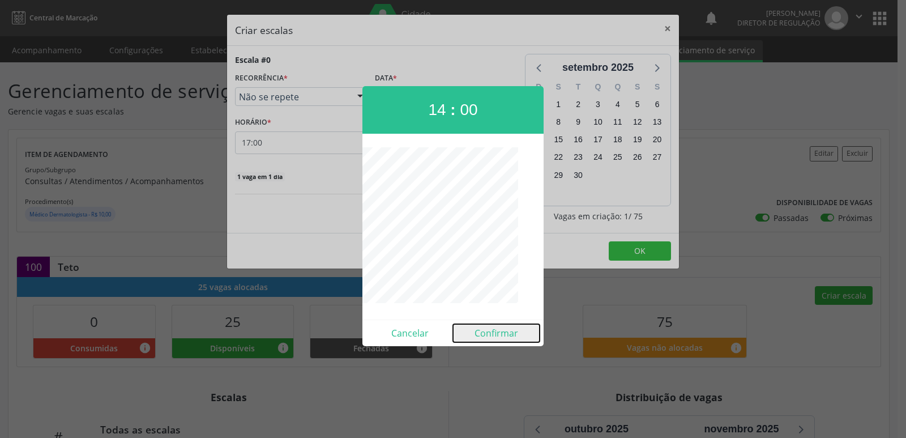
click at [490, 335] on button "Confirmar" at bounding box center [496, 333] width 87 height 18
type input "14:00"
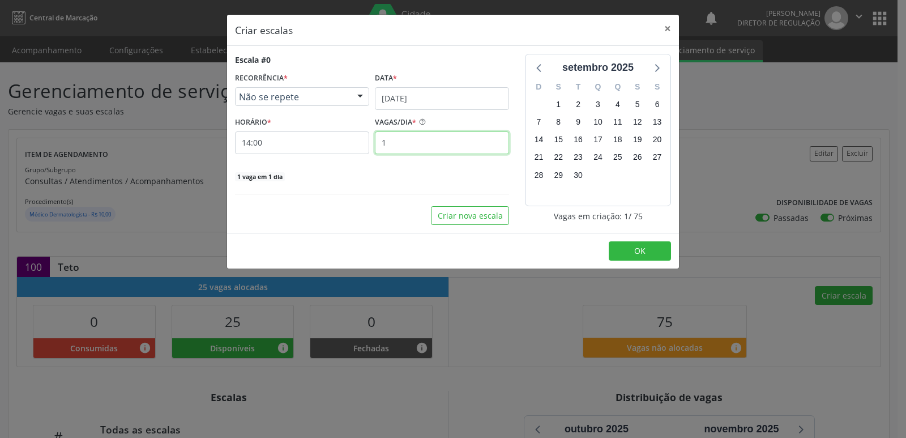
click at [415, 143] on input "1" at bounding box center [442, 142] width 134 height 23
type input "25"
click at [629, 250] on button "OK" at bounding box center [640, 250] width 62 height 19
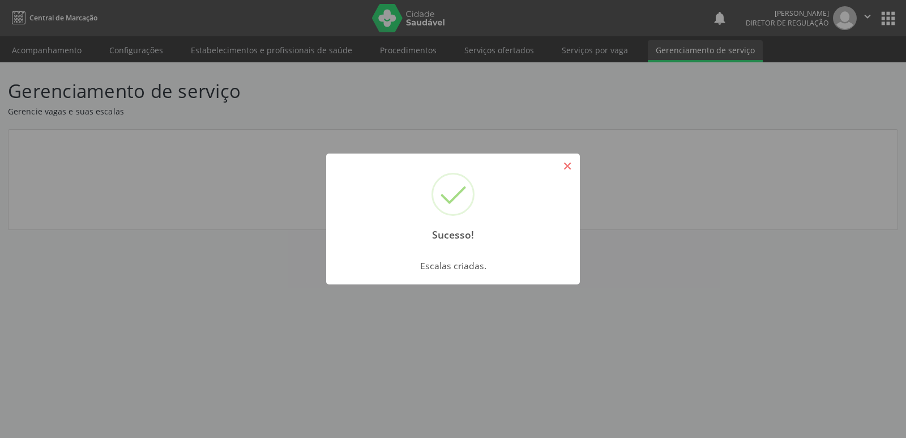
click at [566, 172] on button "×" at bounding box center [567, 165] width 19 height 19
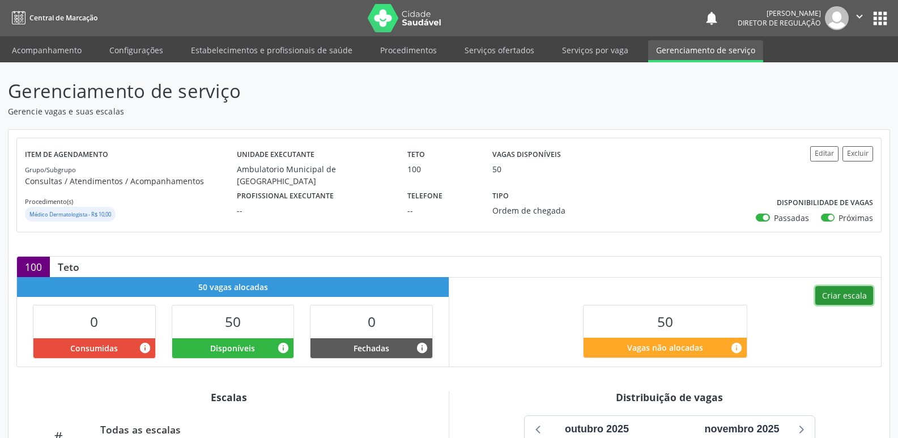
click at [843, 292] on button "Criar escala" at bounding box center [844, 295] width 58 height 19
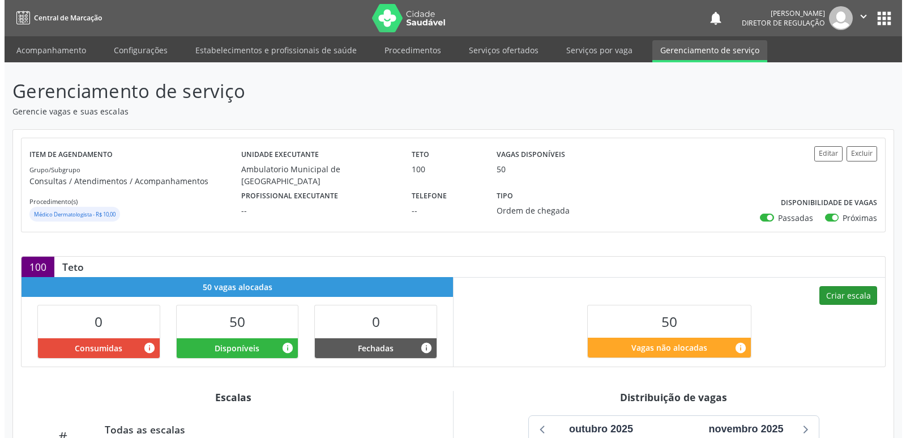
select select "8"
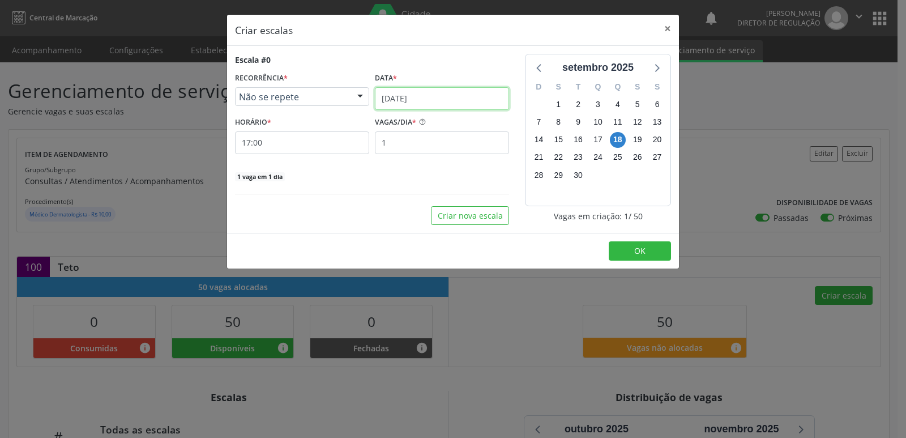
click at [462, 98] on input "[DATE]" at bounding box center [442, 98] width 134 height 23
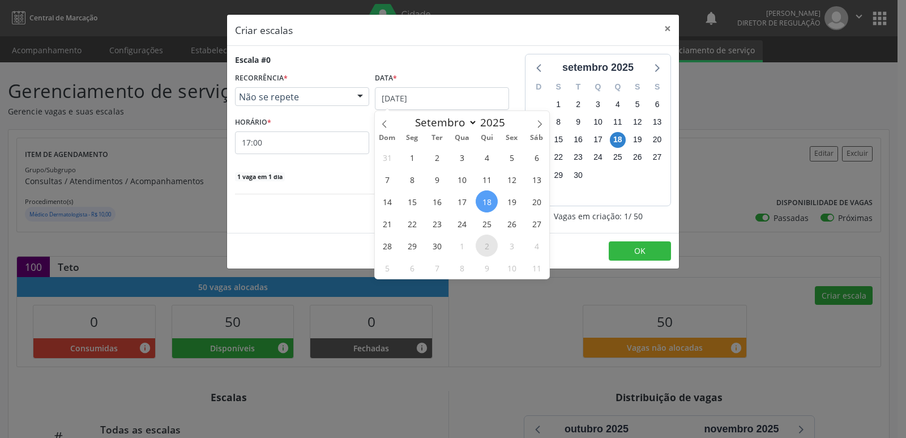
click at [489, 249] on span "2" at bounding box center [487, 246] width 22 height 22
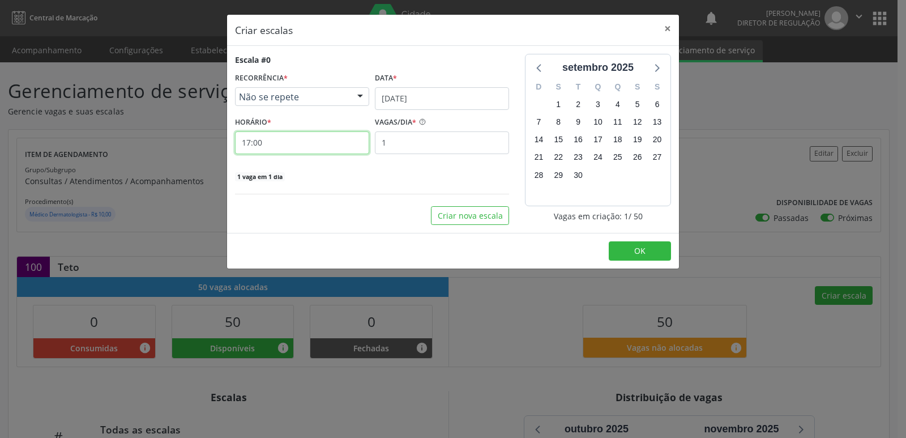
click at [329, 141] on input "17:00" at bounding box center [302, 142] width 134 height 23
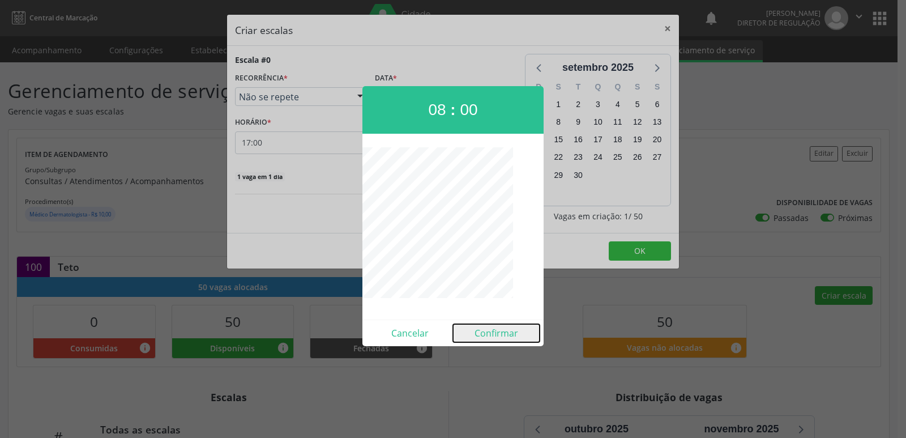
click at [506, 336] on button "Confirmar" at bounding box center [496, 333] width 87 height 18
type input "08:00"
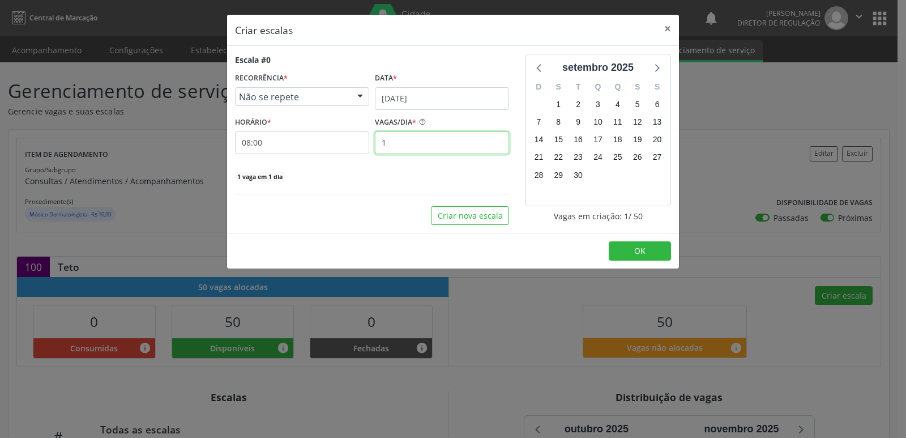
click at [420, 143] on input "1" at bounding box center [442, 142] width 134 height 23
type input "25"
click at [641, 248] on span "OK" at bounding box center [639, 250] width 11 height 11
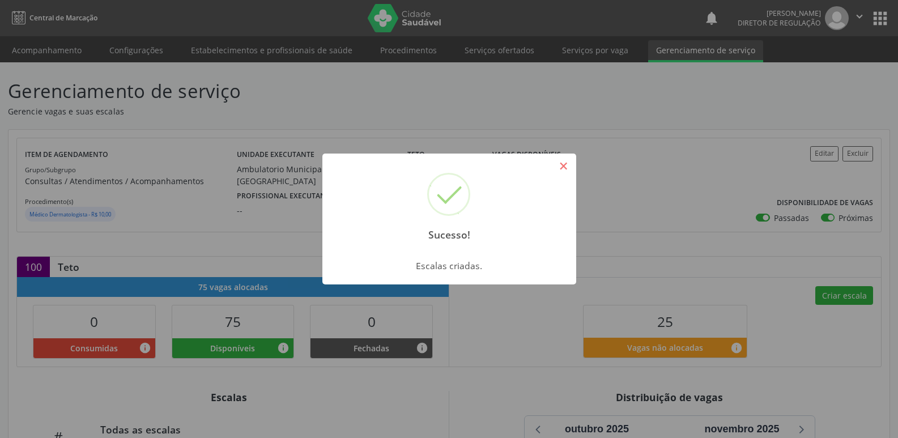
click at [568, 164] on button "×" at bounding box center [563, 165] width 19 height 19
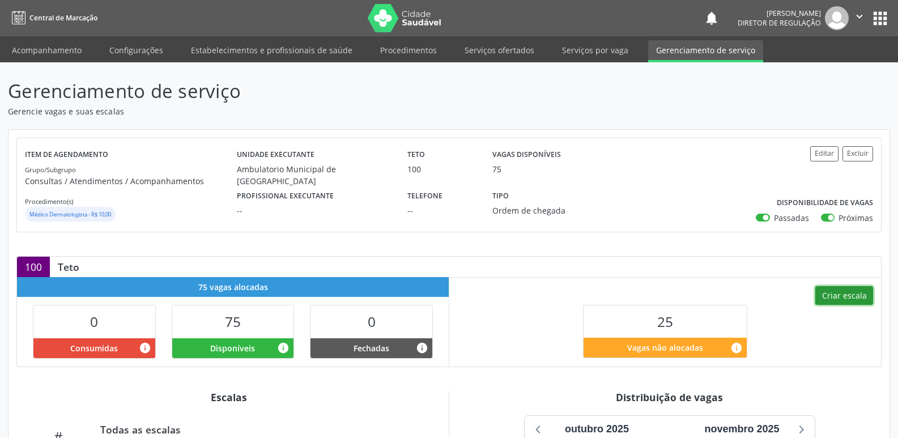
click at [840, 291] on button "Criar escala" at bounding box center [844, 295] width 58 height 19
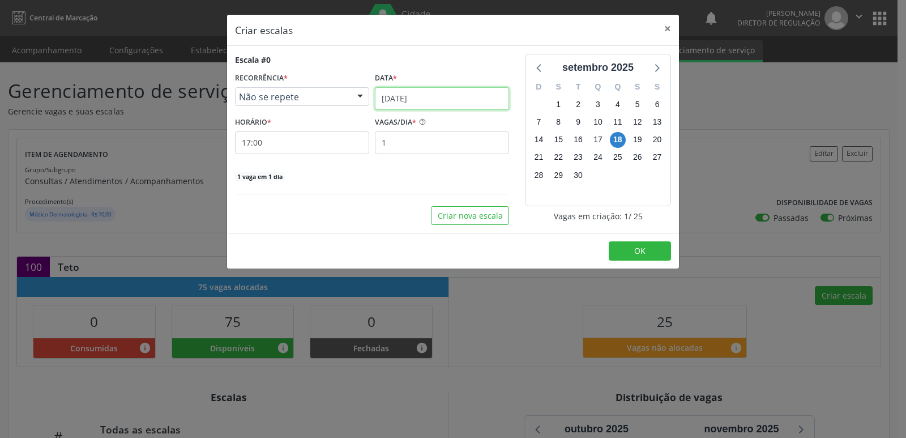
click at [441, 99] on input "[DATE]" at bounding box center [442, 98] width 134 height 23
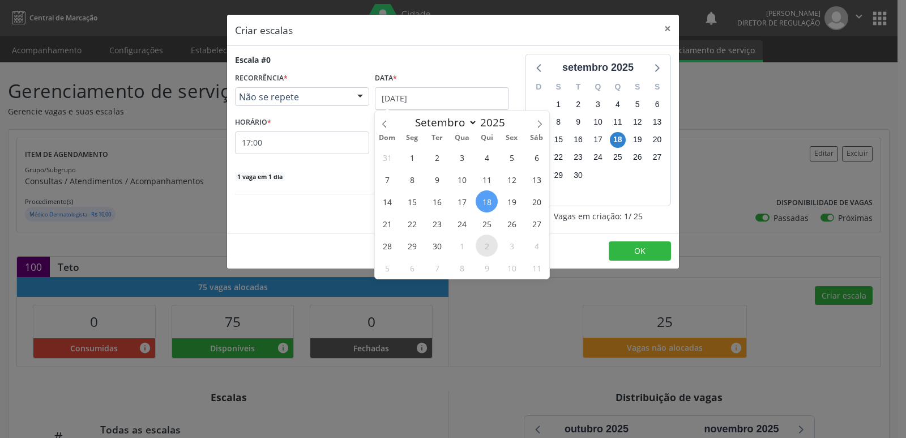
click at [481, 238] on span "2" at bounding box center [487, 246] width 22 height 22
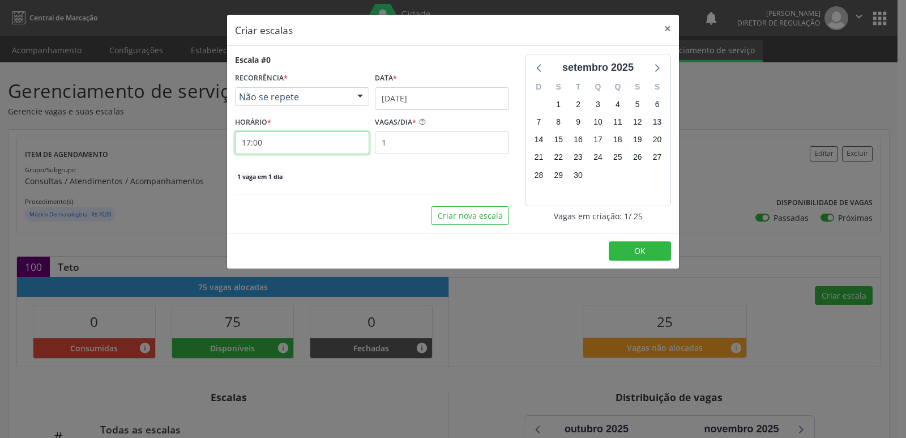
click at [333, 143] on input "17:00" at bounding box center [302, 142] width 134 height 23
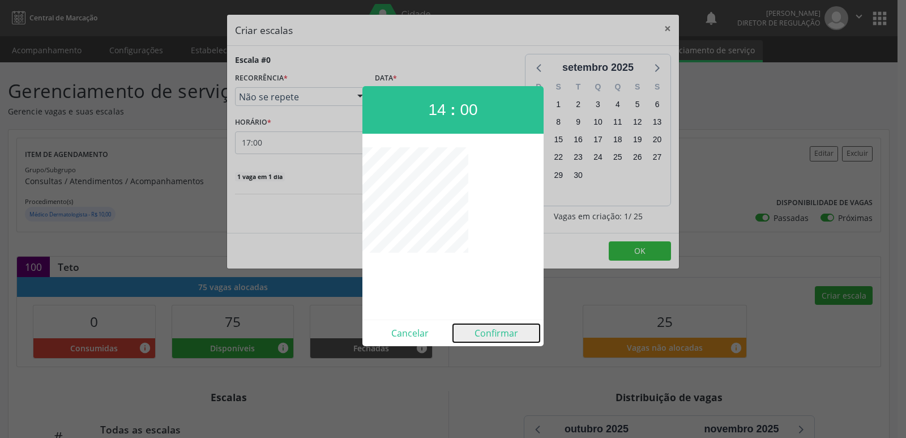
click at [500, 331] on button "Confirmar" at bounding box center [496, 333] width 87 height 18
type input "14:00"
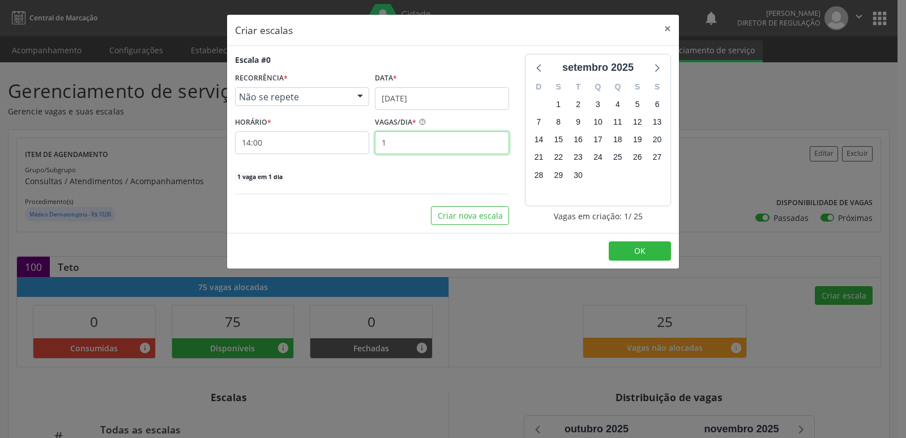
click at [400, 138] on input "1" at bounding box center [442, 142] width 134 height 23
type input "25"
click at [630, 248] on button "OK" at bounding box center [640, 250] width 62 height 19
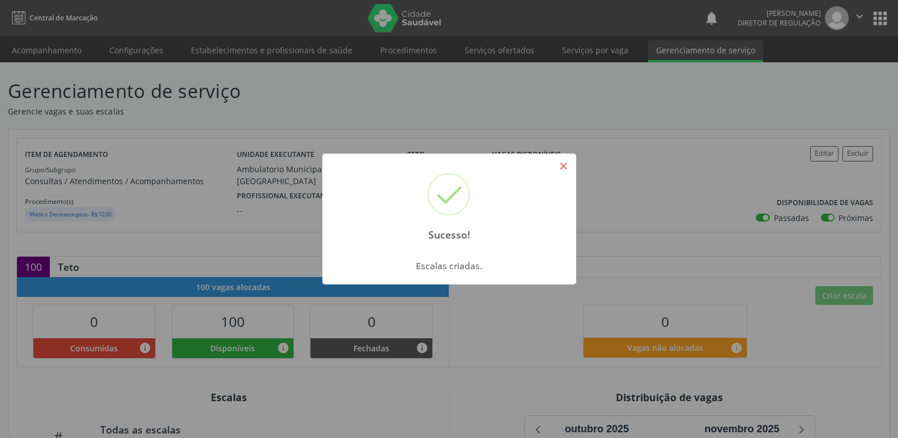
click at [559, 165] on button "×" at bounding box center [563, 165] width 19 height 19
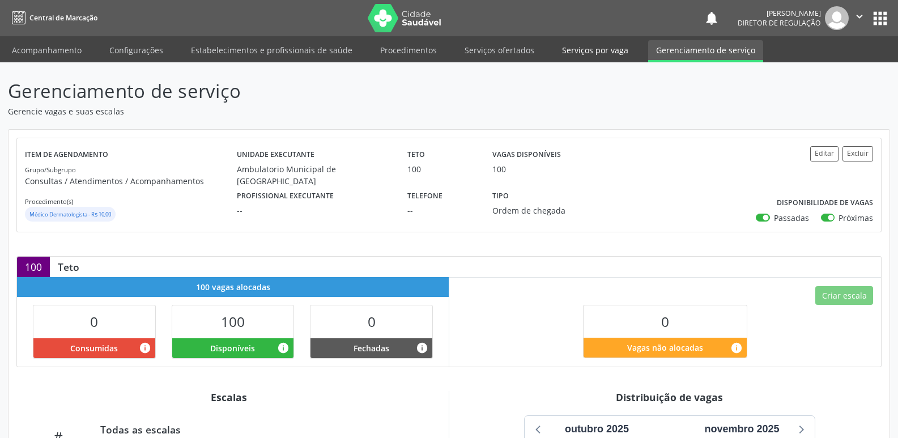
click at [581, 49] on link "Serviços por vaga" at bounding box center [595, 50] width 82 height 20
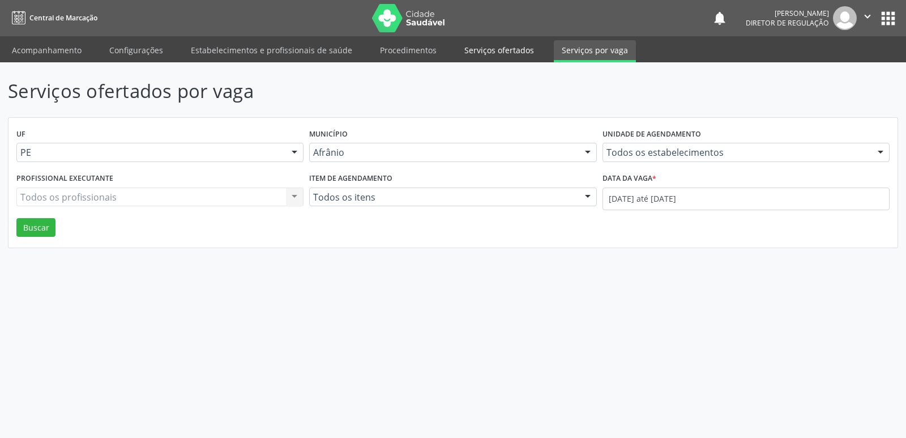
click at [517, 52] on link "Serviços ofertados" at bounding box center [500, 50] width 86 height 20
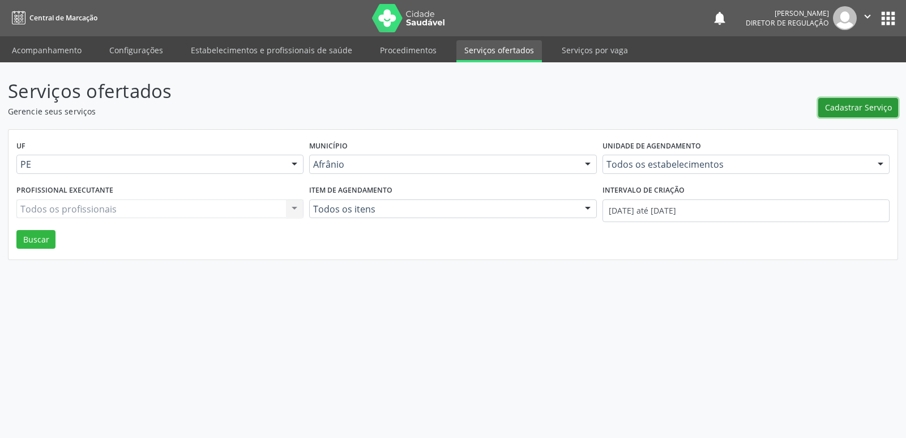
click at [868, 107] on span "Cadastrar Serviço" at bounding box center [858, 107] width 67 height 12
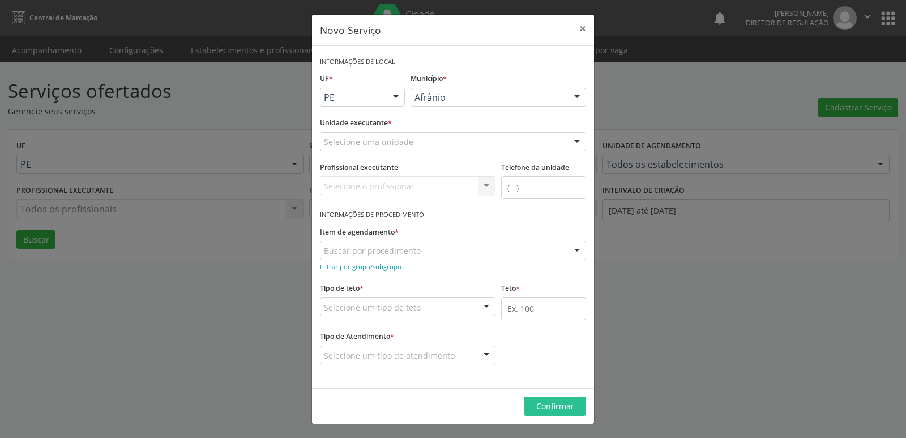
click at [459, 139] on div "Selecione uma unidade" at bounding box center [453, 141] width 266 height 19
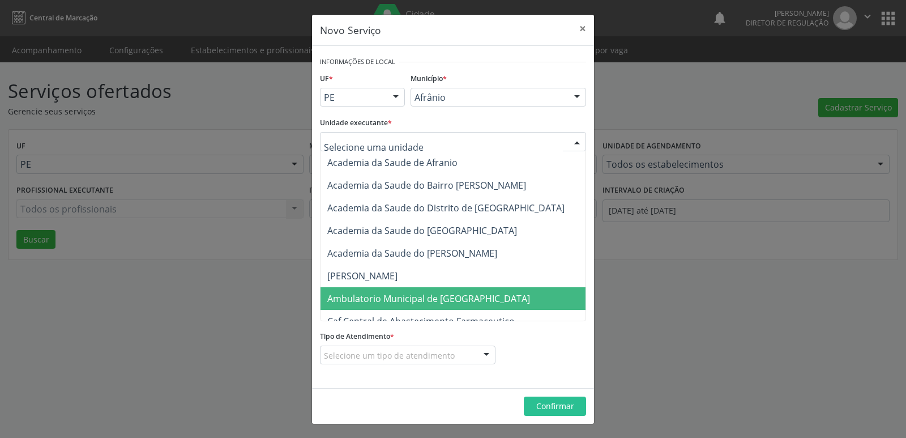
click at [445, 300] on span "Ambulatorio Municipal de [GEOGRAPHIC_DATA]" at bounding box center [428, 298] width 203 height 12
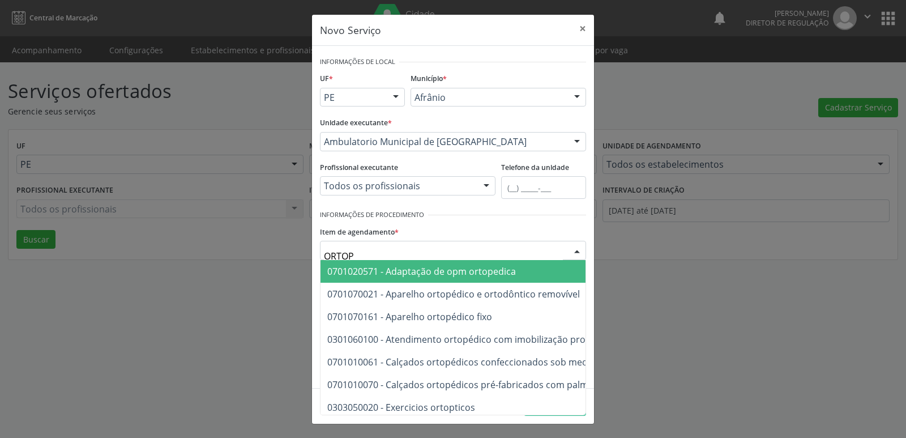
type input "ORTOPE"
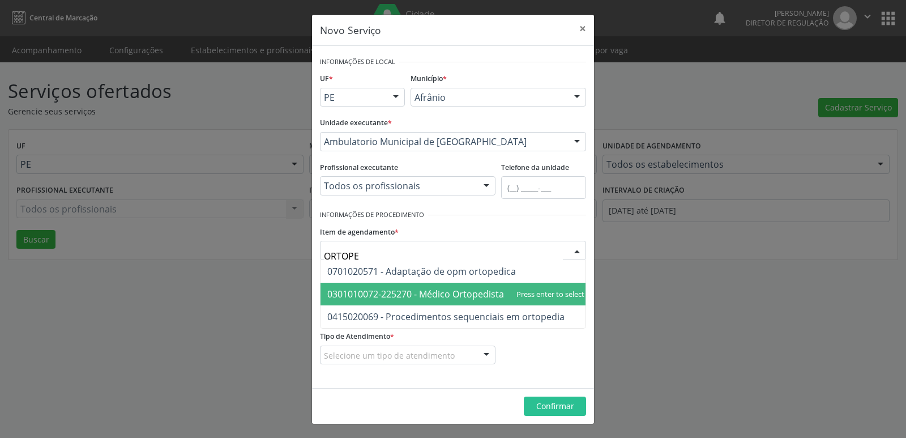
click at [489, 295] on span "0301010072-225270 - Médico Ortopedista e Traumatologista" at bounding box center [455, 294] width 257 height 12
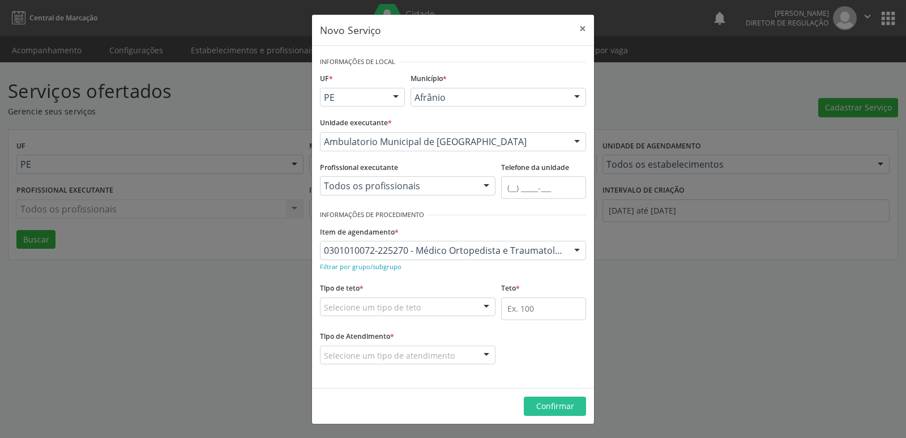
click at [467, 306] on div "Selecione um tipo de teto" at bounding box center [408, 306] width 176 height 19
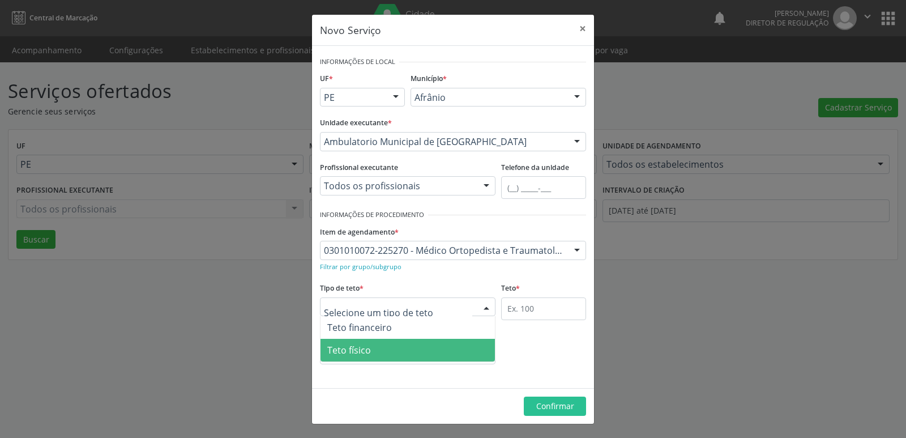
click at [422, 353] on span "Teto físico" at bounding box center [408, 350] width 174 height 23
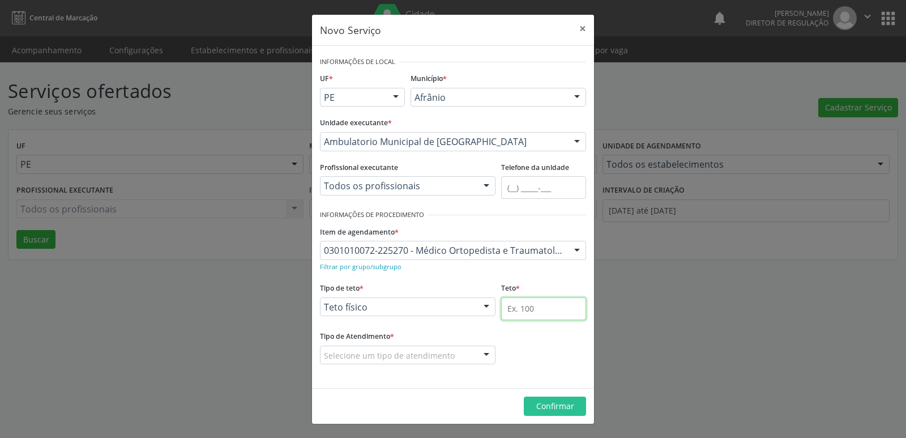
click at [522, 306] on input "text" at bounding box center [543, 308] width 85 height 23
type input "60"
click at [467, 353] on div "Selecione um tipo de atendimento" at bounding box center [408, 355] width 176 height 19
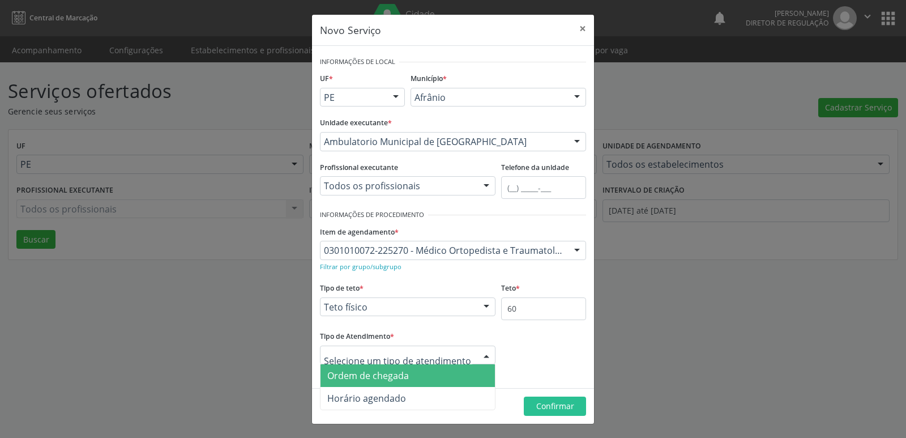
click at [447, 377] on span "Ordem de chegada" at bounding box center [408, 375] width 174 height 23
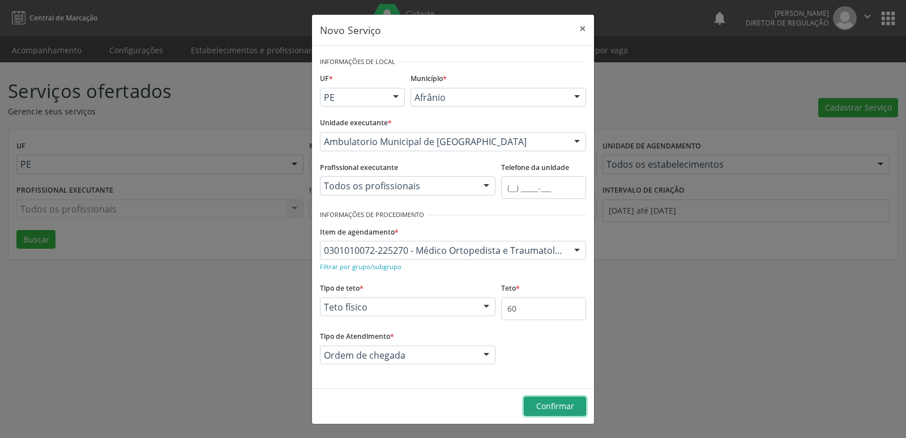
click at [545, 406] on span "Confirmar" at bounding box center [555, 405] width 38 height 11
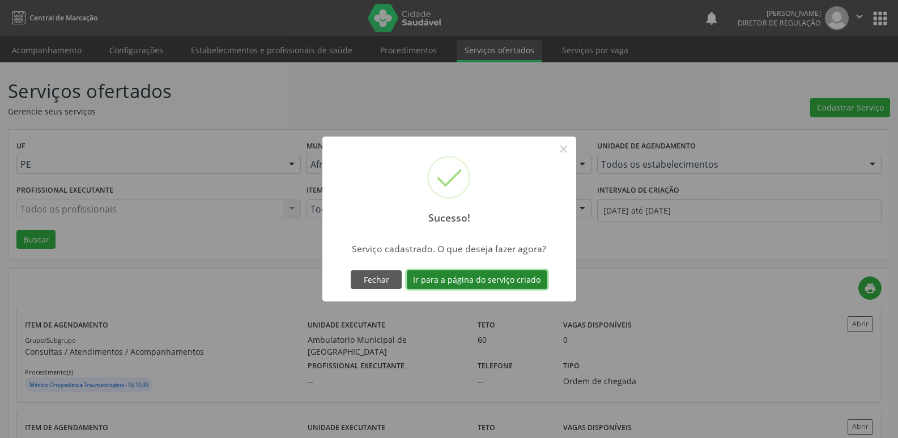
click at [517, 279] on button "Ir para a página do serviço criado" at bounding box center [477, 279] width 140 height 19
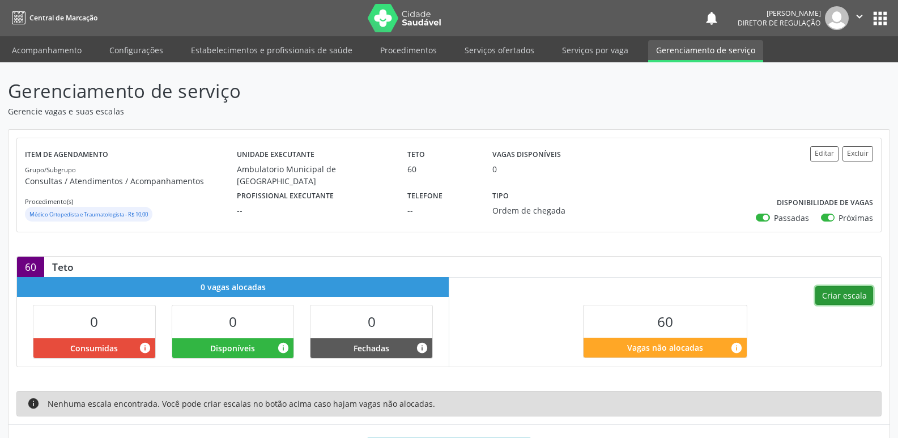
click at [841, 296] on button "Criar escala" at bounding box center [844, 295] width 58 height 19
select select "8"
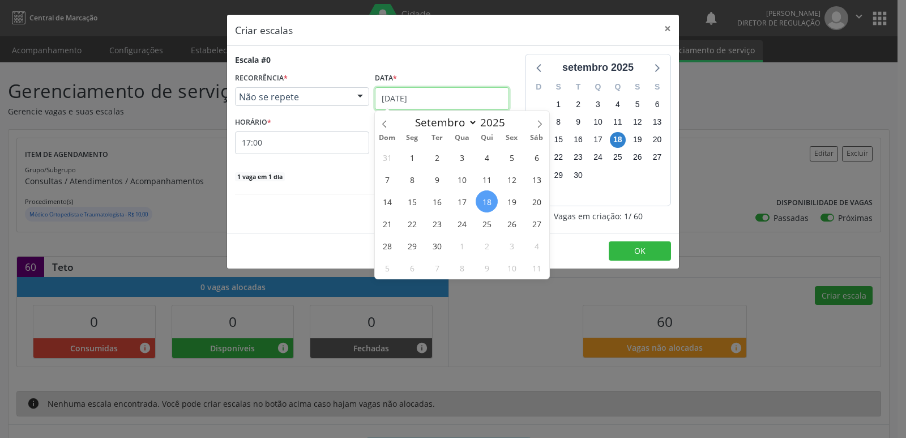
click at [454, 93] on input "[DATE]" at bounding box center [442, 98] width 134 height 23
click at [537, 245] on span "4" at bounding box center [537, 246] width 22 height 22
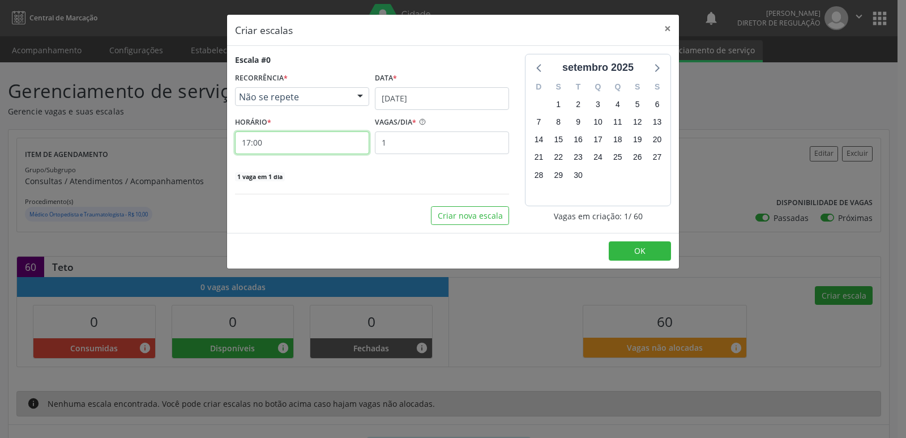
click at [323, 140] on input "17:00" at bounding box center [302, 142] width 134 height 23
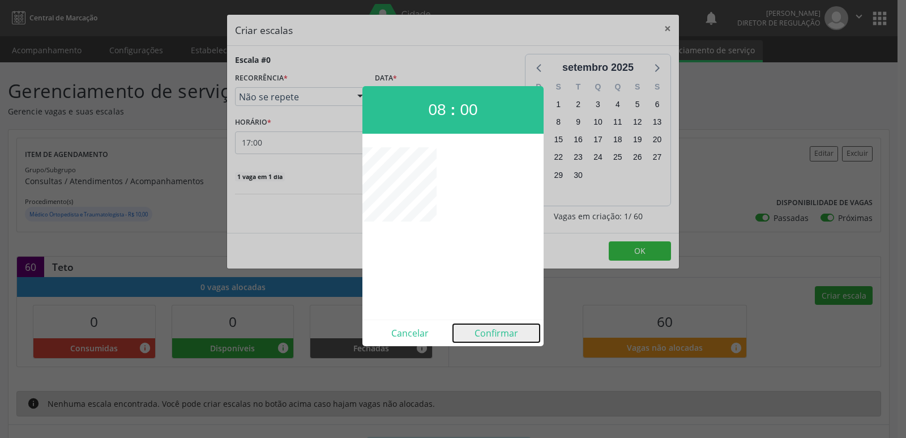
click at [493, 334] on button "Confirmar" at bounding box center [496, 333] width 87 height 18
type input "08:00"
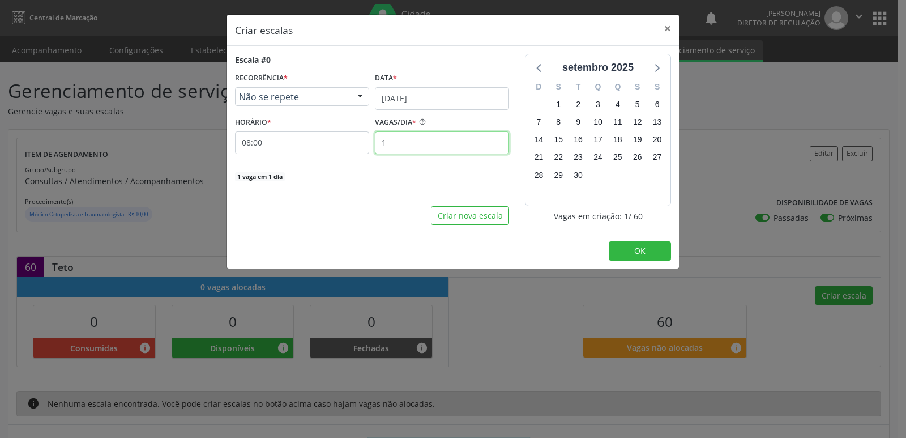
click at [417, 143] on input "1" at bounding box center [442, 142] width 134 height 23
type input "30"
click at [634, 254] on span "OK" at bounding box center [639, 250] width 11 height 11
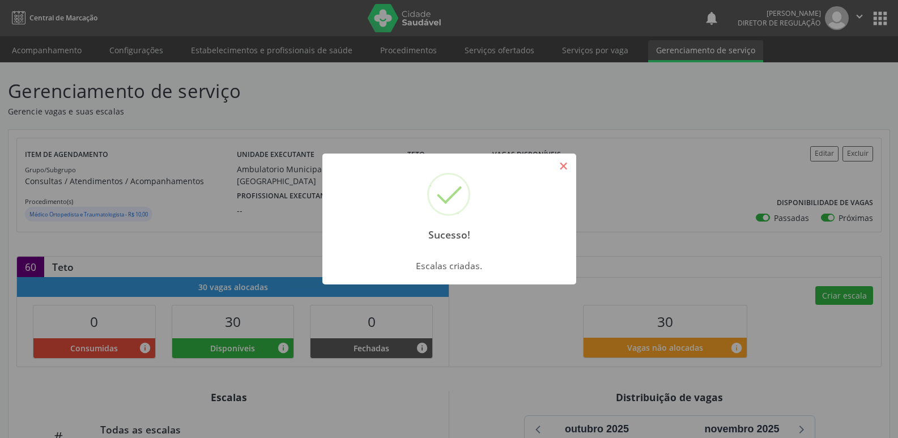
click at [569, 167] on button "×" at bounding box center [563, 165] width 19 height 19
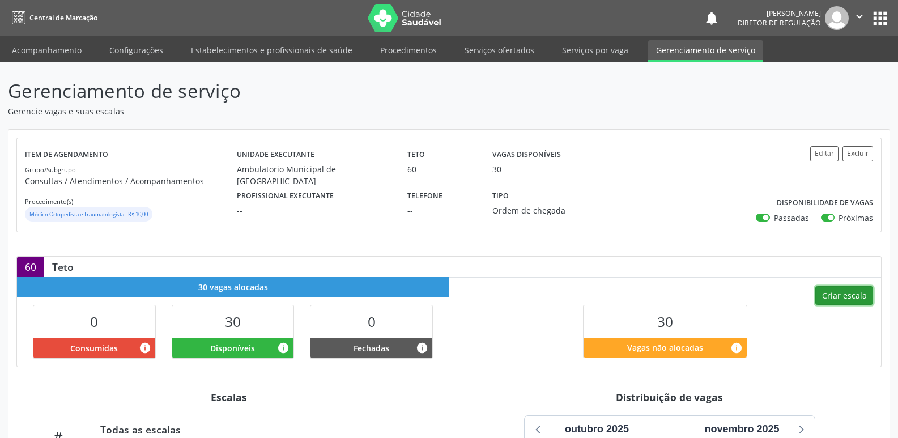
click at [850, 292] on button "Criar escala" at bounding box center [844, 295] width 58 height 19
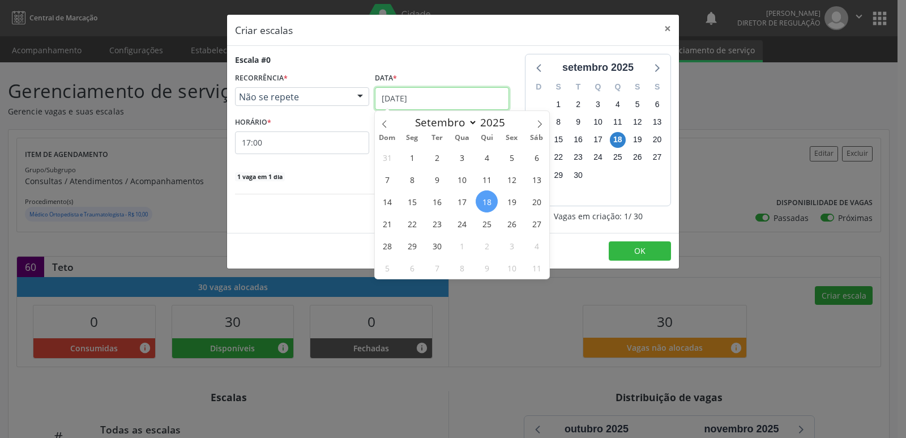
click at [485, 101] on input "[DATE]" at bounding box center [442, 98] width 134 height 23
click at [536, 125] on icon at bounding box center [540, 124] width 8 height 8
select select "9"
click at [538, 199] on span "18" at bounding box center [537, 201] width 22 height 22
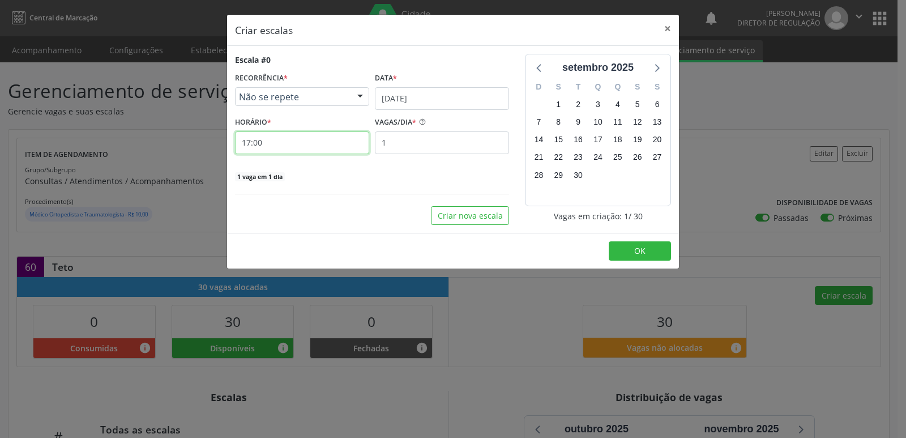
click at [333, 146] on input "17:00" at bounding box center [302, 142] width 134 height 23
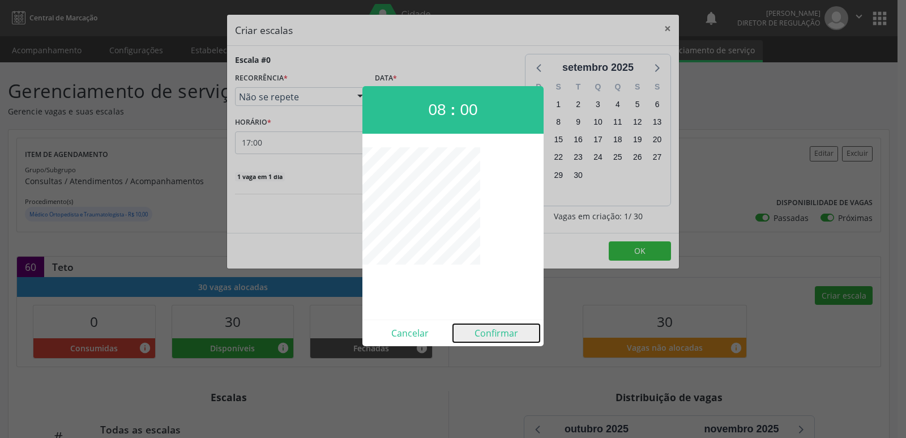
click at [491, 329] on button "Confirmar" at bounding box center [496, 333] width 87 height 18
type input "08:00"
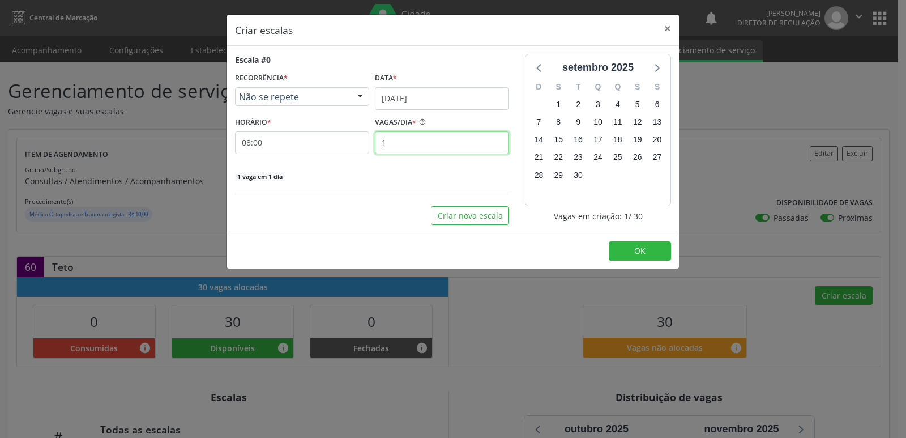
click at [429, 148] on input "1" at bounding box center [442, 142] width 134 height 23
type input "30"
click at [628, 257] on button "OK" at bounding box center [640, 250] width 62 height 19
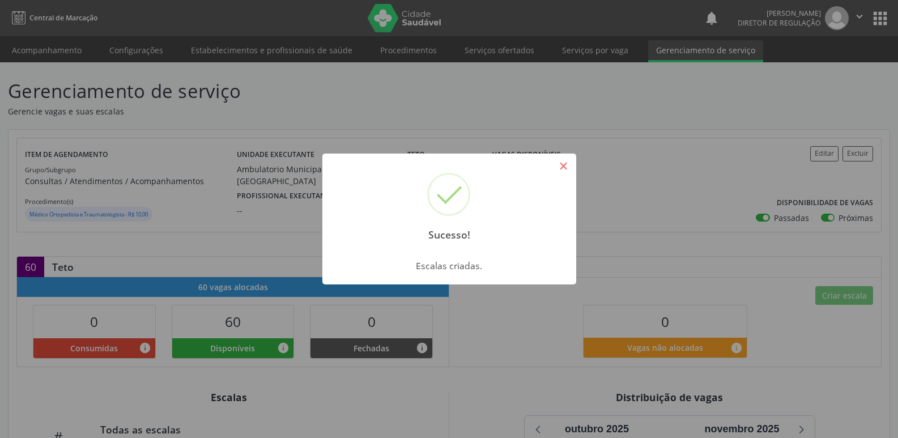
click at [567, 164] on button "×" at bounding box center [563, 165] width 19 height 19
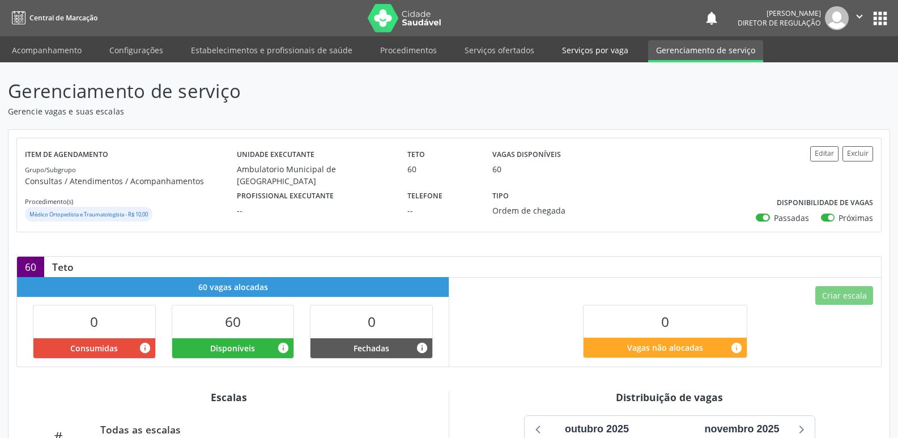
click at [594, 57] on link "Serviços por vaga" at bounding box center [595, 50] width 82 height 20
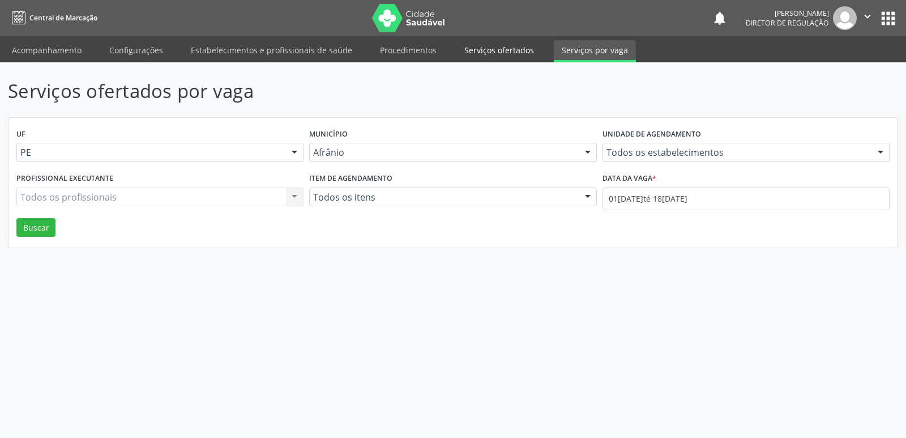
click at [511, 53] on link "Serviços ofertados" at bounding box center [500, 50] width 86 height 20
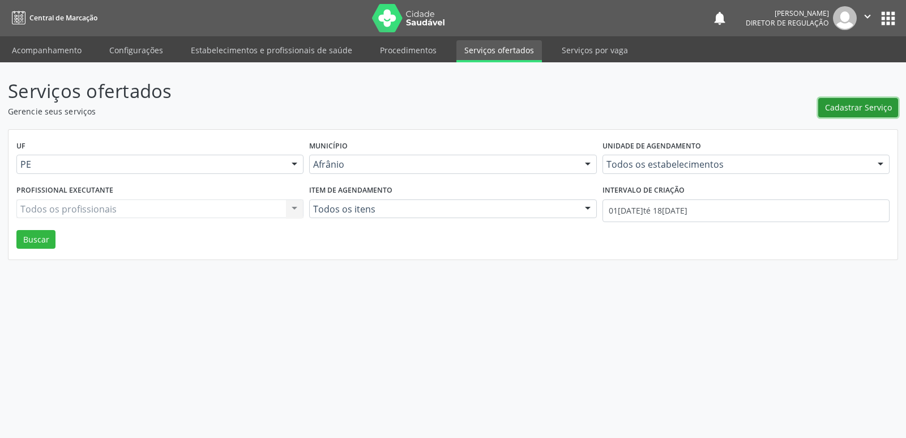
click at [865, 112] on span "Cadastrar Serviço" at bounding box center [858, 107] width 67 height 12
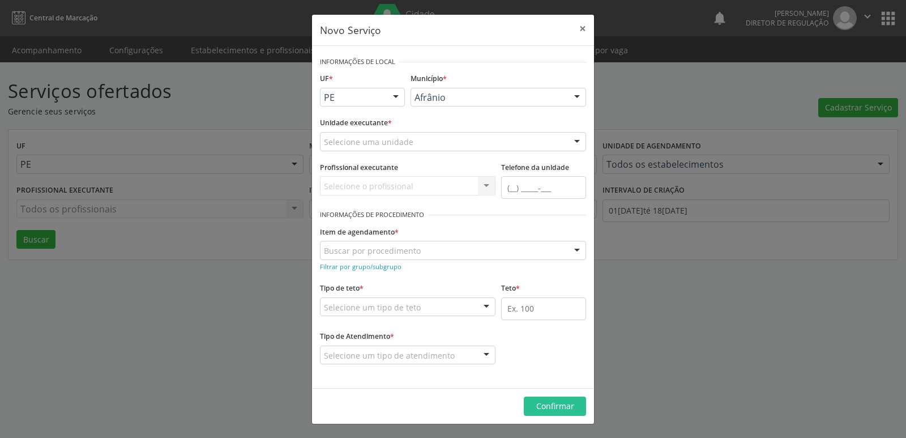
click at [466, 139] on div "Selecione uma unidade" at bounding box center [453, 141] width 266 height 19
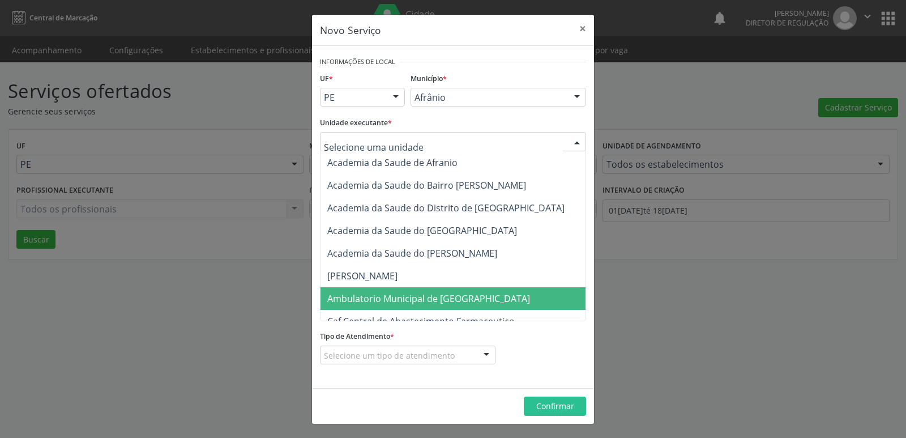
click at [422, 300] on span "Ambulatorio Municipal de [GEOGRAPHIC_DATA]" at bounding box center [428, 298] width 203 height 12
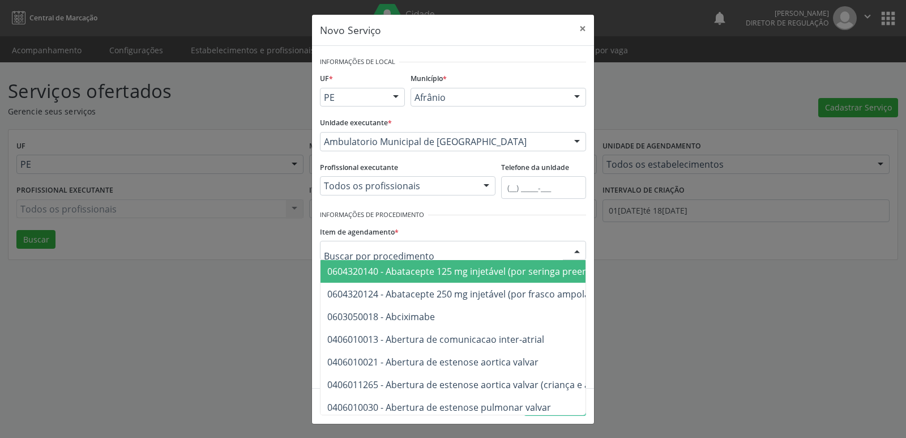
click at [427, 248] on div at bounding box center [453, 250] width 266 height 19
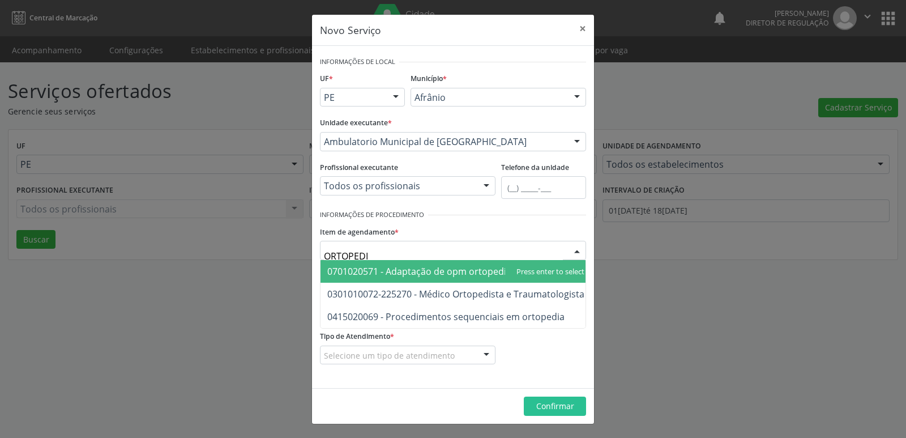
type input "ORTOPEDIS"
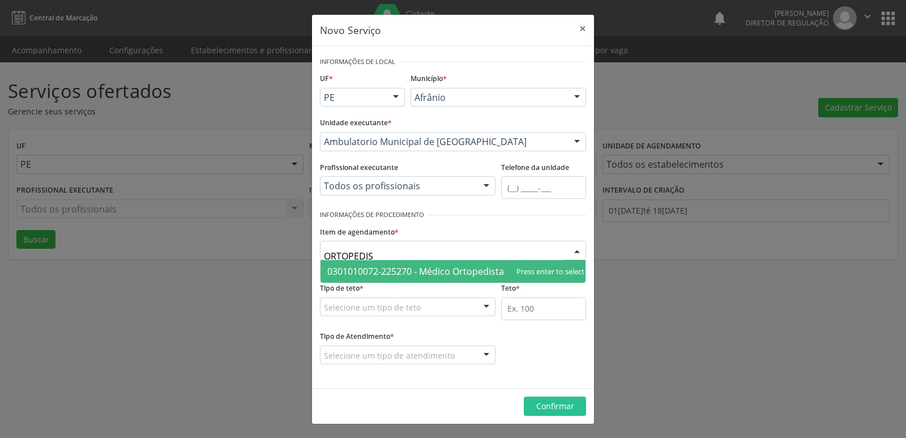
click at [437, 270] on span "0301010072-225270 - Médico Ortopedista e Traumatologista" at bounding box center [455, 271] width 257 height 12
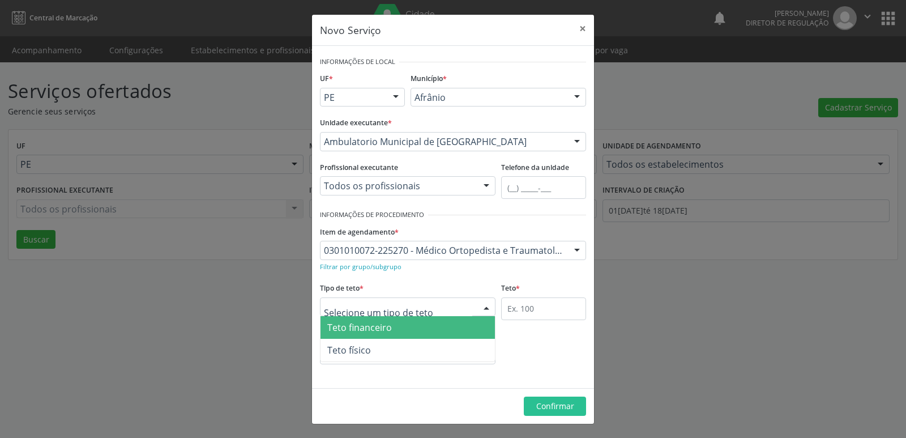
click at [419, 308] on div at bounding box center [408, 306] width 176 height 19
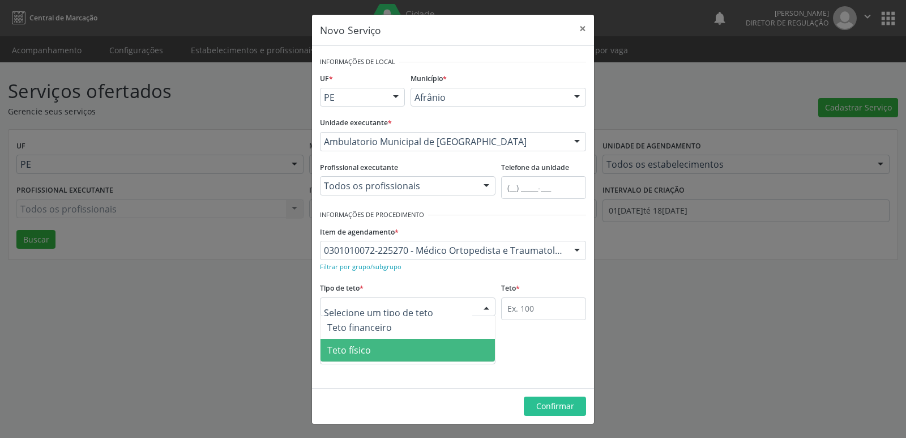
click at [400, 351] on span "Teto físico" at bounding box center [408, 350] width 174 height 23
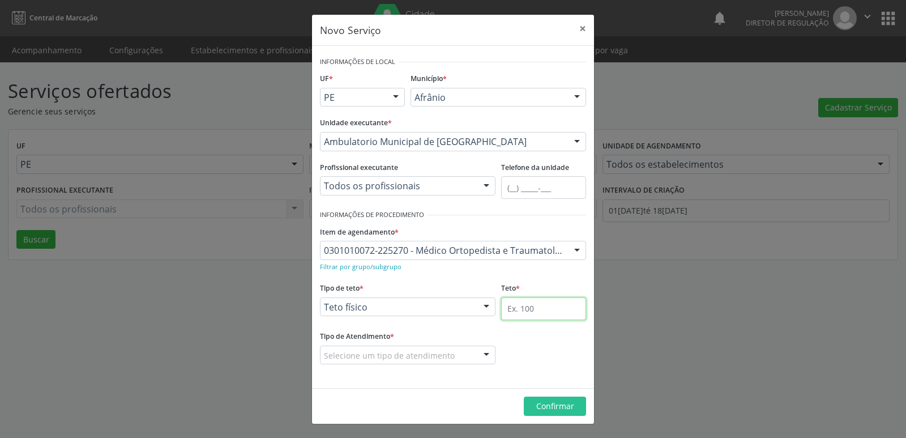
click at [551, 310] on input "text" at bounding box center [543, 308] width 85 height 23
type input "50"
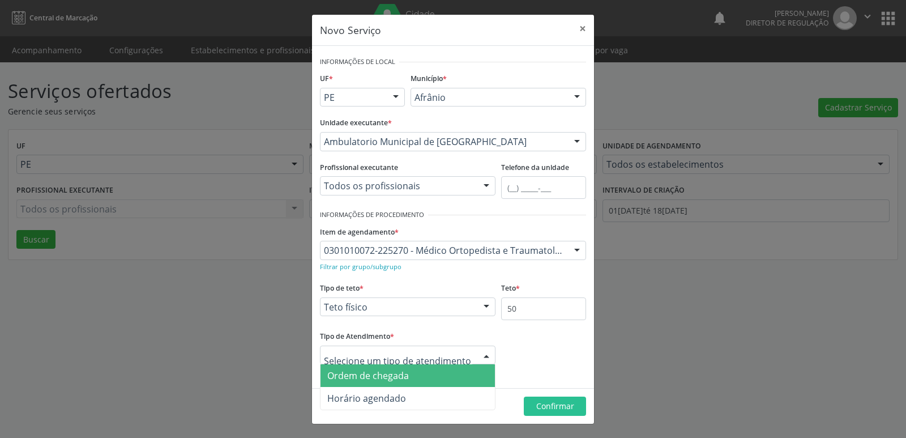
click at [435, 377] on span "Ordem de chegada" at bounding box center [408, 375] width 174 height 23
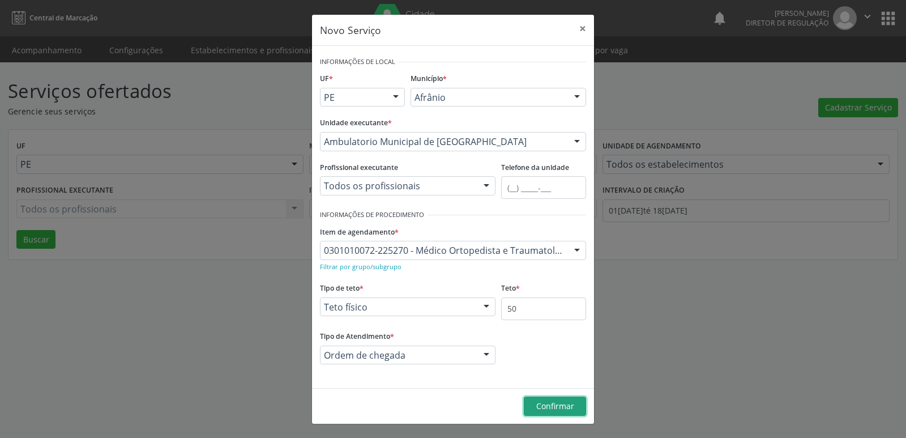
click at [555, 407] on span "Confirmar" at bounding box center [555, 405] width 38 height 11
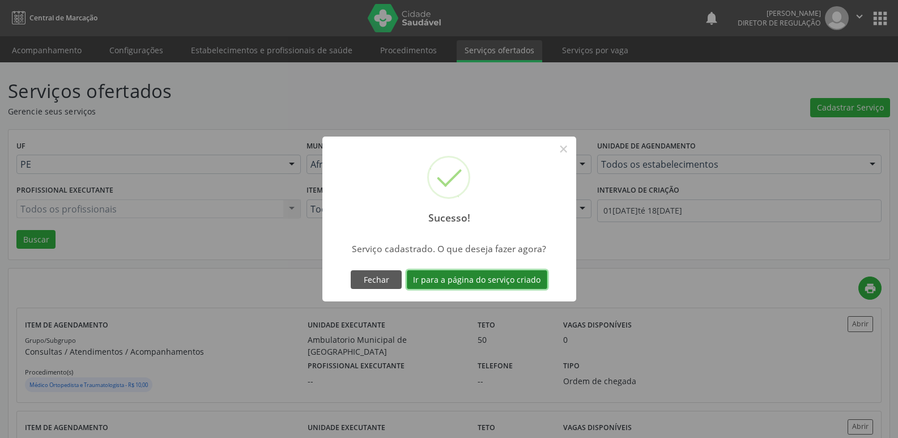
click at [526, 281] on button "Ir para a página do serviço criado" at bounding box center [477, 279] width 140 height 19
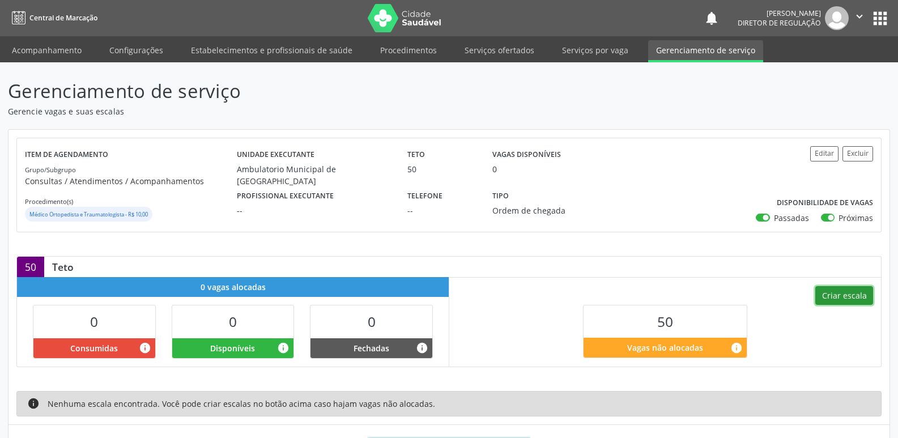
click at [839, 296] on button "Criar escala" at bounding box center [844, 295] width 58 height 19
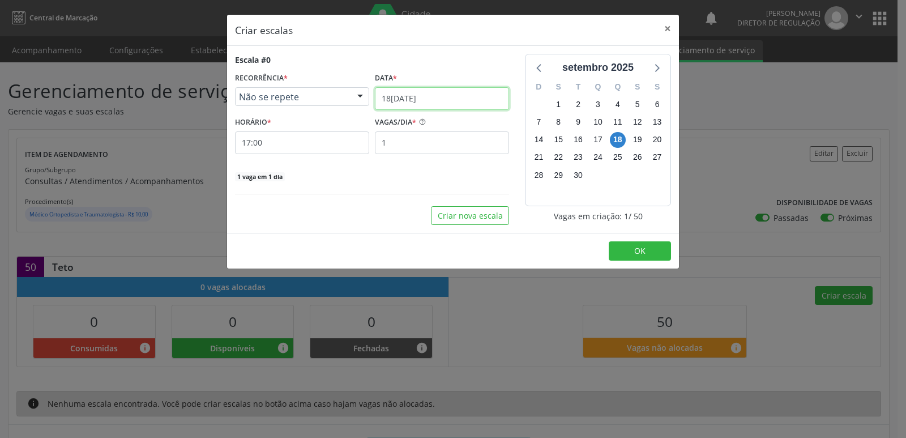
click at [466, 95] on input "[DATE]" at bounding box center [442, 98] width 134 height 23
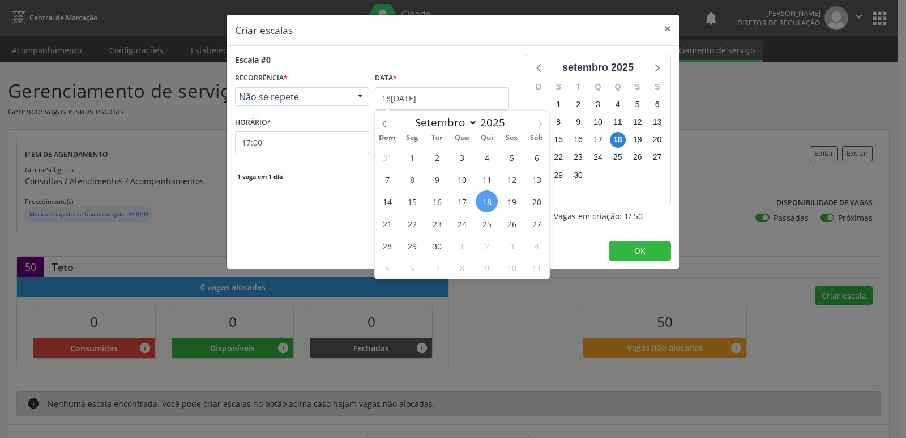
click at [540, 122] on icon at bounding box center [540, 124] width 8 height 8
select select "9"
click at [536, 224] on span "25" at bounding box center [537, 223] width 22 height 22
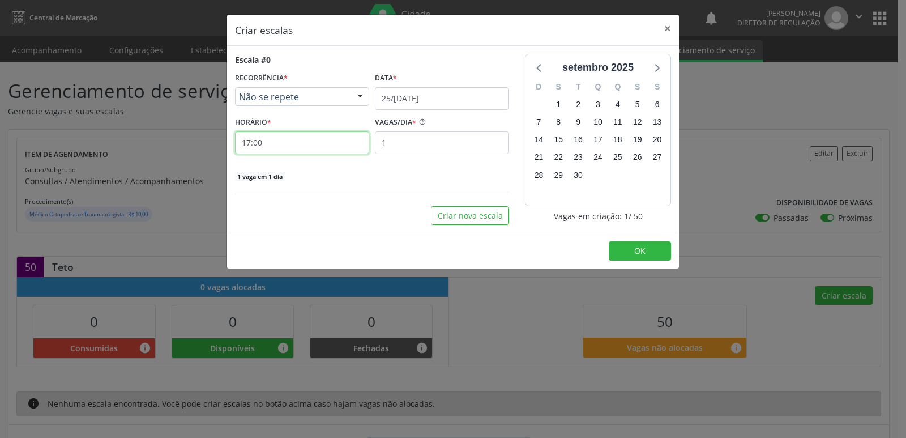
click at [336, 144] on input "17:00" at bounding box center [302, 142] width 134 height 23
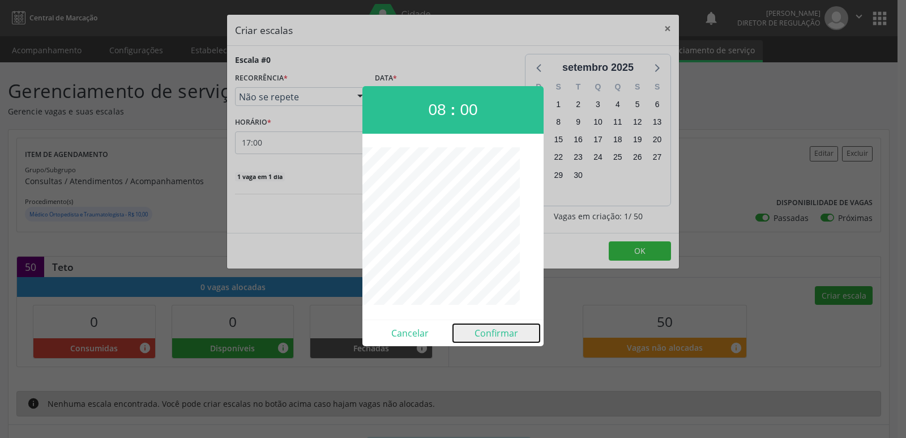
click at [500, 333] on button "Confirmar" at bounding box center [496, 333] width 87 height 18
type input "08:00"
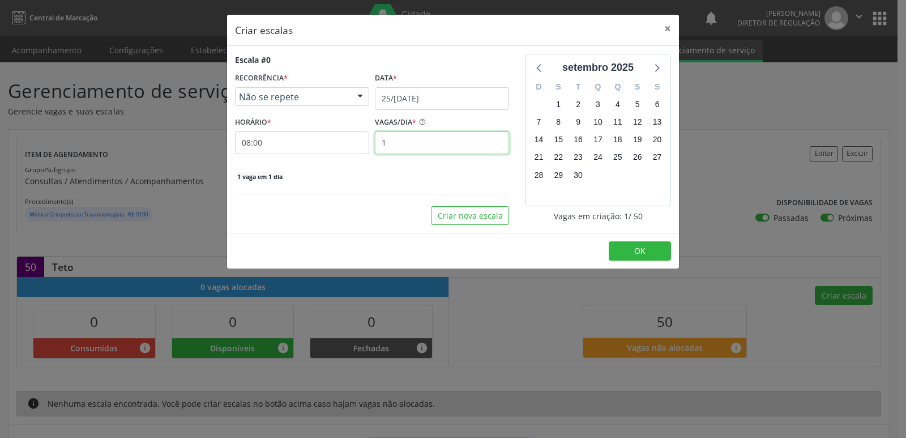
click at [415, 141] on input "1" at bounding box center [442, 142] width 134 height 23
type input "30"
click at [630, 253] on button "OK" at bounding box center [640, 250] width 62 height 19
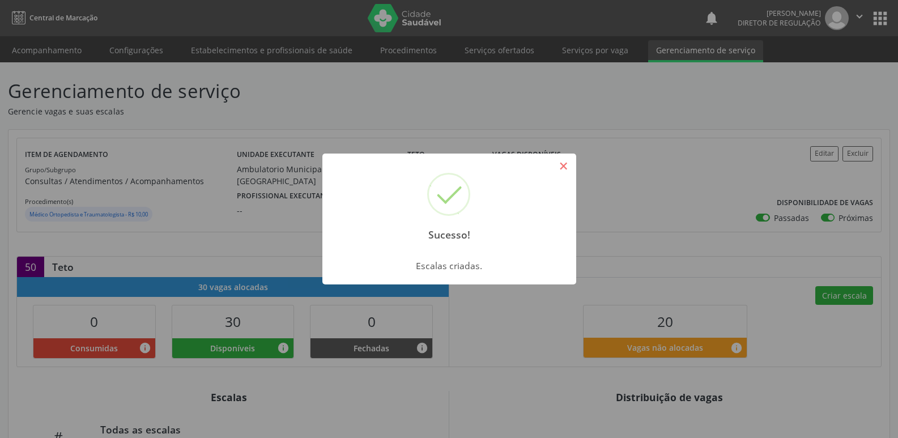
click at [566, 165] on button "×" at bounding box center [563, 165] width 19 height 19
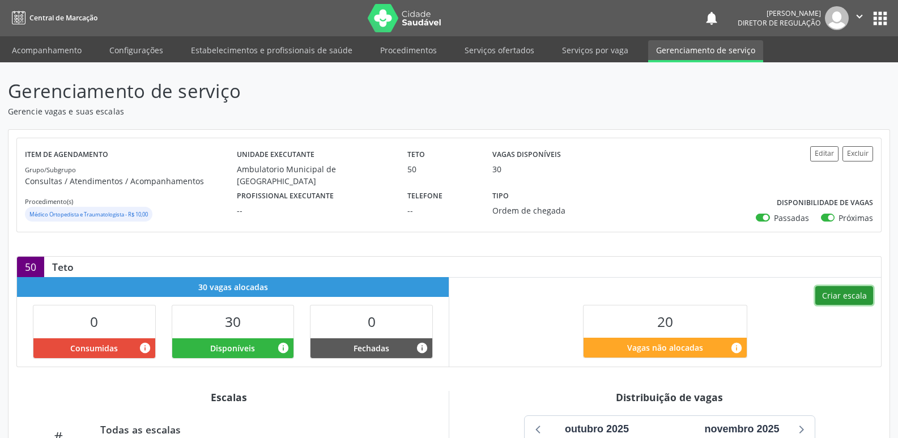
click at [859, 293] on button "Criar escala" at bounding box center [844, 295] width 58 height 19
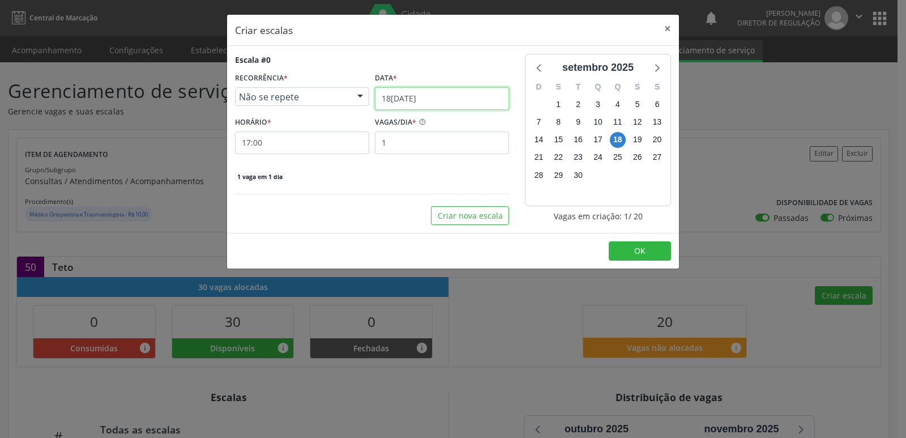
click at [454, 97] on input "[DATE]" at bounding box center [442, 98] width 134 height 23
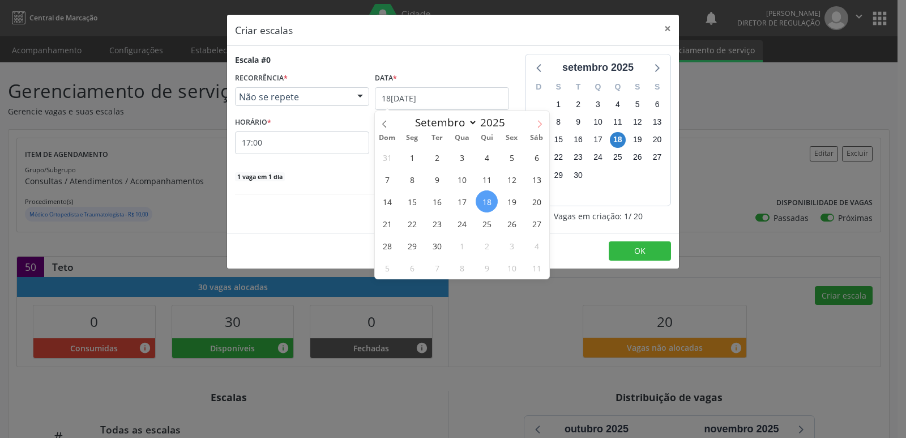
click at [537, 120] on icon at bounding box center [540, 124] width 8 height 8
select select "9"
click at [540, 223] on span "25" at bounding box center [537, 223] width 22 height 22
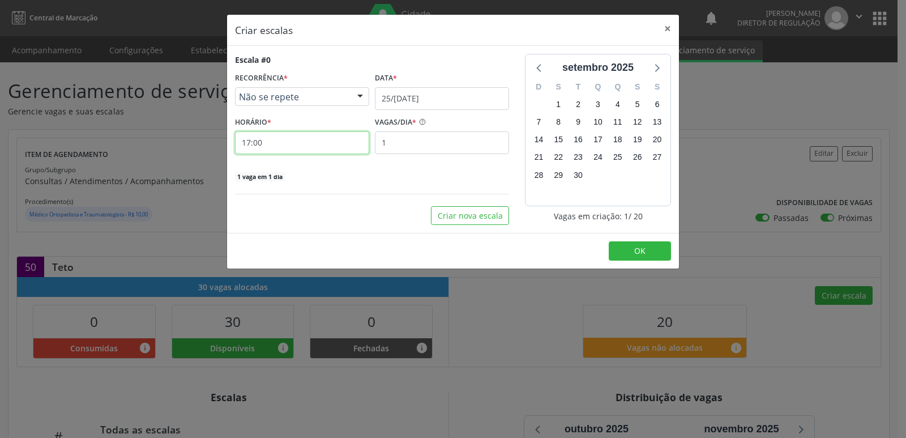
click at [348, 140] on input "17:00" at bounding box center [302, 142] width 134 height 23
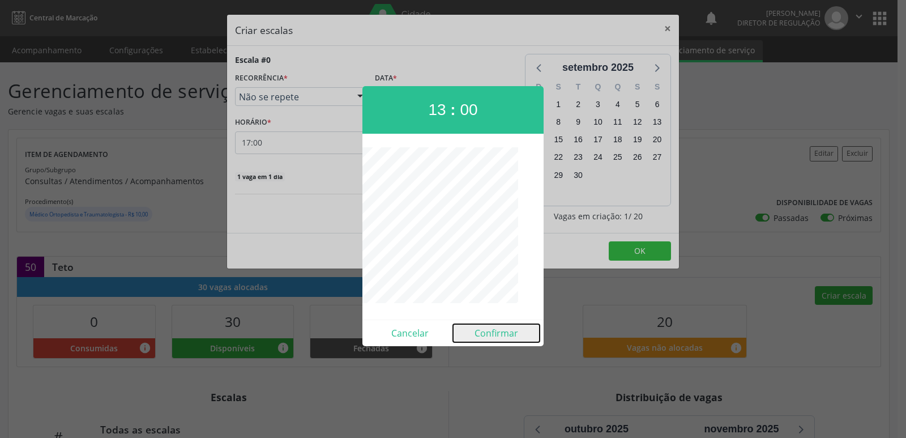
click at [506, 331] on button "Confirmar" at bounding box center [496, 333] width 87 height 18
type input "13:00"
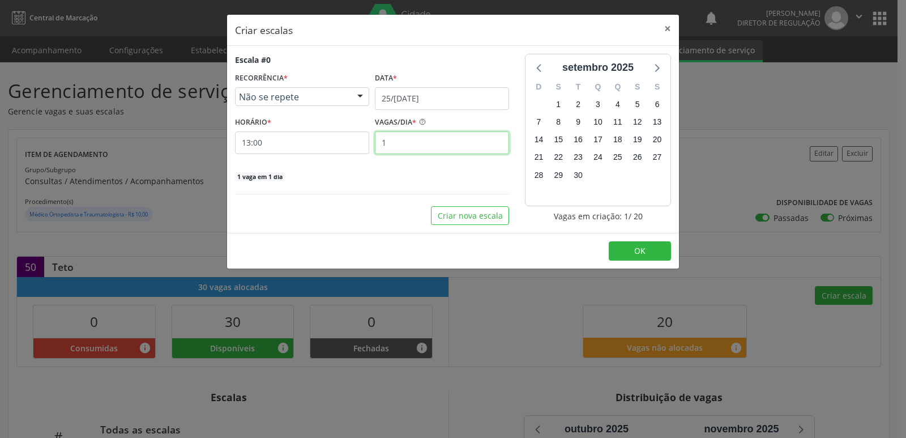
click at [400, 144] on input "1" at bounding box center [442, 142] width 134 height 23
type input "20"
click at [630, 248] on button "OK" at bounding box center [640, 250] width 62 height 19
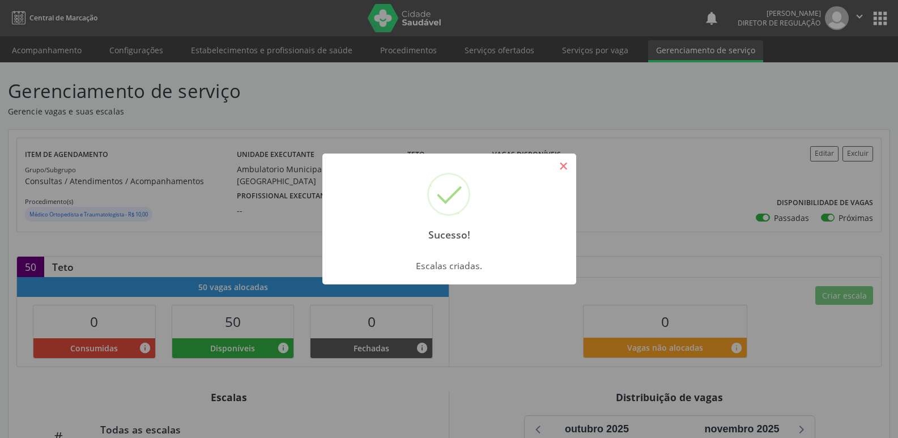
click at [564, 168] on button "×" at bounding box center [563, 165] width 19 height 19
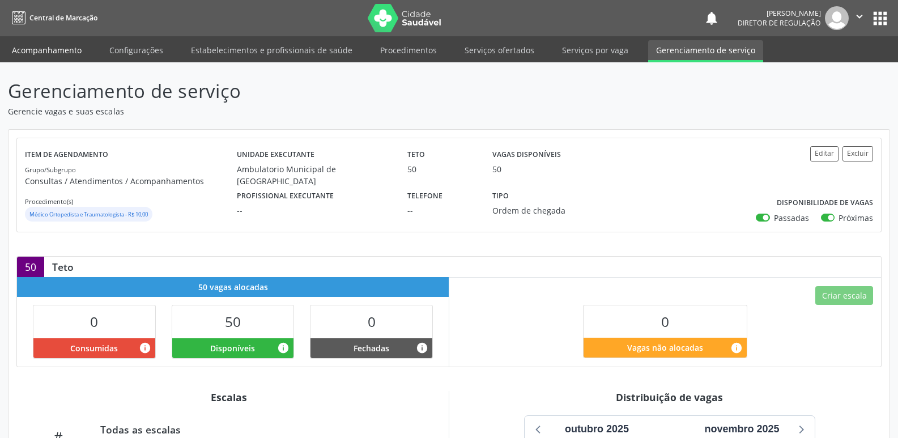
click at [71, 51] on link "Acompanhamento" at bounding box center [47, 50] width 86 height 20
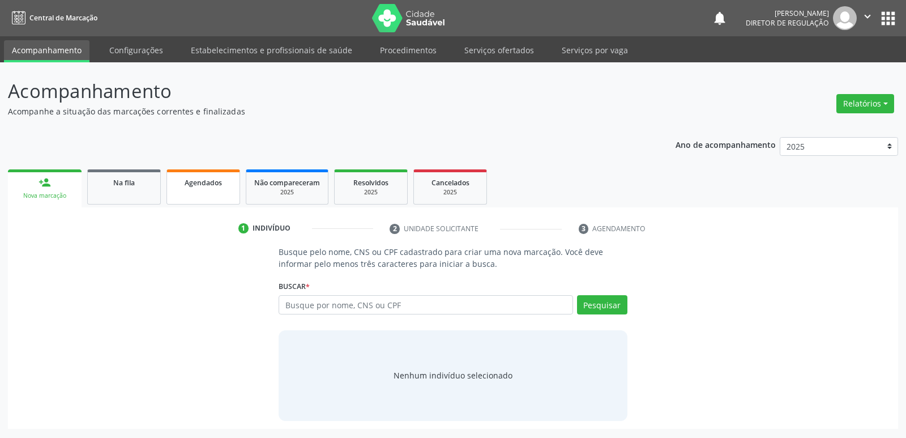
click at [214, 183] on span "Agendados" at bounding box center [203, 183] width 37 height 10
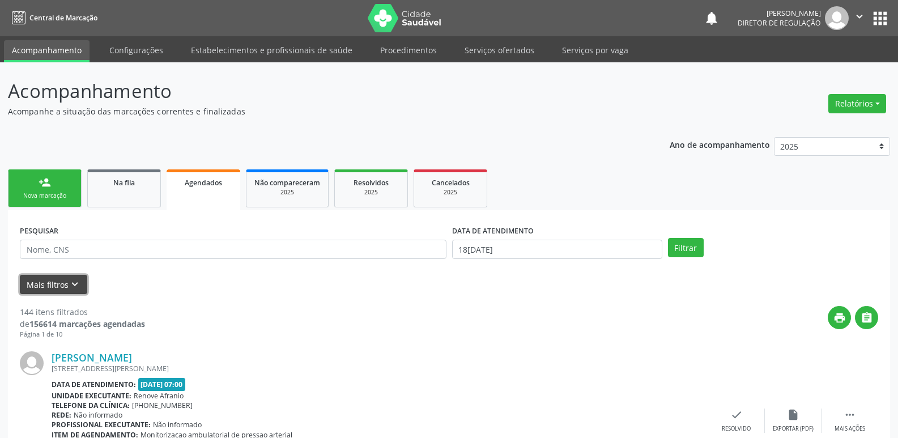
click at [71, 280] on icon "keyboard_arrow_down" at bounding box center [75, 284] width 12 height 12
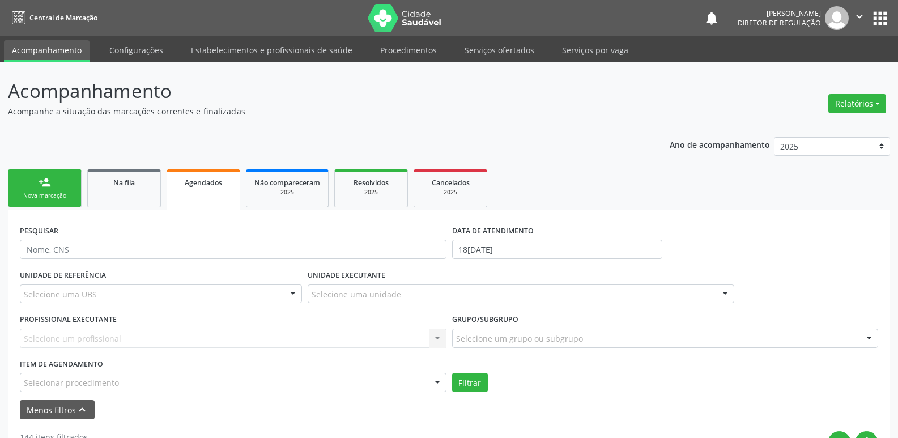
click at [148, 376] on div "Selecionar procedimento" at bounding box center [233, 382] width 427 height 19
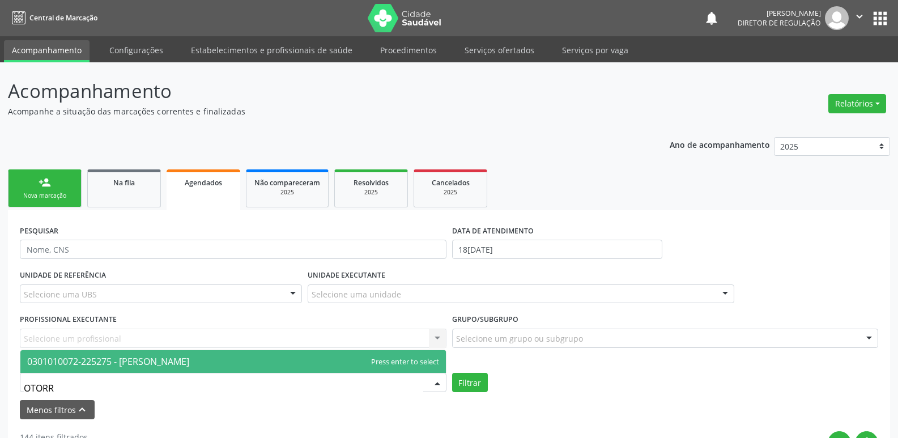
type input "OTORRI"
click at [160, 359] on span "0301010072-225275 - [PERSON_NAME]" at bounding box center [108, 361] width 162 height 12
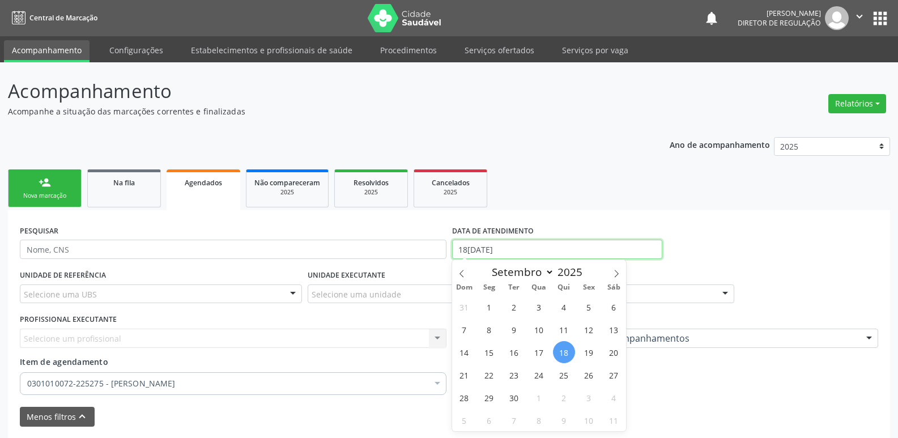
click at [521, 248] on input "[DATE]" at bounding box center [557, 249] width 210 height 19
click at [613, 417] on span "11" at bounding box center [614, 420] width 22 height 22
type input "11/10/2025"
click at [606, 417] on span "11" at bounding box center [614, 420] width 22 height 22
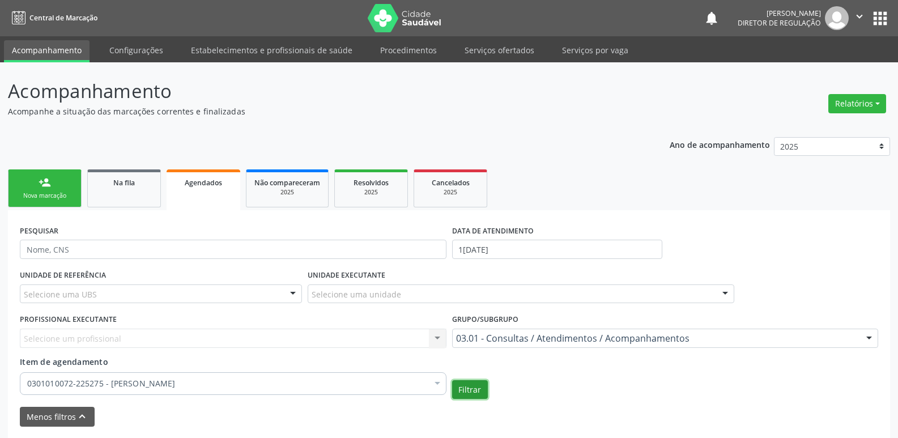
click at [475, 389] on button "Filtrar" at bounding box center [470, 389] width 36 height 19
click at [73, 190] on link "person_add Nova marcação" at bounding box center [45, 188] width 74 height 38
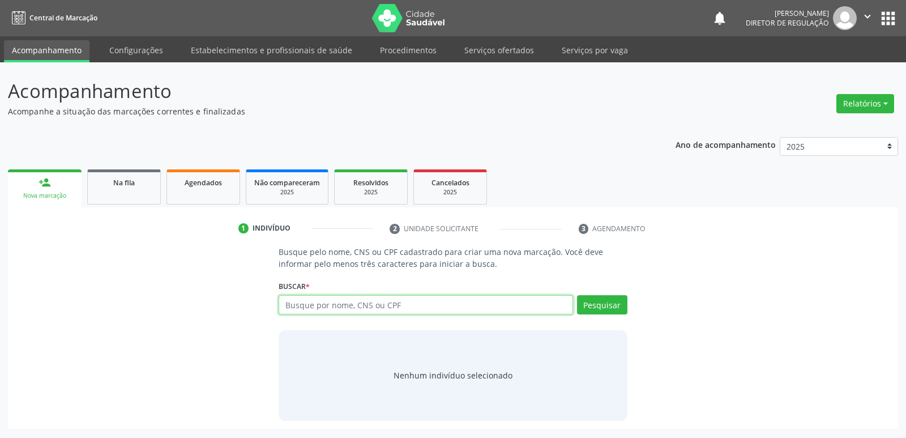
click at [332, 306] on input "text" at bounding box center [426, 304] width 294 height 19
type input "MARIA APARECIDA"
click at [597, 300] on button "Pesquisar" at bounding box center [602, 304] width 50 height 19
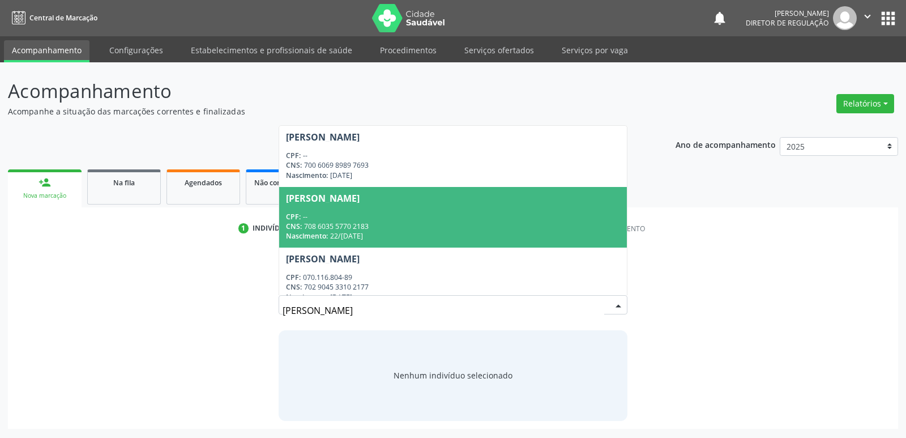
click at [594, 241] on span "Maria Aparecida CPF: -- CNS: 708 6035 5770 2183 Nascimento: 22/04/2015" at bounding box center [452, 217] width 347 height 61
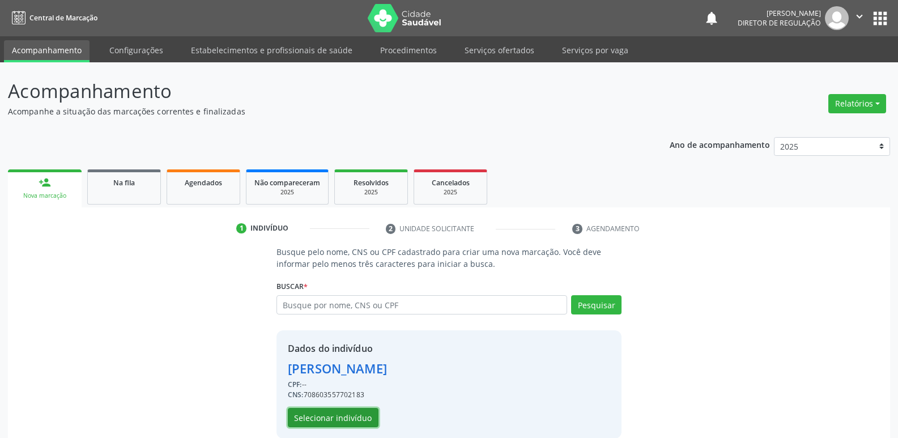
click at [364, 417] on button "Selecionar indivíduo" at bounding box center [333, 417] width 91 height 19
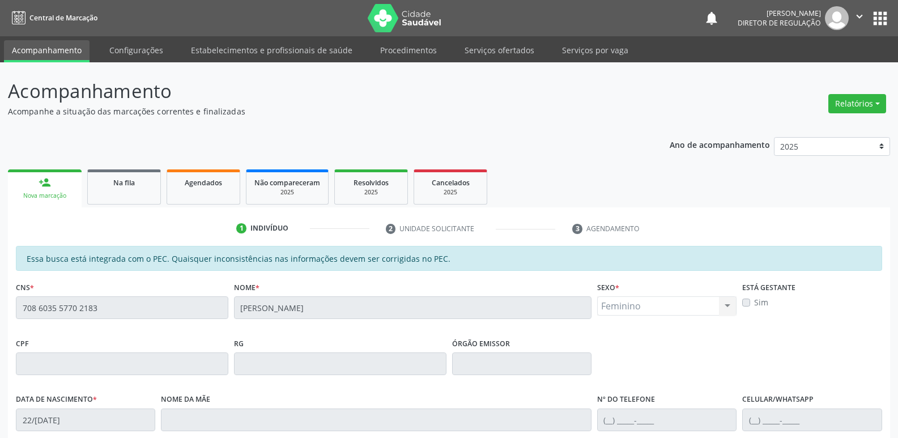
scroll to position [170, 0]
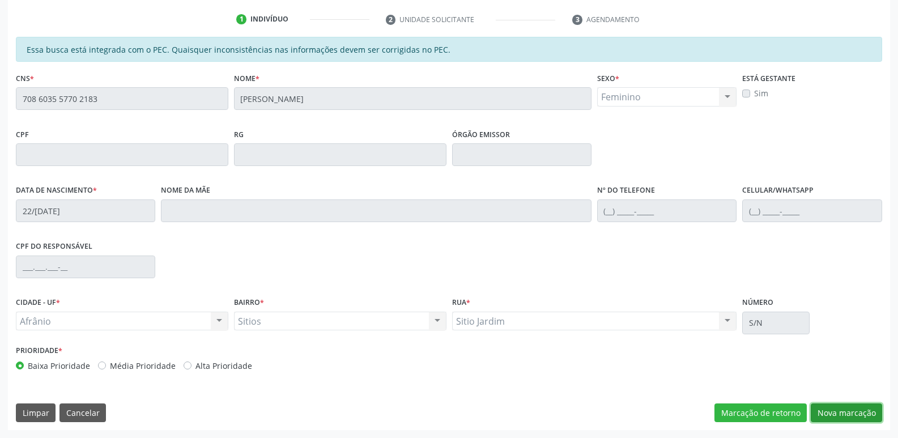
click at [834, 411] on button "Nova marcação" at bounding box center [846, 412] width 71 height 19
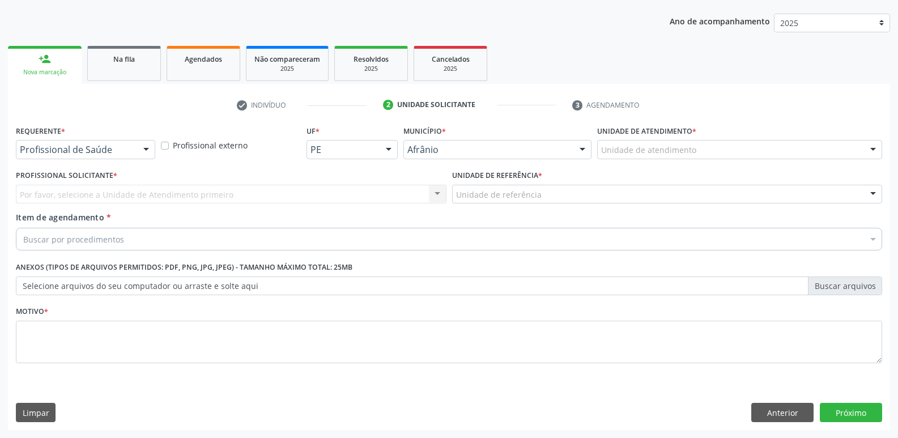
click at [709, 151] on div "Unidade de atendimento" at bounding box center [739, 149] width 285 height 19
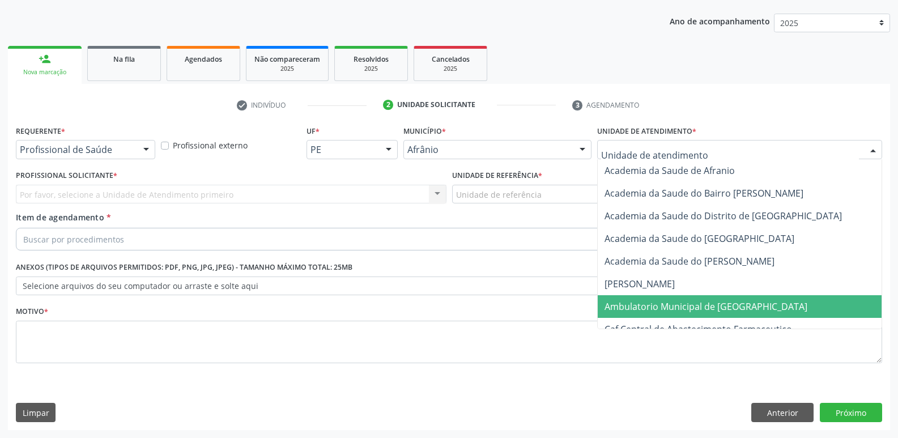
drag, startPoint x: 721, startPoint y: 305, endPoint x: 701, endPoint y: 290, distance: 25.0
click at [718, 306] on span "Ambulatorio Municipal de [GEOGRAPHIC_DATA]" at bounding box center [705, 306] width 203 height 12
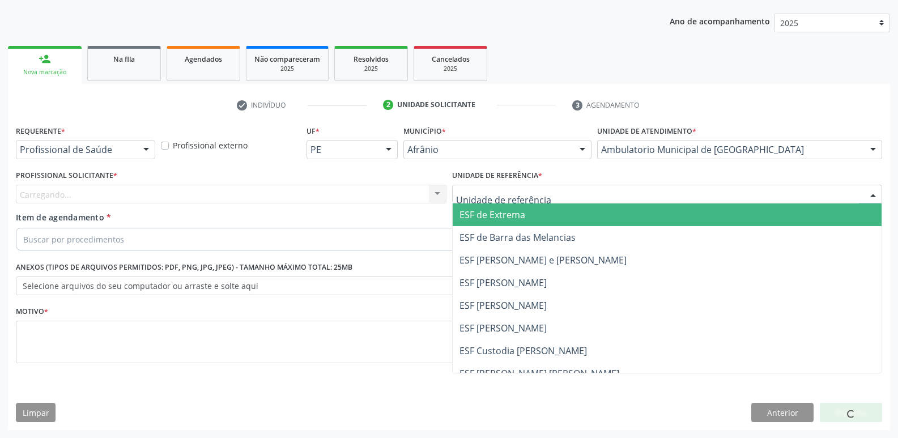
click at [559, 195] on div at bounding box center [667, 194] width 431 height 19
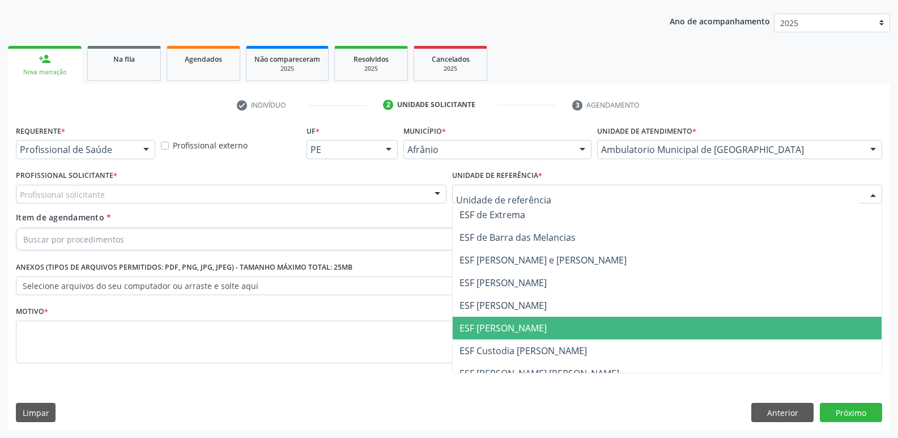
drag, startPoint x: 556, startPoint y: 323, endPoint x: 486, endPoint y: 304, distance: 72.4
click at [555, 325] on span "ESF [PERSON_NAME]" at bounding box center [667, 328] width 429 height 23
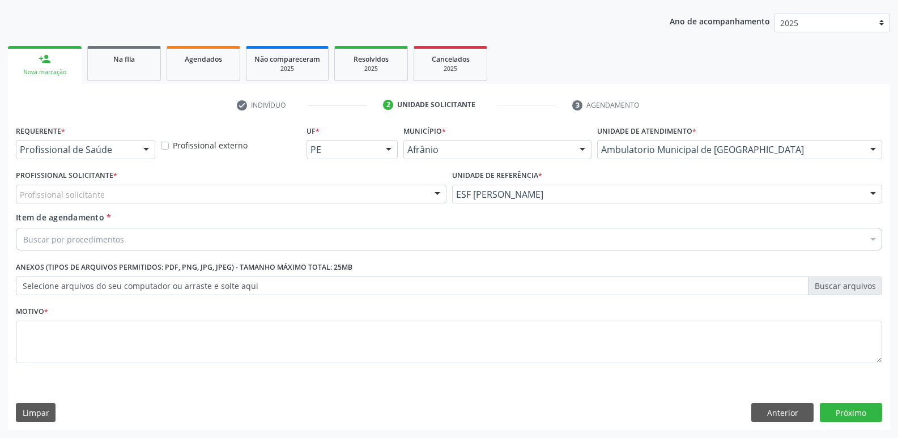
click at [341, 183] on div "Profissional Solicitante * Profissional solicitante Médico Anestesiologista - J…" at bounding box center [231, 185] width 431 height 36
click at [322, 197] on div "Profissional solicitante" at bounding box center [231, 194] width 431 height 19
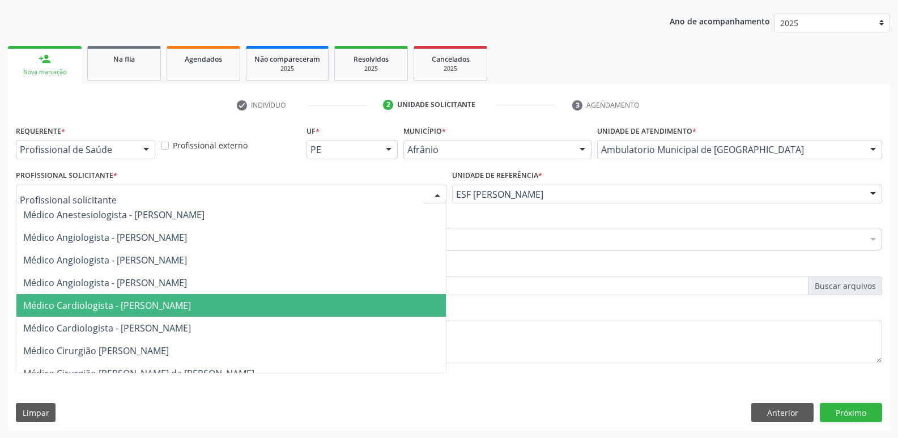
drag, startPoint x: 313, startPoint y: 314, endPoint x: 299, endPoint y: 305, distance: 17.0
click at [309, 312] on span "Médico Cardiologista - [PERSON_NAME]" at bounding box center [230, 305] width 429 height 23
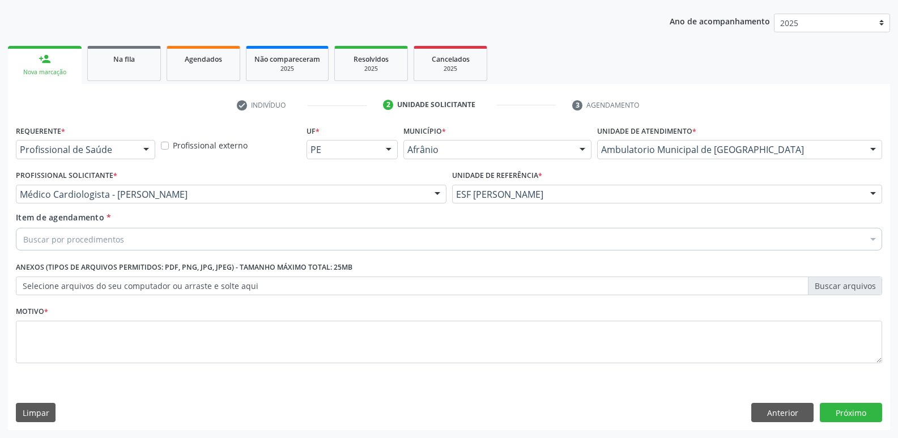
click at [244, 235] on div "Buscar por procedimentos" at bounding box center [449, 239] width 866 height 23
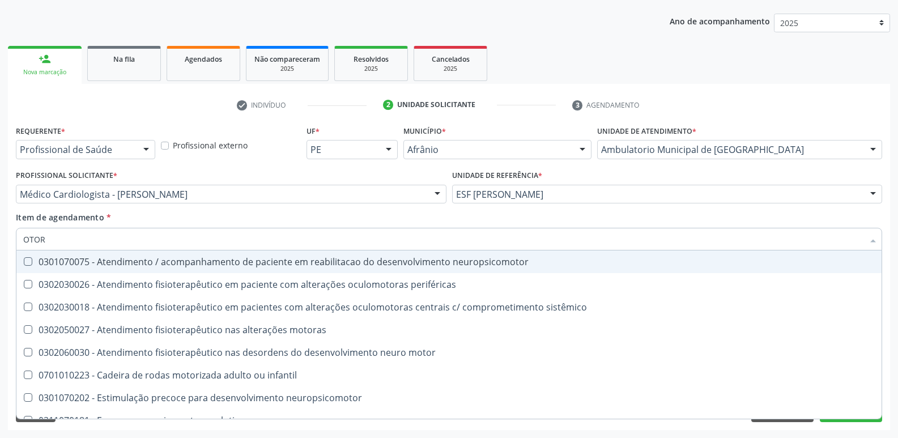
type input "OTORR"
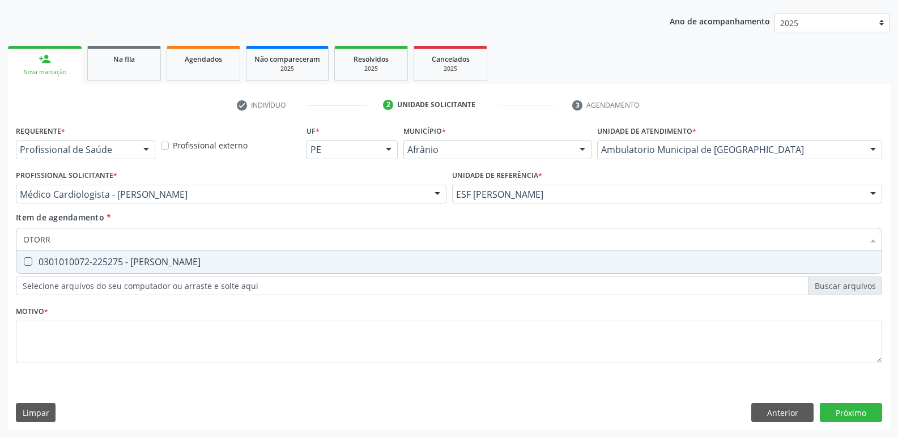
click at [240, 258] on div "0301010072-225275 - [PERSON_NAME]" at bounding box center [448, 261] width 851 height 9
checkbox Otorrinolaringologista "true"
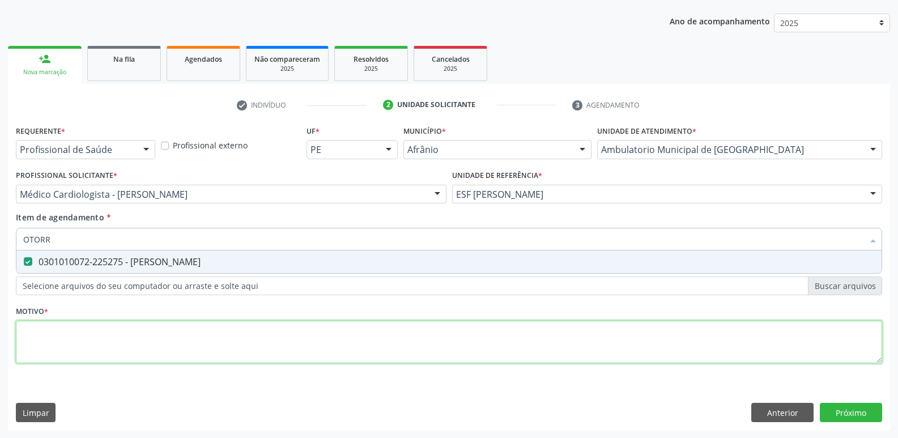
click at [235, 333] on div "Requerente * Profissional de Saúde Profissional de Saúde Paciente Nenhum result…" at bounding box center [449, 250] width 866 height 257
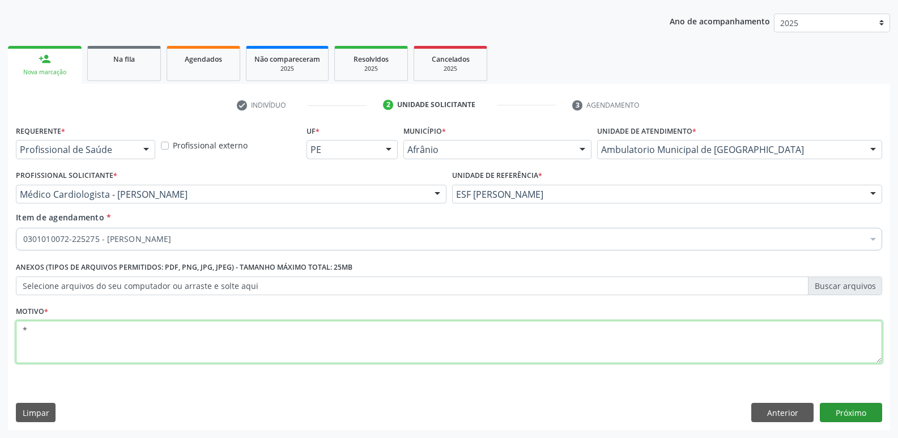
type textarea "*"
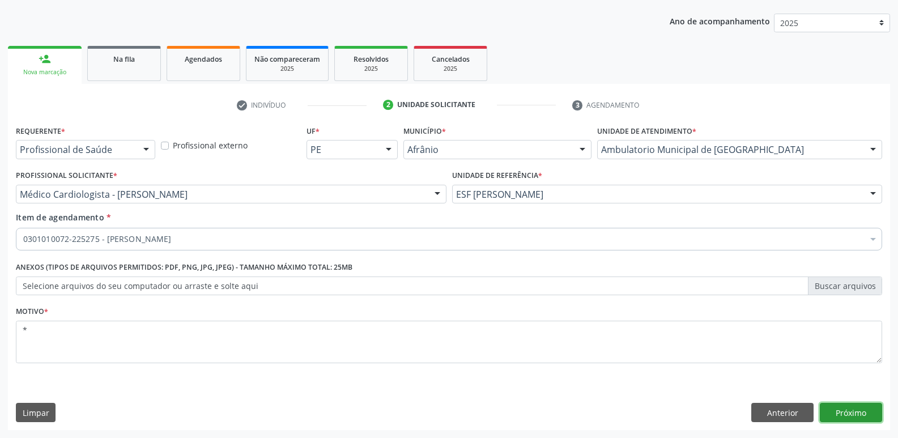
click at [846, 414] on button "Próximo" at bounding box center [851, 412] width 62 height 19
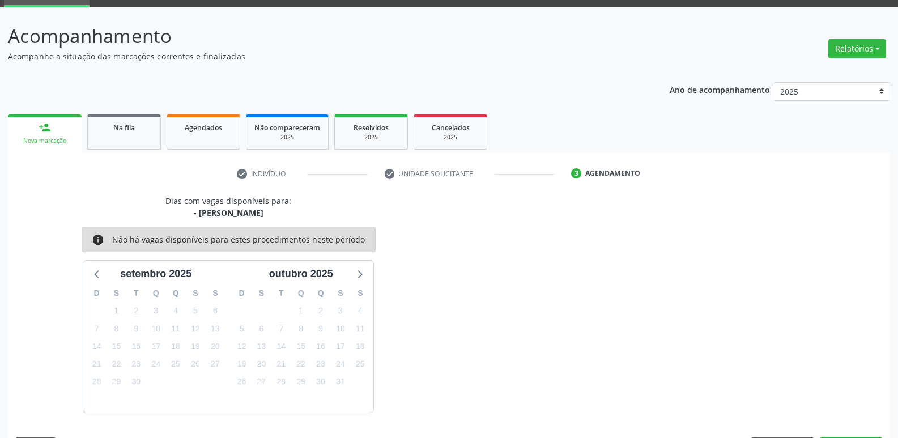
scroll to position [88, 0]
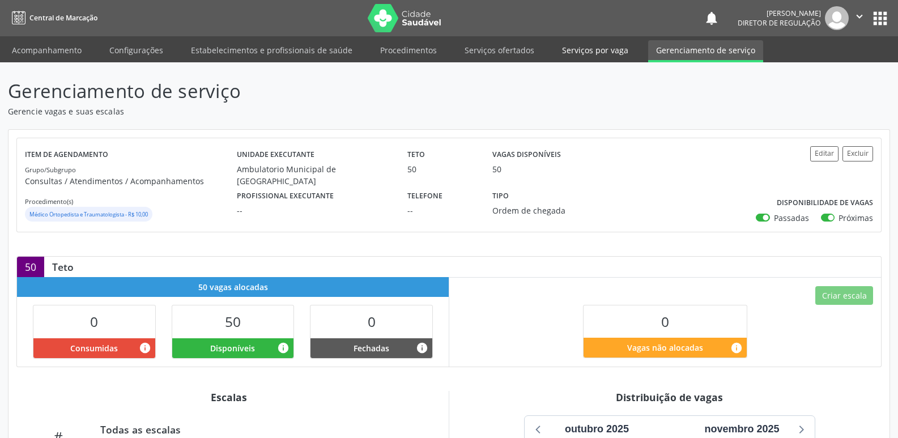
click at [571, 53] on link "Serviços por vaga" at bounding box center [595, 50] width 82 height 20
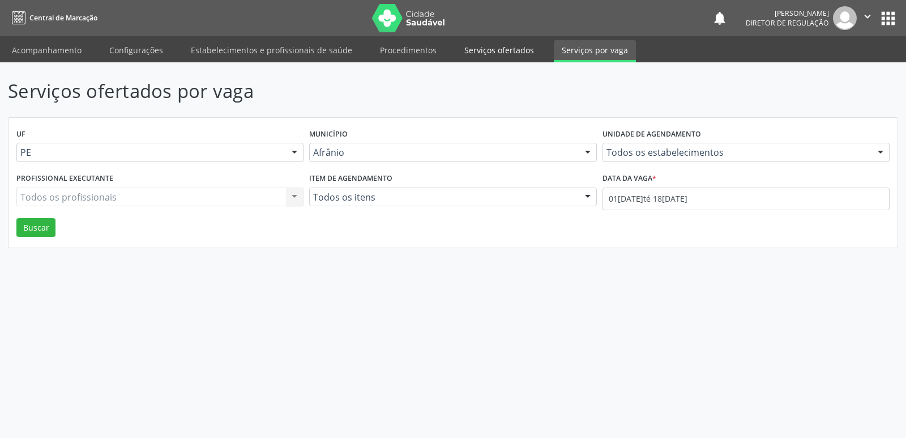
click at [503, 48] on link "Serviços ofertados" at bounding box center [500, 50] width 86 height 20
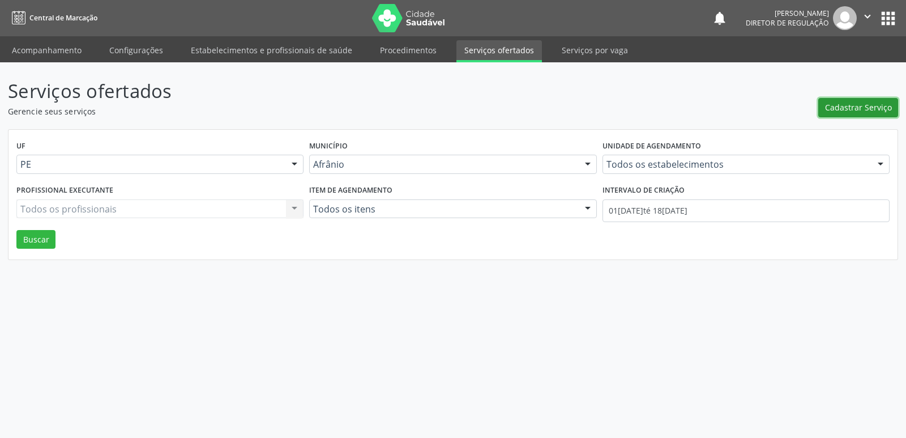
click at [843, 111] on span "Cadastrar Serviço" at bounding box center [858, 107] width 67 height 12
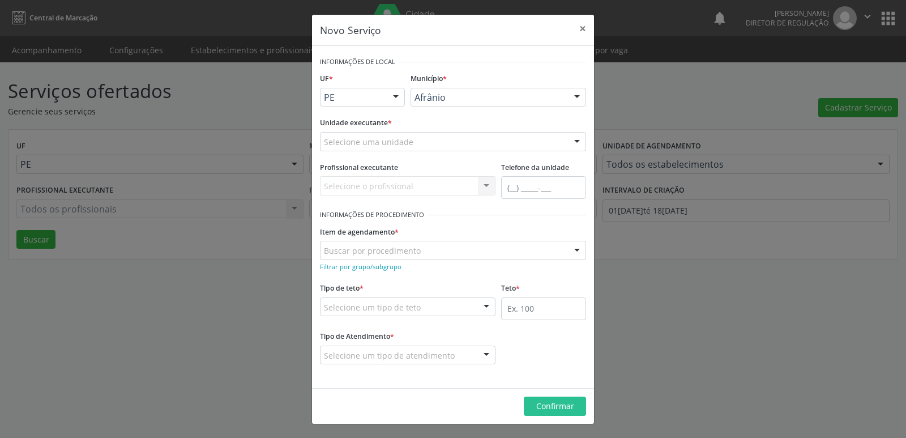
click at [444, 137] on div "Selecione uma unidade" at bounding box center [453, 141] width 266 height 19
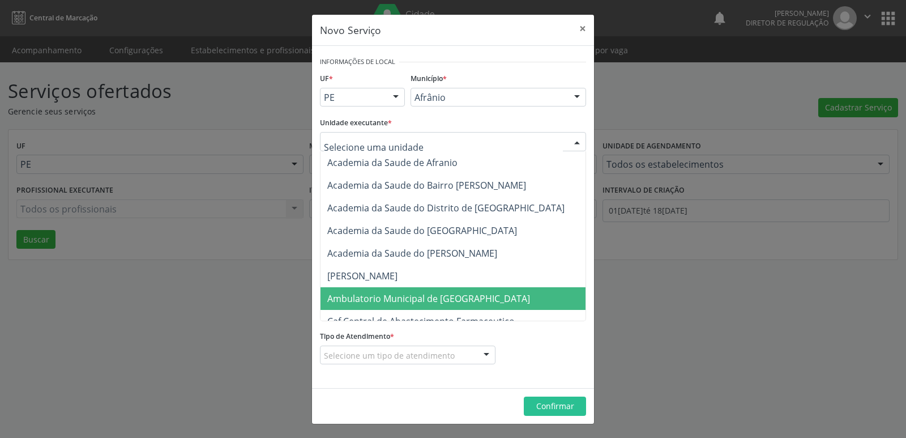
click at [427, 298] on span "Ambulatorio Municipal de [GEOGRAPHIC_DATA]" at bounding box center [428, 298] width 203 height 12
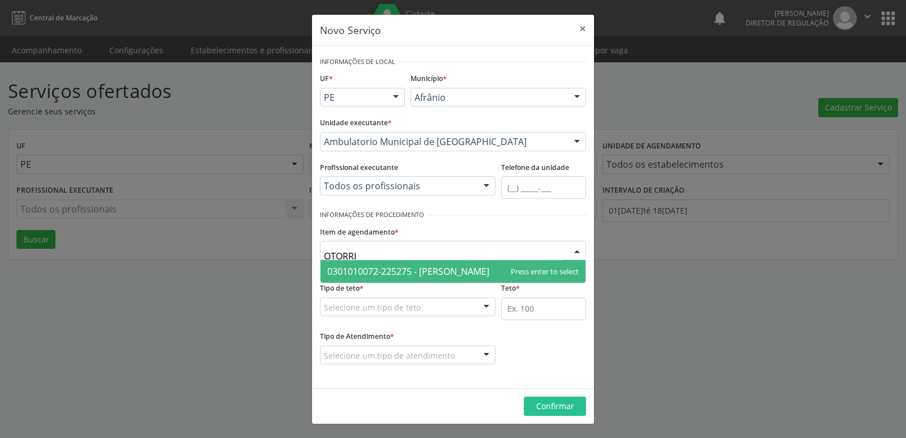
type input "OTORRIN"
click at [414, 279] on span "0301010072-225275 - [PERSON_NAME]" at bounding box center [453, 271] width 265 height 23
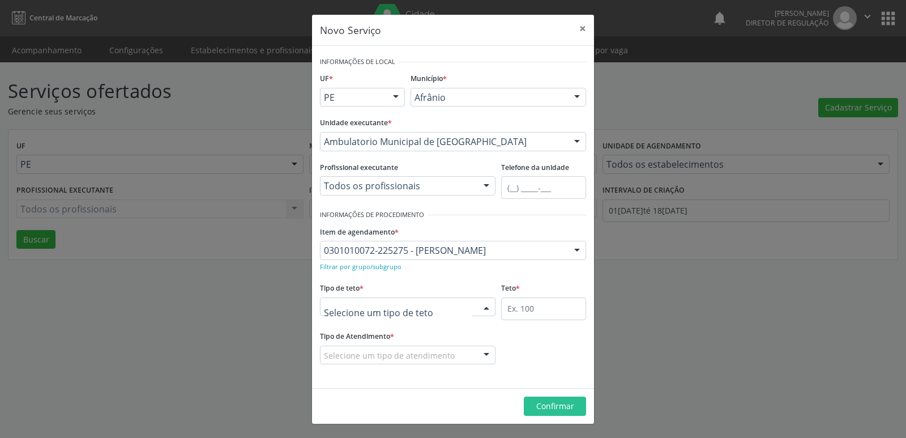
click at [421, 306] on div at bounding box center [408, 306] width 176 height 19
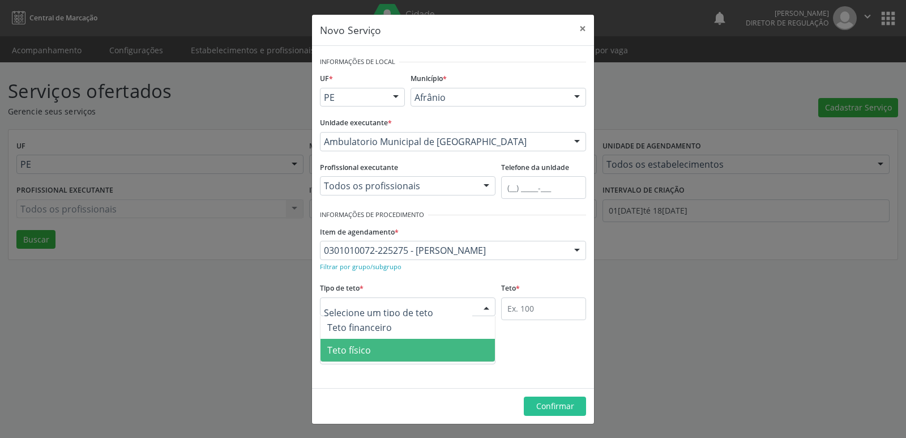
click at [410, 352] on span "Teto físico" at bounding box center [408, 350] width 174 height 23
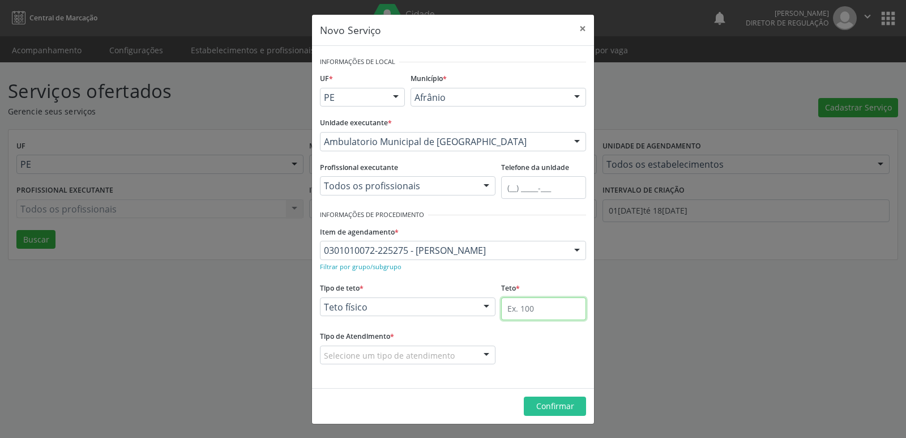
click at [538, 303] on input "text" at bounding box center [543, 308] width 85 height 23
type input "40"
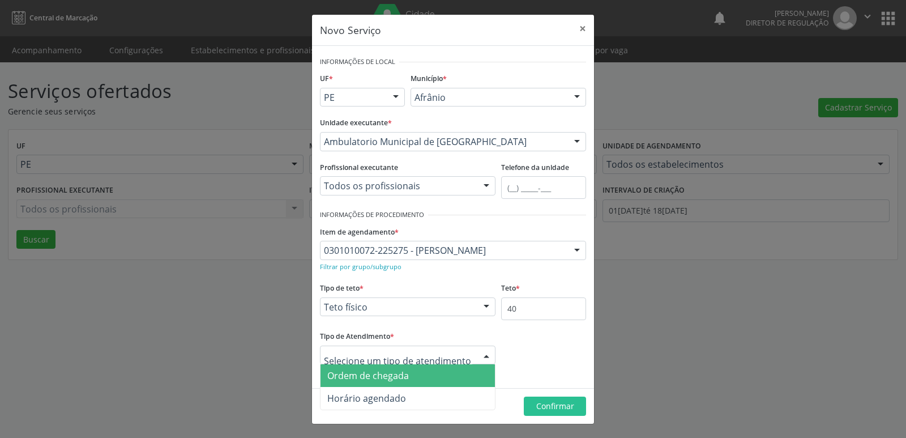
click at [417, 380] on span "Ordem de chegada" at bounding box center [408, 375] width 174 height 23
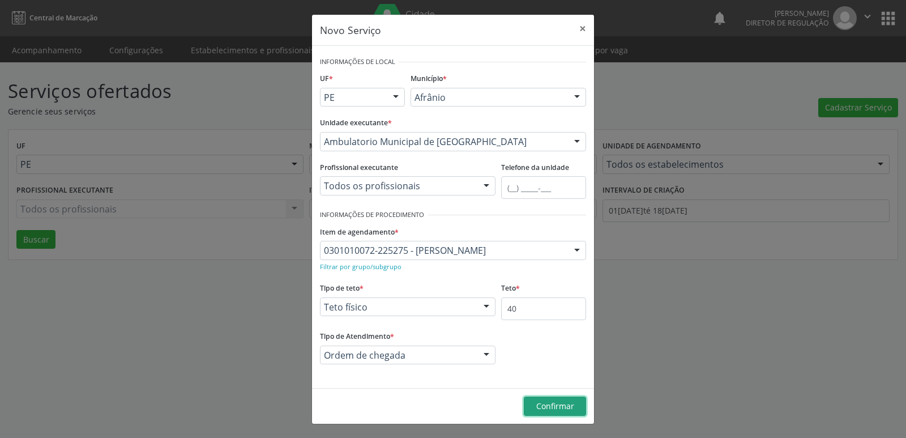
click at [561, 407] on span "Confirmar" at bounding box center [555, 405] width 38 height 11
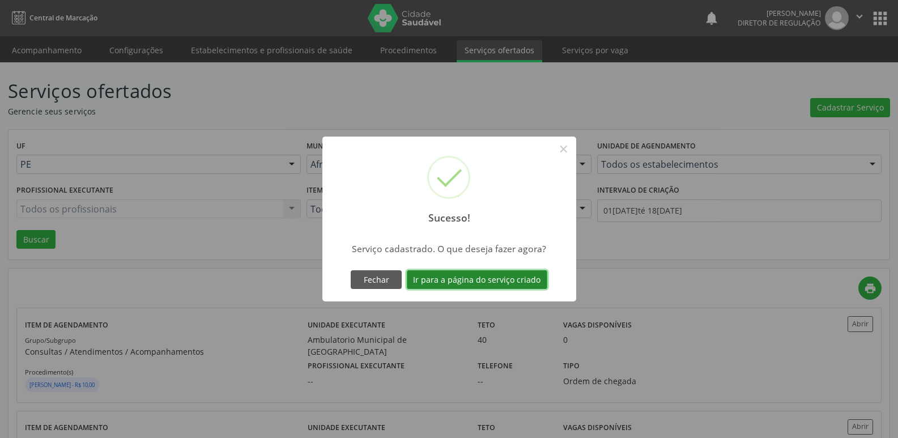
click at [513, 280] on button "Ir para a página do serviço criado" at bounding box center [477, 279] width 140 height 19
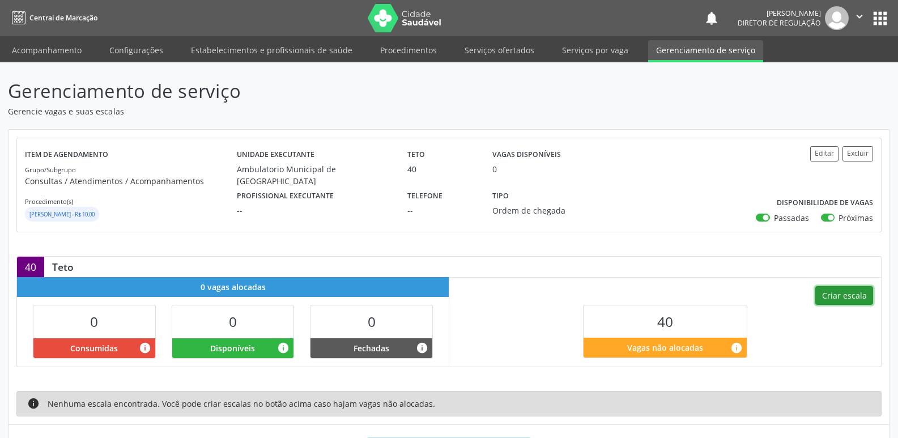
click at [841, 297] on button "Criar escala" at bounding box center [844, 295] width 58 height 19
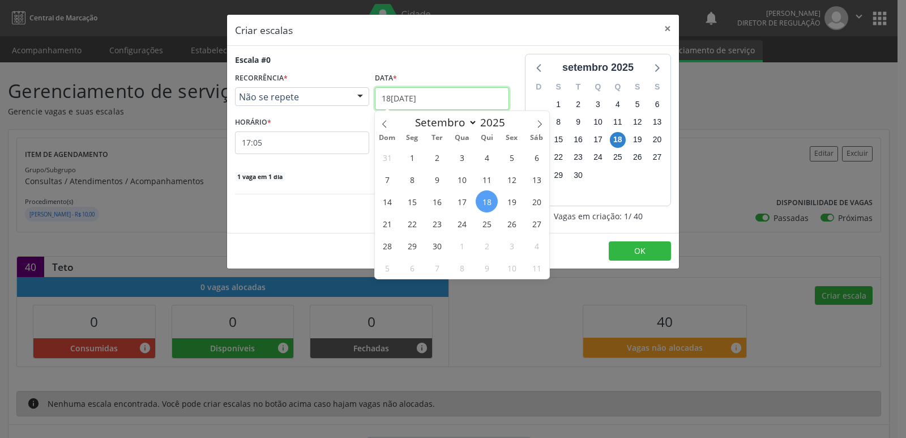
click at [474, 94] on input "[DATE]" at bounding box center [442, 98] width 134 height 23
click at [536, 266] on span "11" at bounding box center [537, 268] width 22 height 22
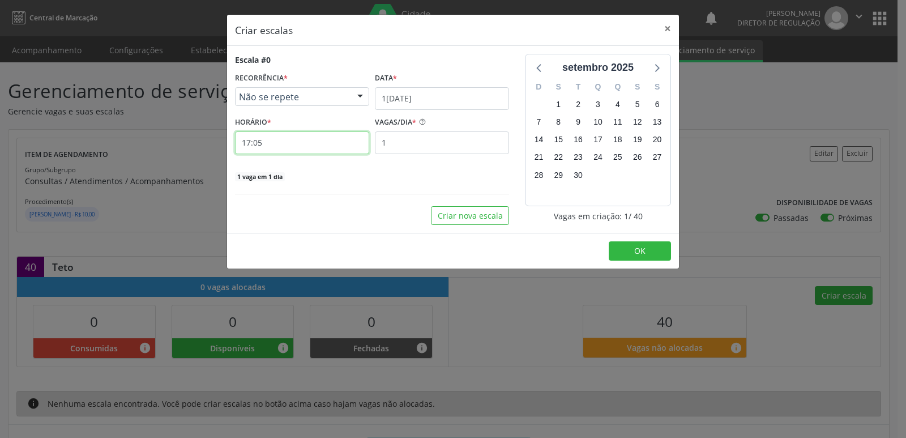
click at [336, 139] on input "17:05" at bounding box center [302, 142] width 134 height 23
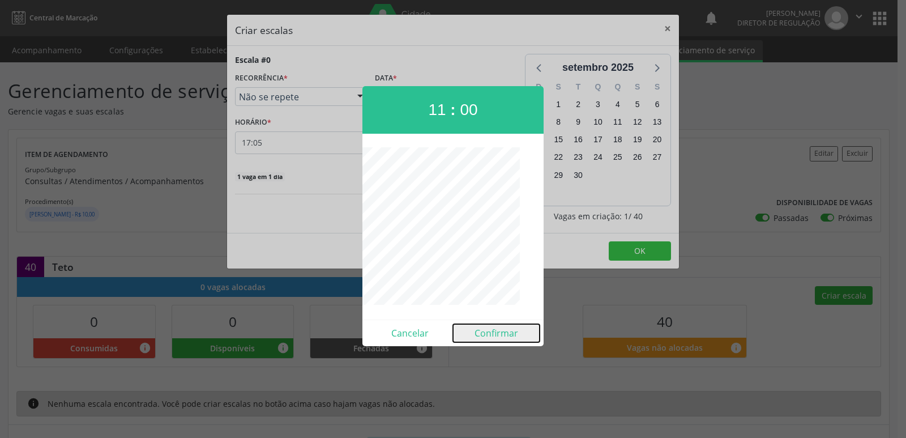
click at [512, 331] on button "Confirmar" at bounding box center [496, 333] width 87 height 18
type input "11:00"
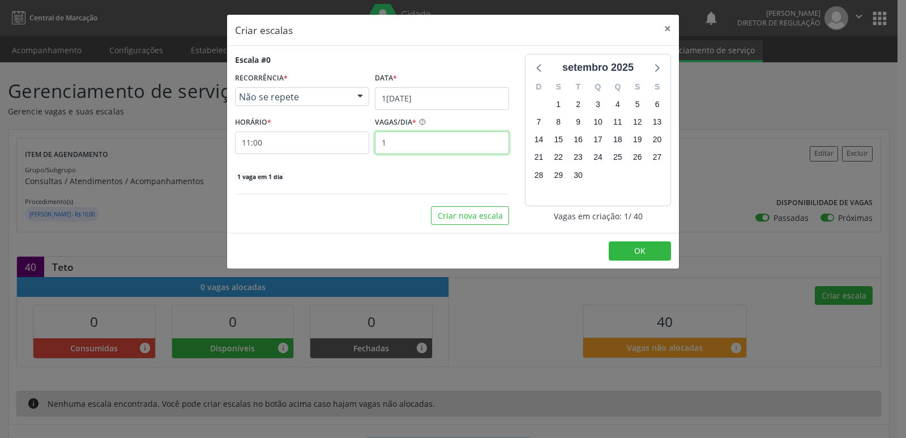
click at [411, 140] on input "1" at bounding box center [442, 142] width 134 height 23
type input "40"
click at [635, 254] on span "OK" at bounding box center [639, 250] width 11 height 11
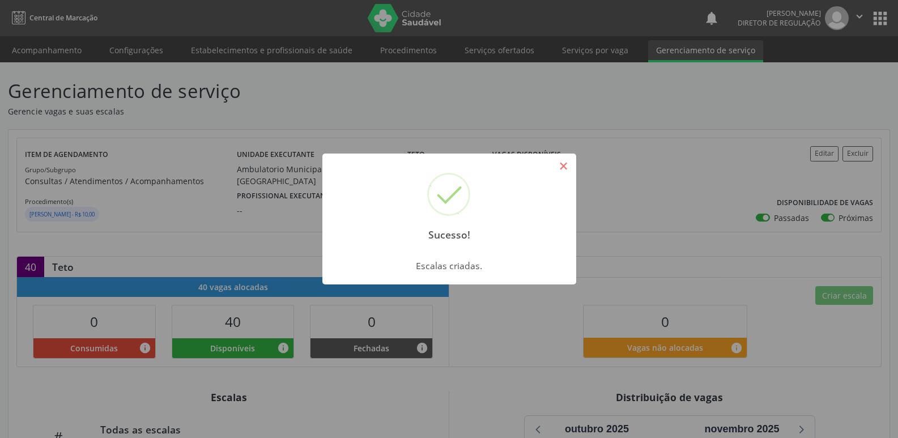
click at [562, 165] on button "×" at bounding box center [563, 165] width 19 height 19
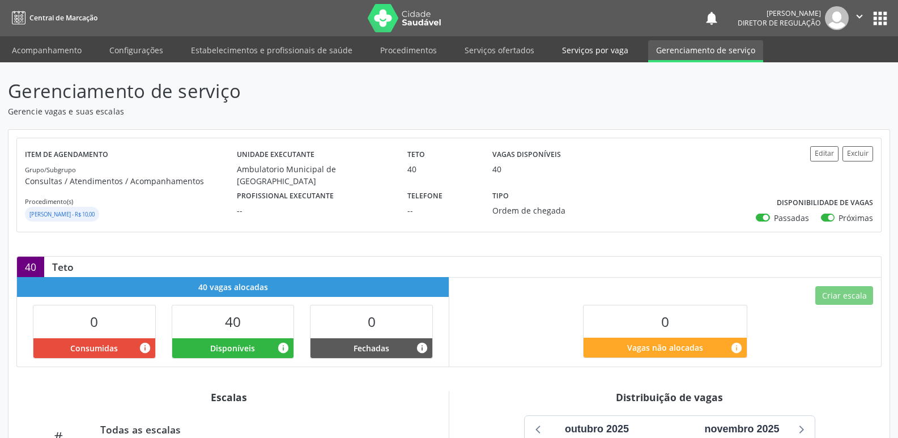
click at [584, 51] on link "Serviços por vaga" at bounding box center [595, 50] width 82 height 20
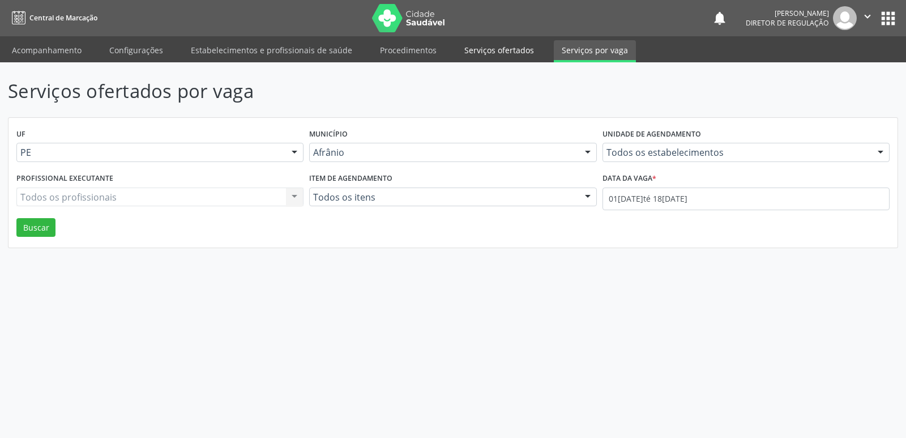
click at [518, 56] on link "Serviços ofertados" at bounding box center [500, 50] width 86 height 20
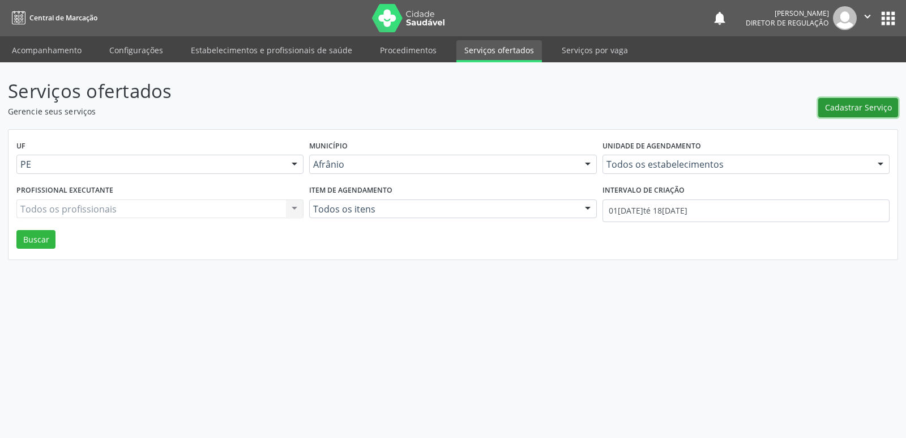
click at [863, 109] on span "Cadastrar Serviço" at bounding box center [858, 107] width 67 height 12
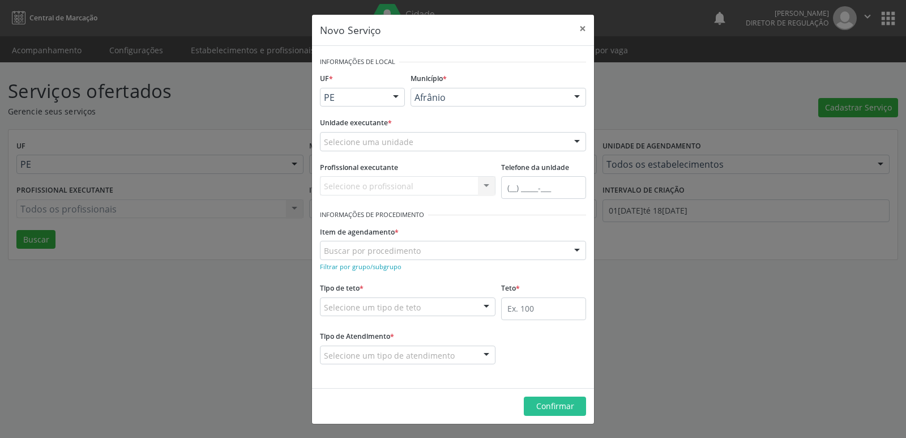
click at [455, 139] on div "Selecione uma unidade" at bounding box center [453, 141] width 266 height 19
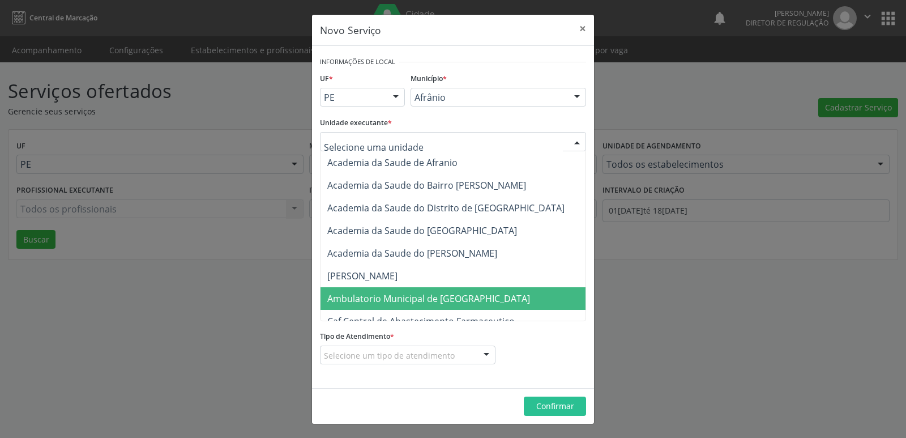
click at [415, 298] on span "Ambulatorio Municipal de [GEOGRAPHIC_DATA]" at bounding box center [428, 298] width 203 height 12
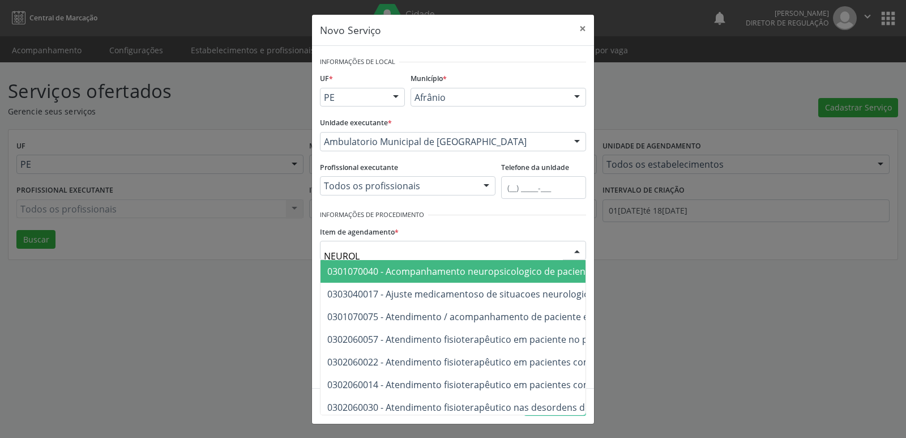
type input "NEUROLO"
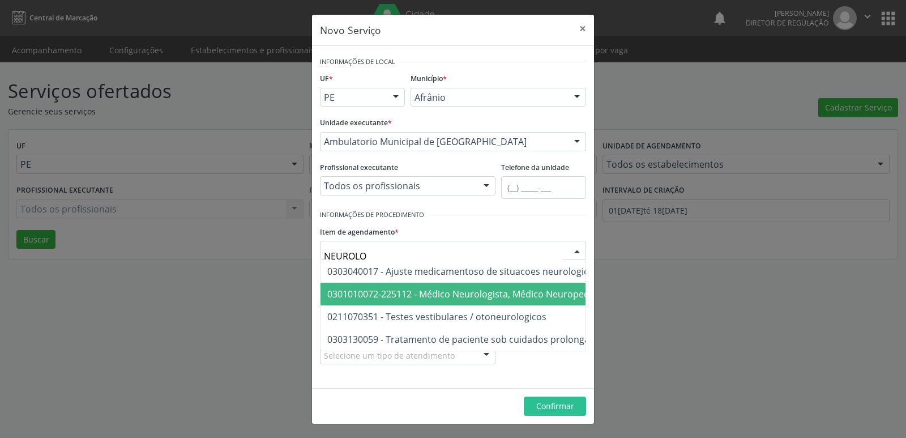
click at [434, 294] on span "0301010072-225112 - Médico Neurologista, Médico Neuropediatra" at bounding box center [468, 294] width 282 height 12
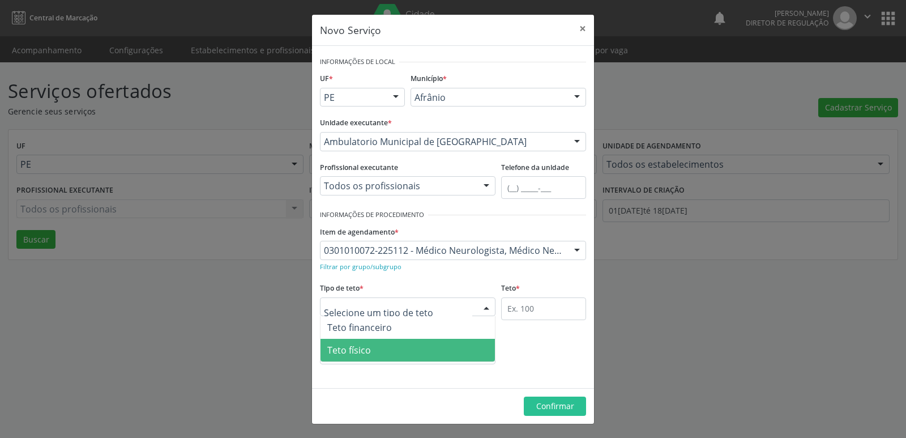
click at [415, 351] on span "Teto físico" at bounding box center [408, 350] width 174 height 23
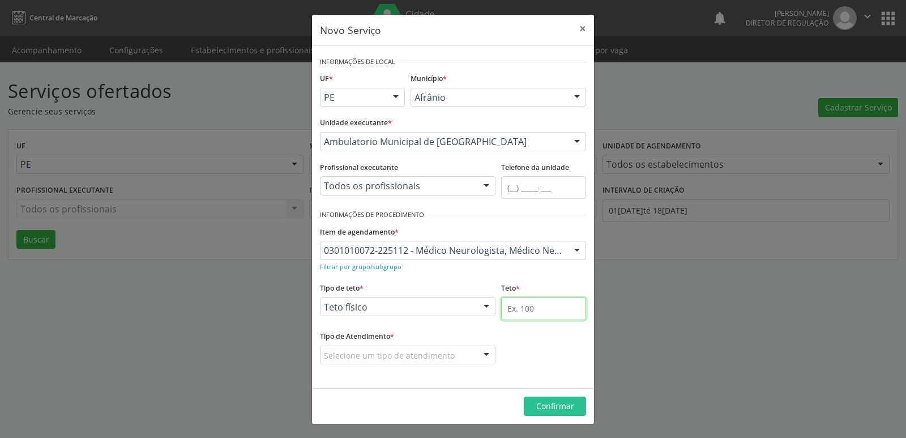
click at [527, 312] on input "text" at bounding box center [543, 308] width 85 height 23
type input "25"
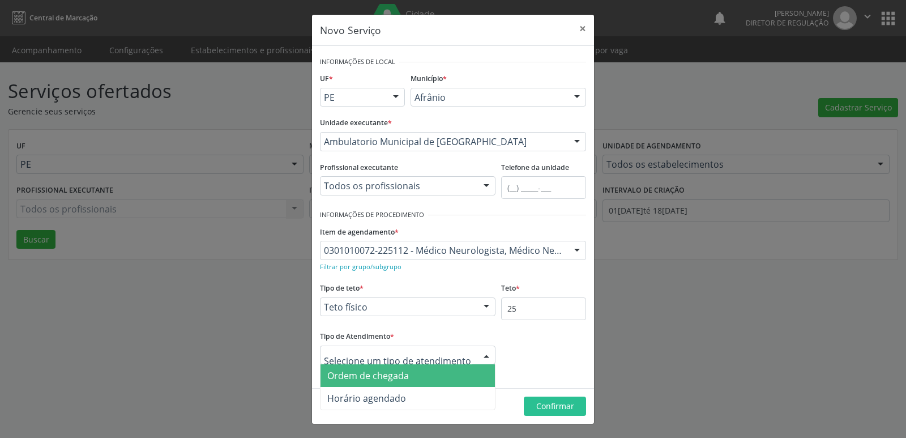
click at [457, 353] on div at bounding box center [408, 355] width 176 height 19
click at [437, 377] on span "Ordem de chegada" at bounding box center [408, 375] width 174 height 23
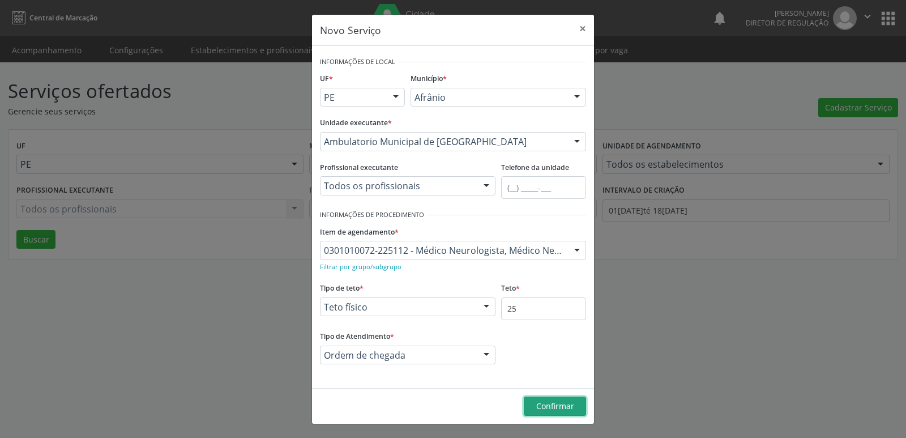
click at [560, 404] on span "Confirmar" at bounding box center [555, 405] width 38 height 11
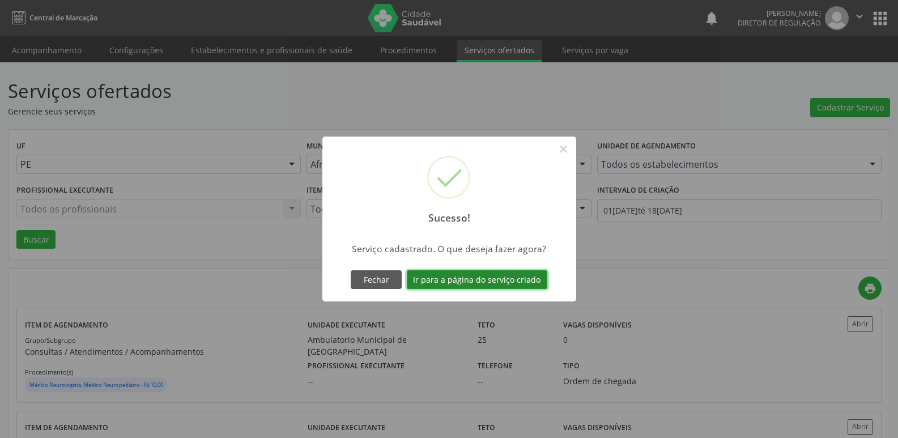
click at [518, 281] on button "Ir para a página do serviço criado" at bounding box center [477, 279] width 140 height 19
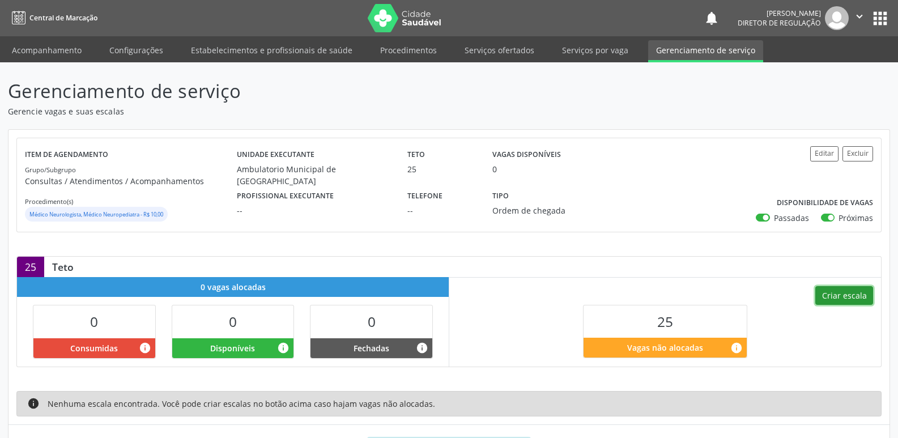
click at [828, 294] on button "Criar escala" at bounding box center [844, 295] width 58 height 19
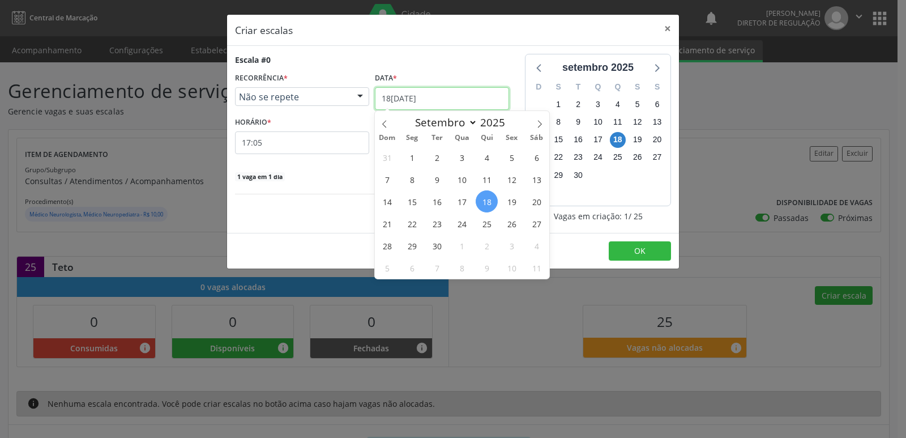
click at [445, 96] on input "[DATE]" at bounding box center [442, 98] width 134 height 23
click at [536, 246] on span "4" at bounding box center [537, 246] width 22 height 22
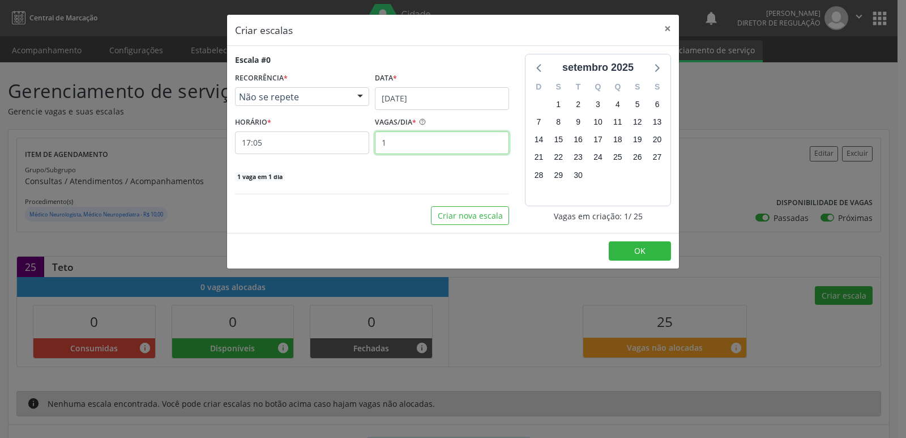
click at [407, 144] on input "1" at bounding box center [442, 142] width 134 height 23
type input "25"
click at [341, 146] on input "17:05" at bounding box center [302, 142] width 134 height 23
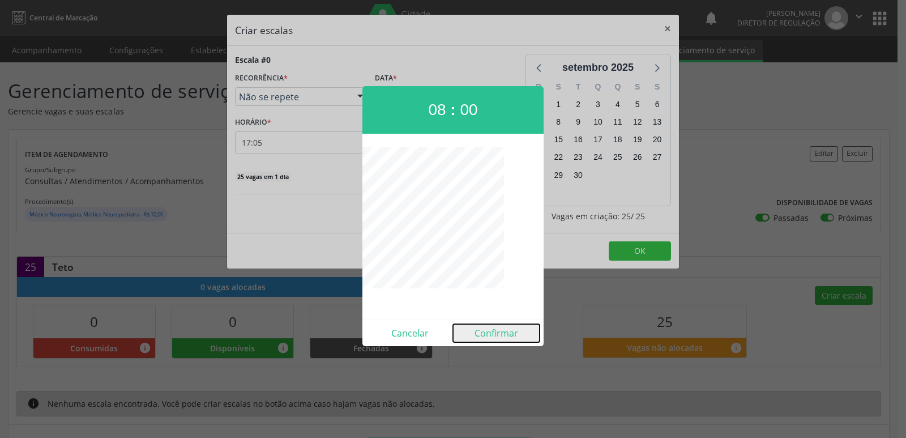
click at [505, 339] on button "Confirmar" at bounding box center [496, 333] width 87 height 18
type input "08:00"
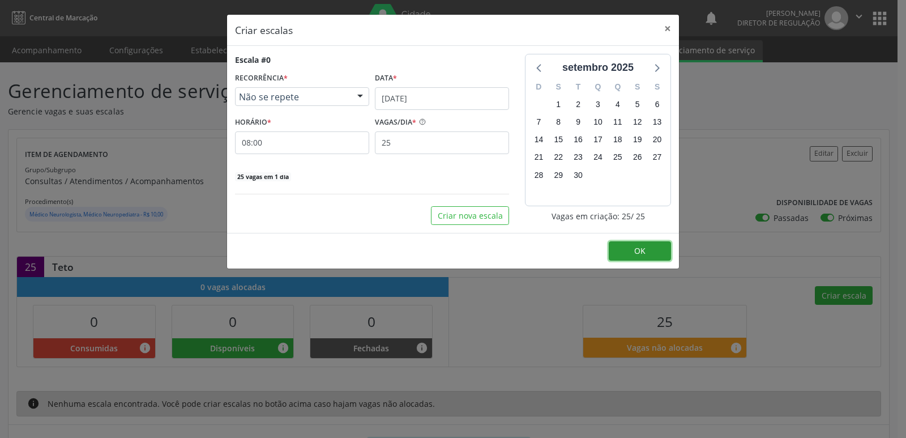
click at [641, 250] on span "OK" at bounding box center [639, 250] width 11 height 11
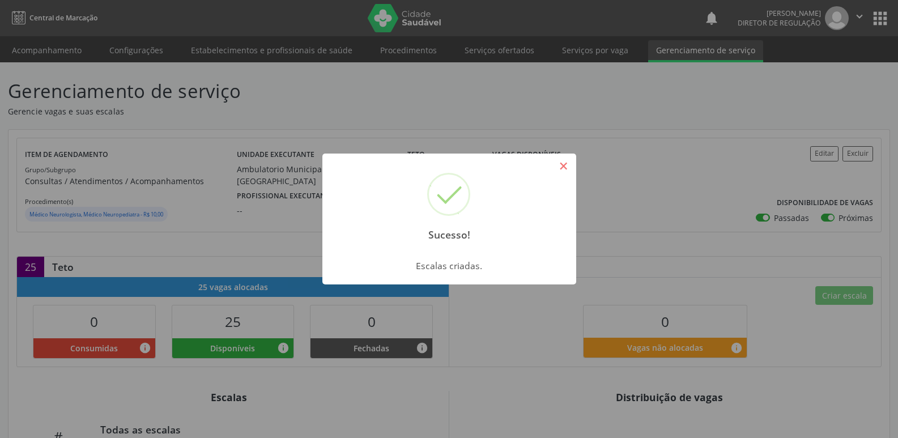
drag, startPoint x: 560, startPoint y: 168, endPoint x: 571, endPoint y: 173, distance: 12.2
click at [561, 168] on button "×" at bounding box center [563, 165] width 19 height 19
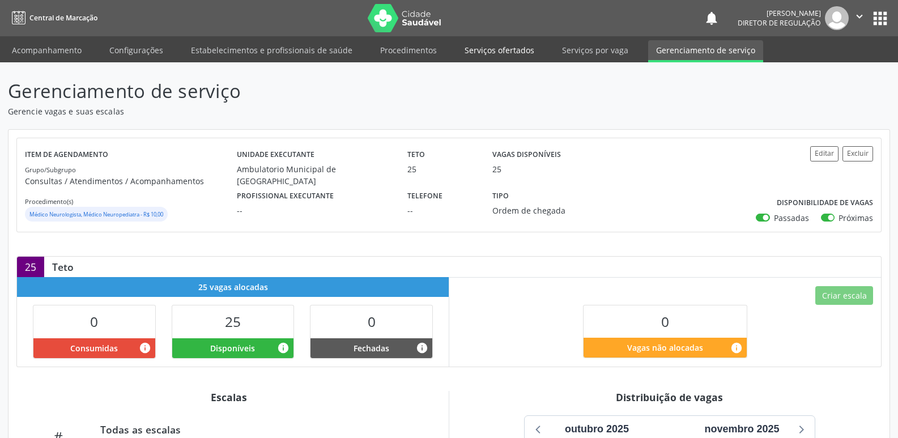
click at [503, 49] on link "Serviços ofertados" at bounding box center [500, 50] width 86 height 20
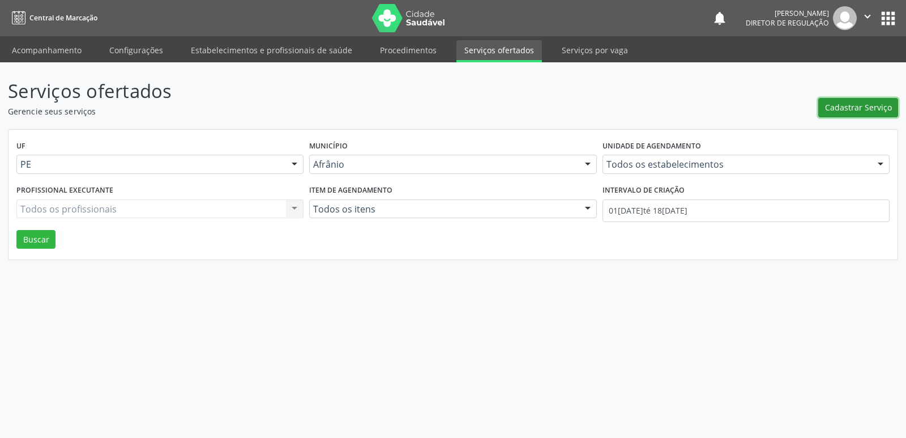
click at [853, 108] on span "Cadastrar Serviço" at bounding box center [858, 107] width 67 height 12
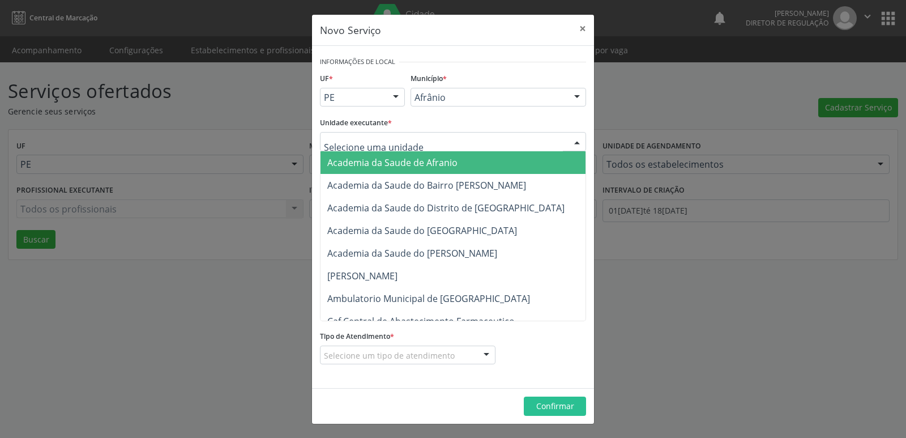
click at [453, 140] on div at bounding box center [453, 141] width 266 height 19
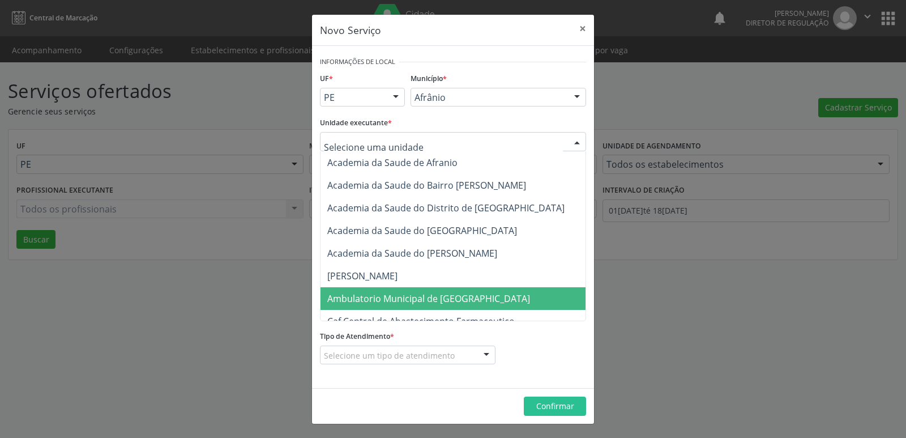
click at [414, 295] on span "Ambulatorio Municipal de [GEOGRAPHIC_DATA]" at bounding box center [428, 298] width 203 height 12
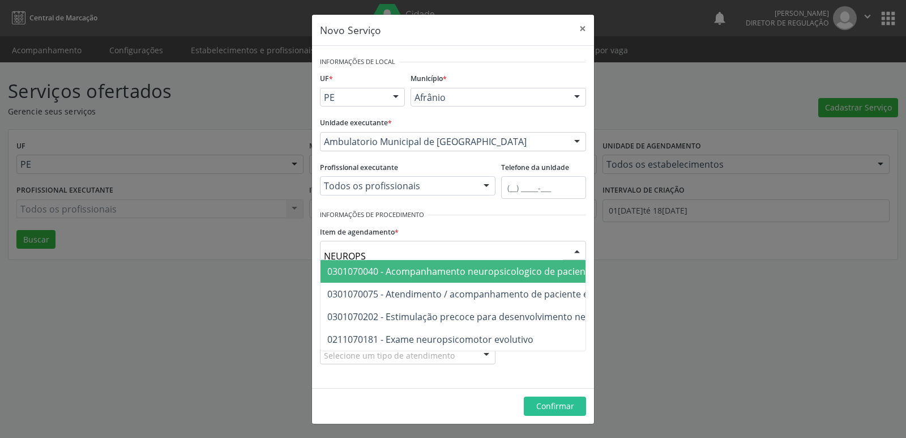
type input "NEUROPSI"
click at [440, 270] on span "0301070040 - Acompanhamento neuropsicologico de paciente em reabilitacao" at bounding box center [494, 271] width 335 height 12
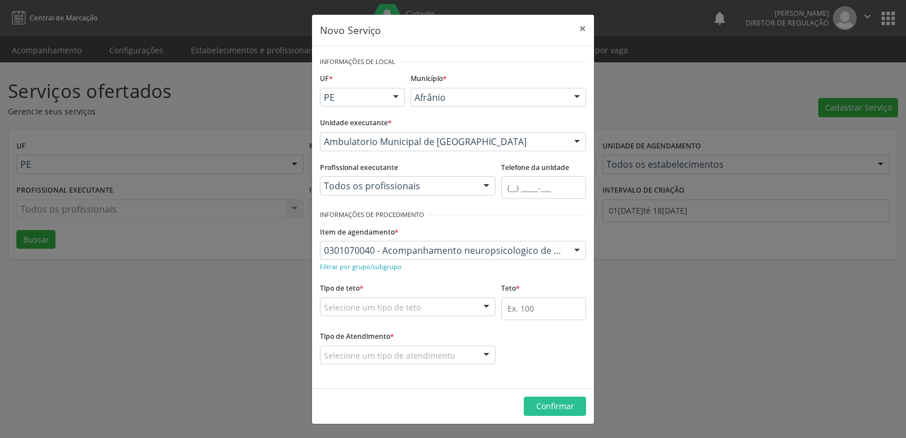
click at [439, 308] on div "Selecione um tipo de teto" at bounding box center [408, 306] width 176 height 19
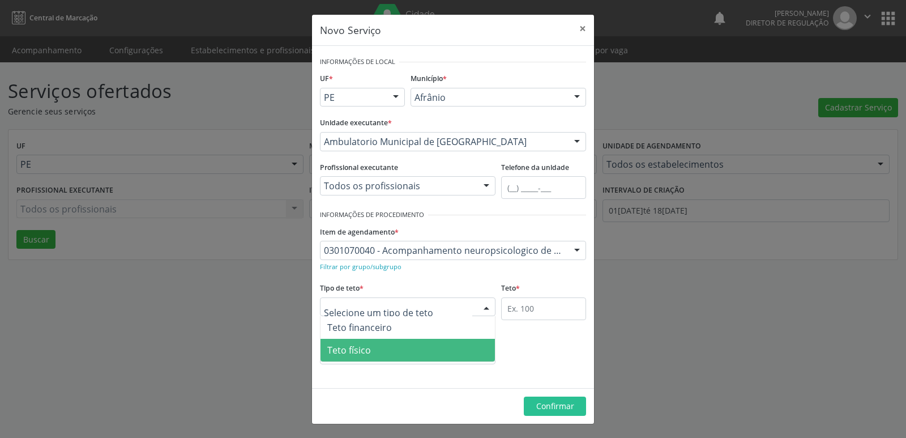
drag, startPoint x: 434, startPoint y: 349, endPoint x: 467, endPoint y: 346, distance: 33.0
click at [435, 349] on span "Teto físico" at bounding box center [408, 350] width 174 height 23
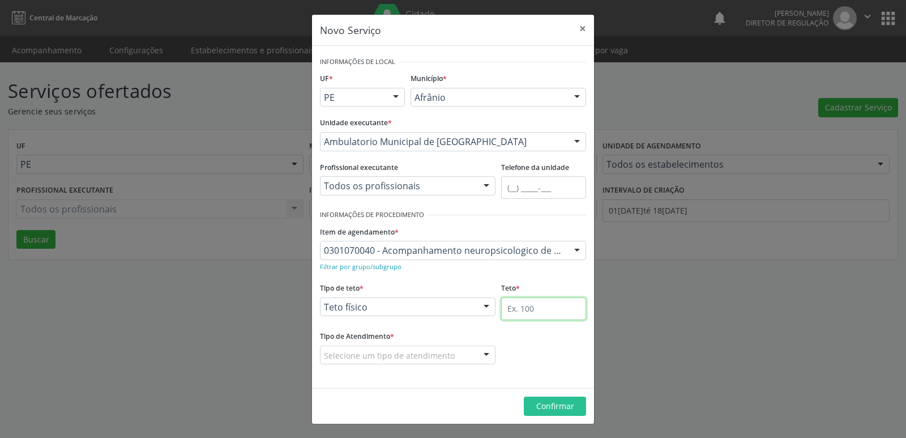
click at [529, 309] on input "text" at bounding box center [543, 308] width 85 height 23
type input "1"
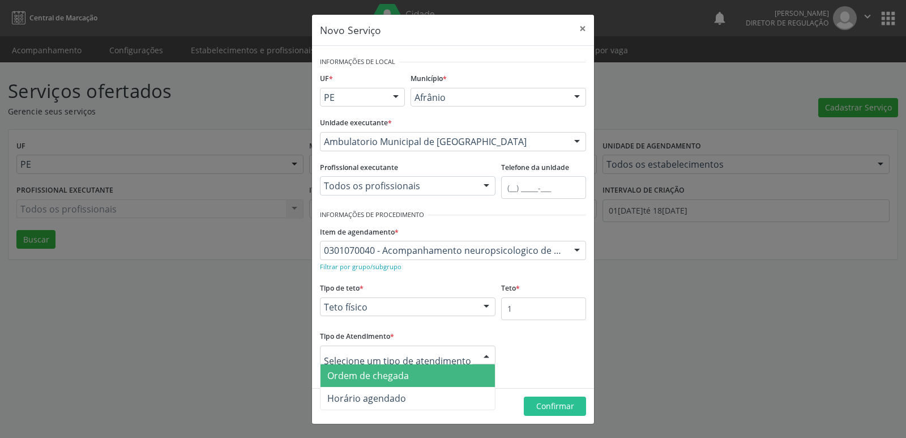
click at [444, 377] on span "Ordem de chegada" at bounding box center [408, 375] width 174 height 23
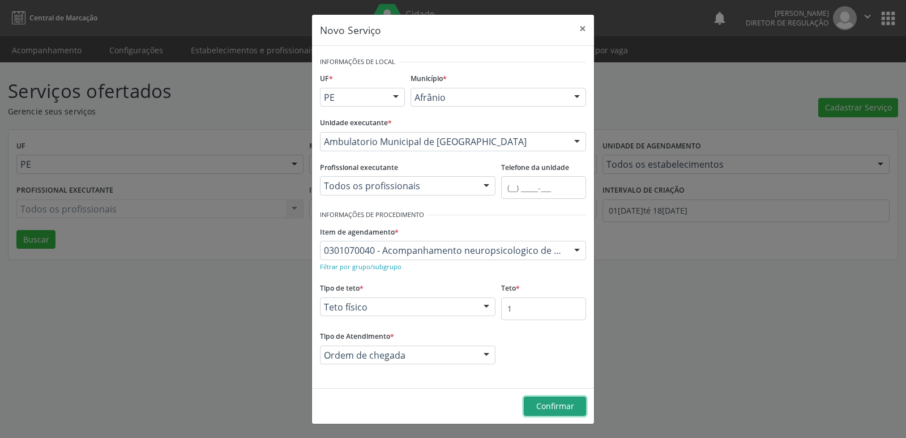
click at [540, 404] on span "Confirmar" at bounding box center [555, 405] width 38 height 11
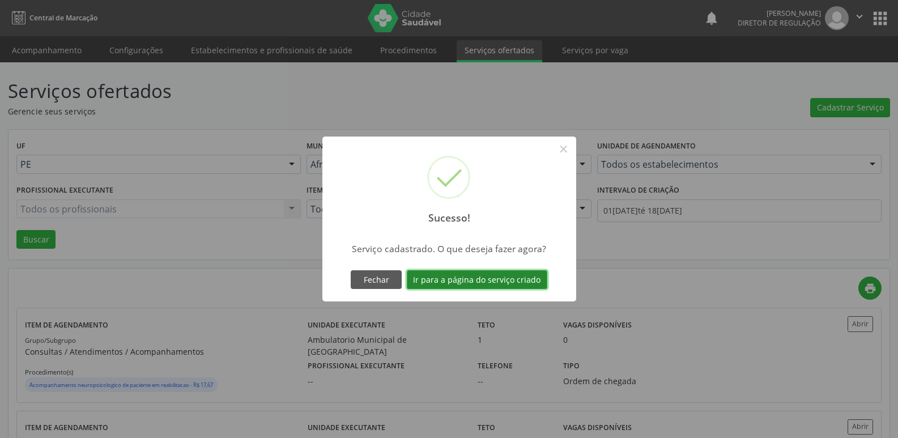
click at [517, 281] on button "Ir para a página do serviço criado" at bounding box center [477, 279] width 140 height 19
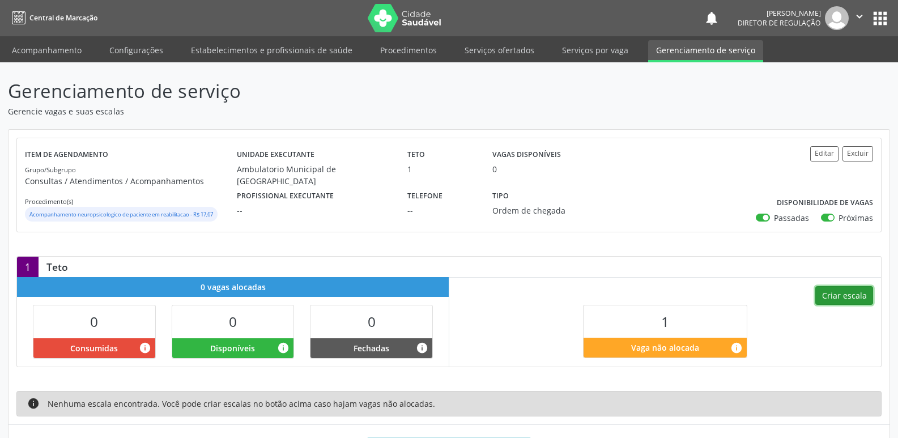
click at [849, 295] on button "Criar escala" at bounding box center [844, 295] width 58 height 19
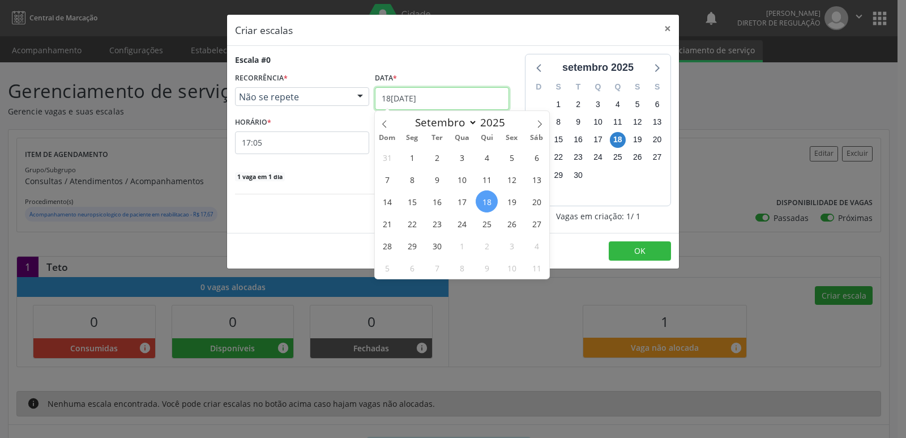
click at [438, 96] on input "[DATE]" at bounding box center [442, 98] width 134 height 23
click at [440, 224] on span "23" at bounding box center [437, 223] width 22 height 22
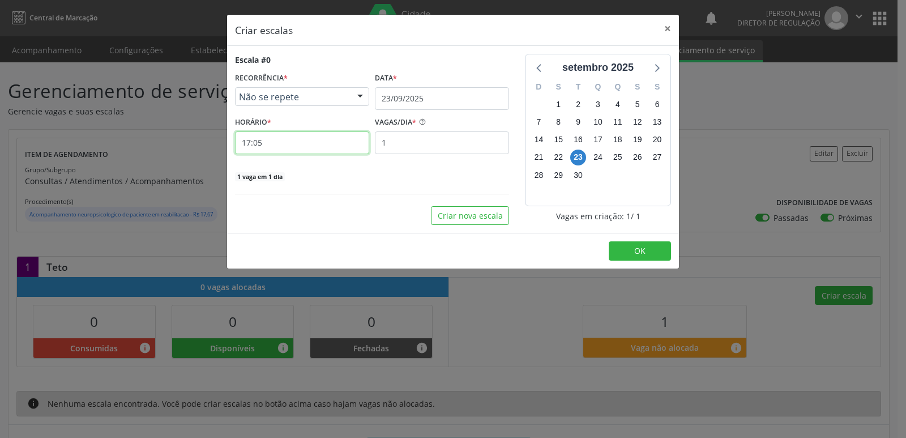
click at [333, 142] on input "17:05" at bounding box center [302, 142] width 134 height 23
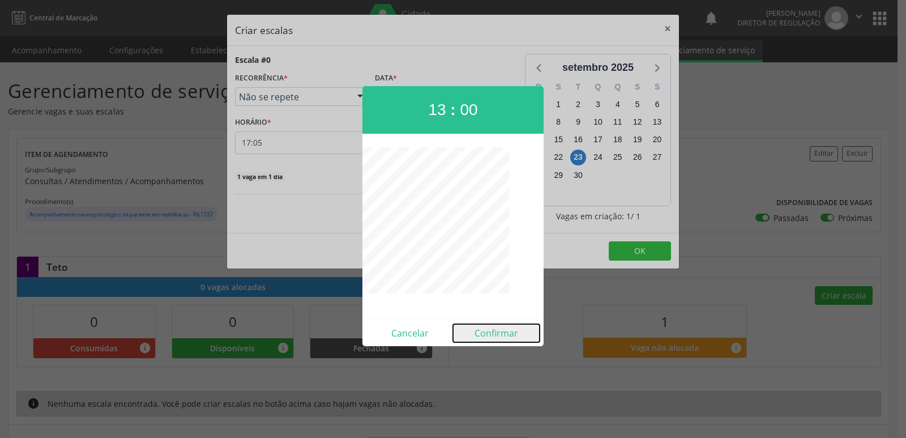
click at [510, 334] on button "Confirmar" at bounding box center [496, 333] width 87 height 18
type input "13:00"
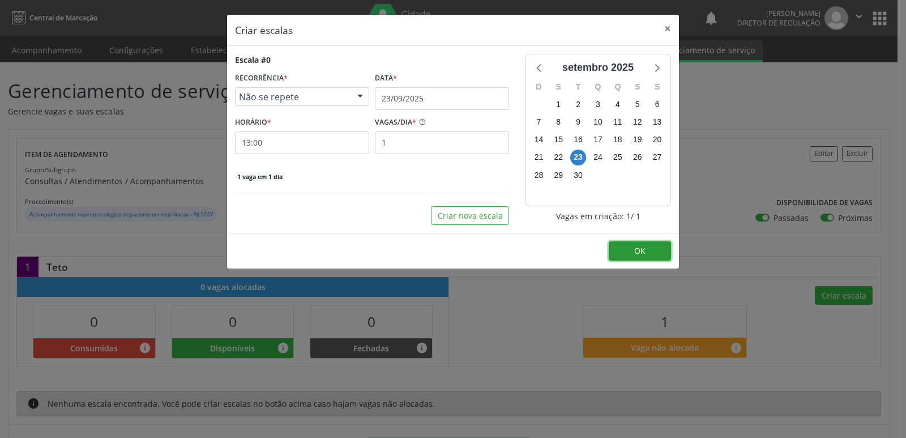
click at [639, 249] on span "OK" at bounding box center [639, 250] width 11 height 11
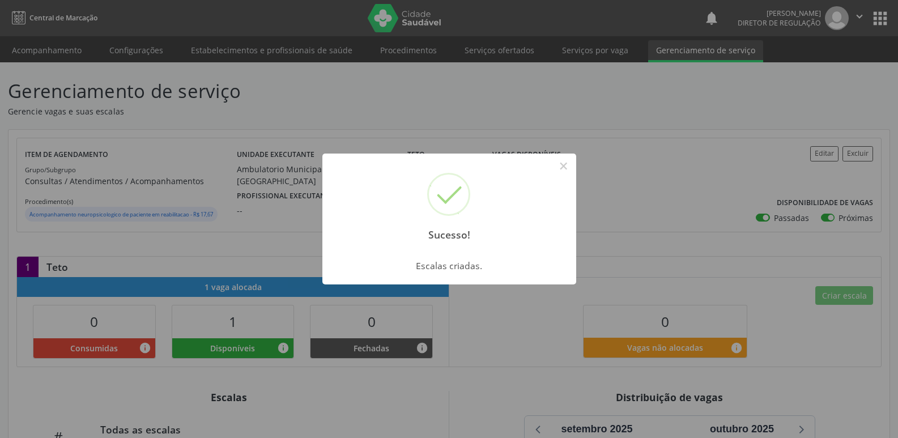
click at [565, 162] on button "×" at bounding box center [563, 165] width 19 height 19
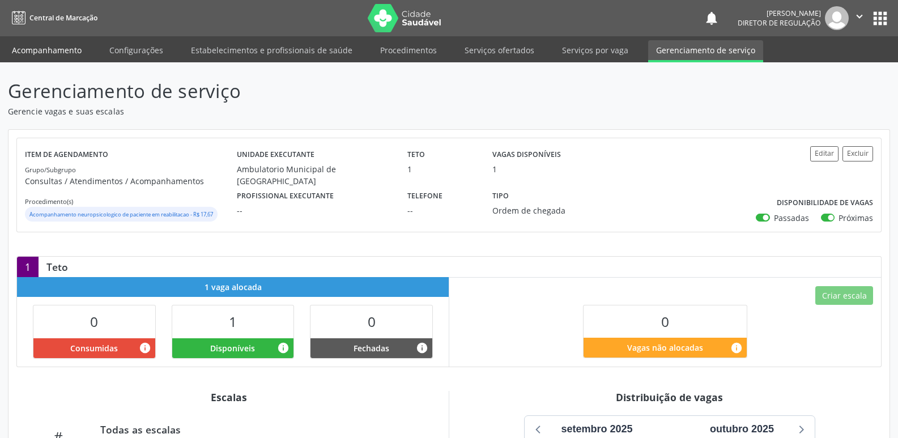
click at [67, 46] on link "Acompanhamento" at bounding box center [47, 50] width 86 height 20
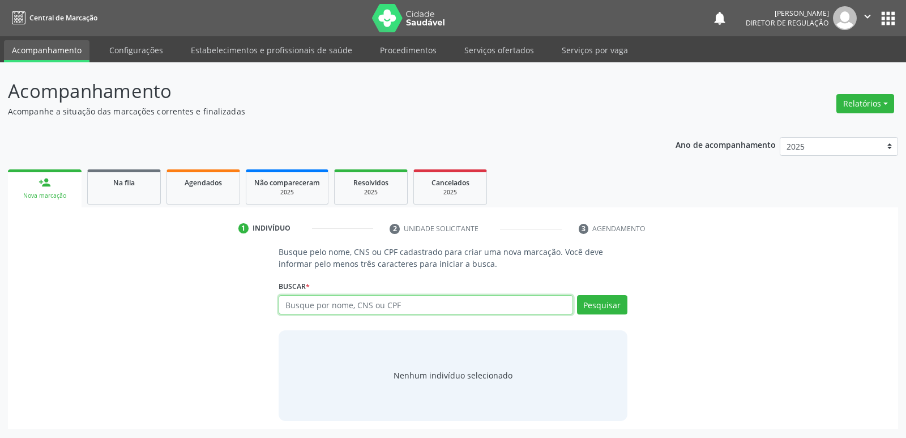
click at [427, 308] on input "text" at bounding box center [426, 304] width 294 height 19
type input "JHENIFER PATRICIA"
click at [598, 308] on button "Pesquisar" at bounding box center [602, 304] width 50 height 19
